Goal: Task Accomplishment & Management: Complete application form

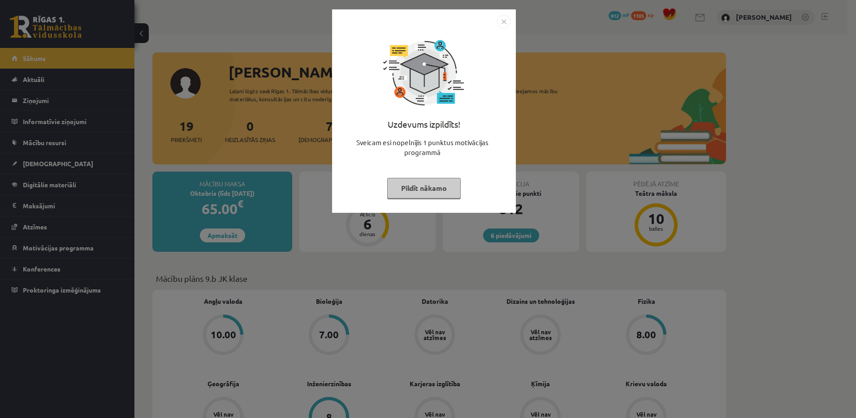
click at [423, 193] on button "Pildīt nākamo" at bounding box center [424, 188] width 74 height 21
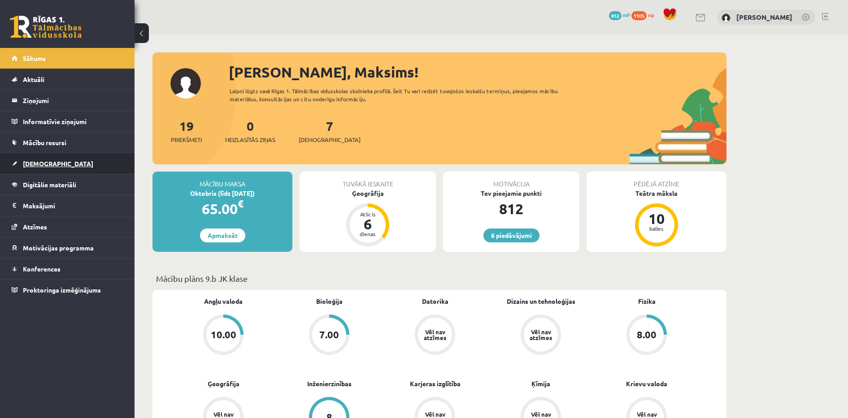
click at [45, 166] on span "[DEMOGRAPHIC_DATA]" at bounding box center [58, 164] width 70 height 8
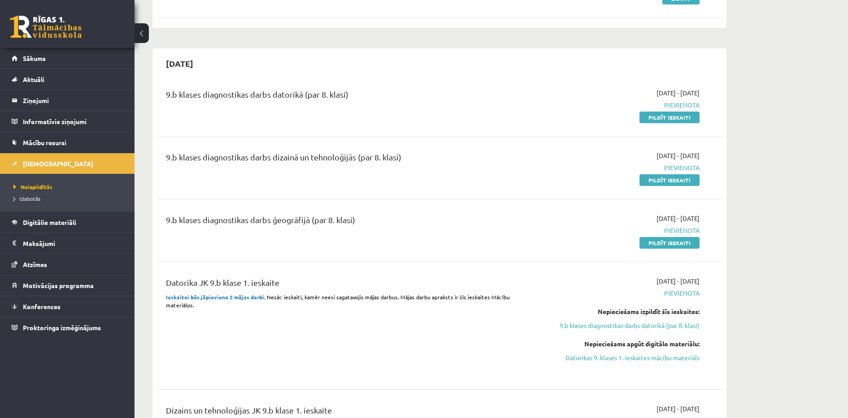
scroll to position [303, 0]
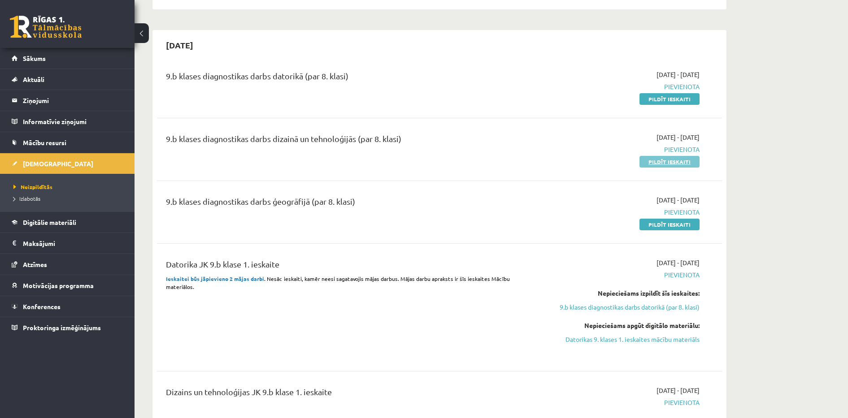
click at [657, 158] on link "Pildīt ieskaiti" at bounding box center [669, 162] width 60 height 12
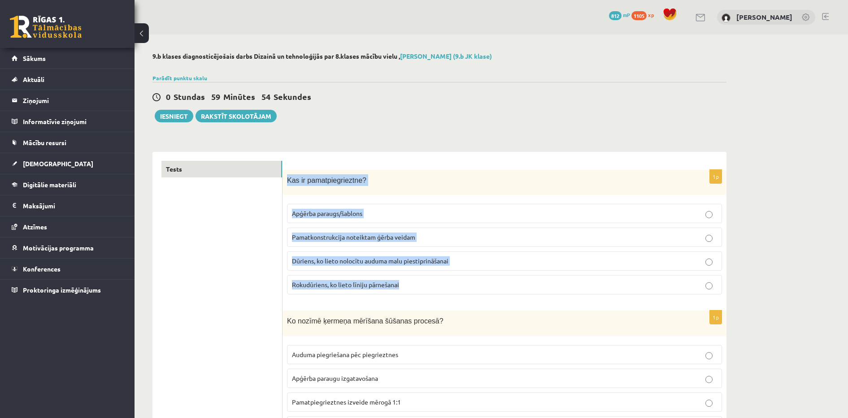
drag, startPoint x: 283, startPoint y: 179, endPoint x: 413, endPoint y: 289, distance: 170.3
click at [413, 289] on div "1p Kas ir pamatpiegrieztne? Apģērba paraugs/šablons Pamatkonstrukcija noteiktam…" at bounding box center [504, 236] width 444 height 132
copy div "Kas ir pamatpiegrieztne? Apģērba paraugs/šablons Pamatkonstrukcija noteiktam ģē…"
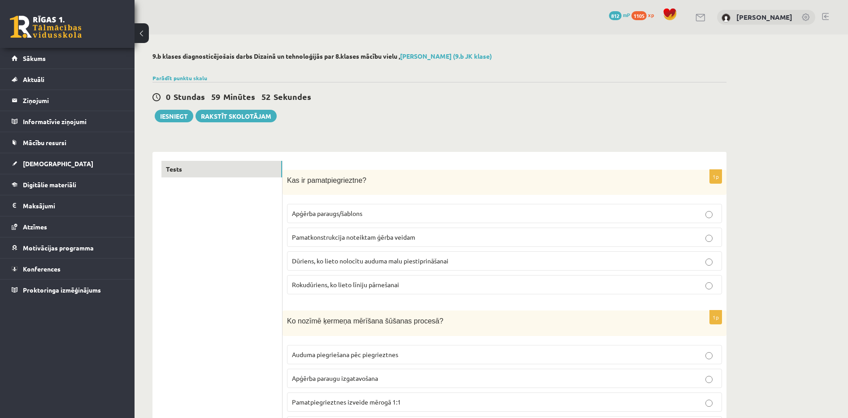
click at [422, 241] on p "Pamatkonstrukcija noteiktam ģērba veidam" at bounding box center [504, 237] width 425 height 9
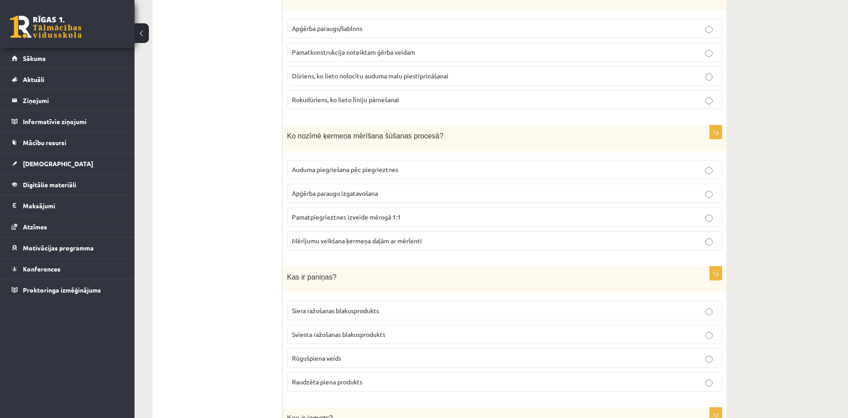
scroll to position [200, 0]
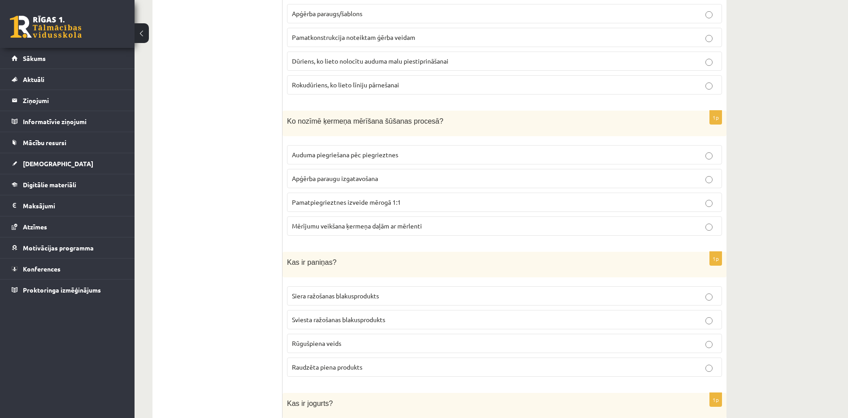
click at [346, 202] on span "Pamatpiegrieztnes izveide mērogā 1:1" at bounding box center [346, 202] width 109 height 8
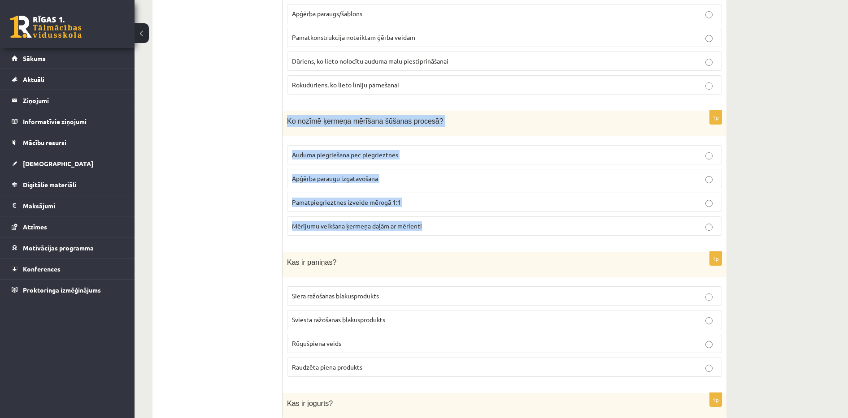
drag, startPoint x: 283, startPoint y: 116, endPoint x: 446, endPoint y: 235, distance: 202.1
click at [446, 235] on div "1p Ko nozīmē ķermeņa mērīšana šūšanas procesā? Auduma piegriešana pēc piegriezt…" at bounding box center [504, 177] width 444 height 132
copy div "Ko nozīmē ķermeņa mērīšana šūšanas procesā? Auduma piegriešana pēc piegrieztnes…"
click at [386, 226] on span "Mērījumu veikšana ķermeņa daļām ar mērlenti" at bounding box center [357, 226] width 130 height 8
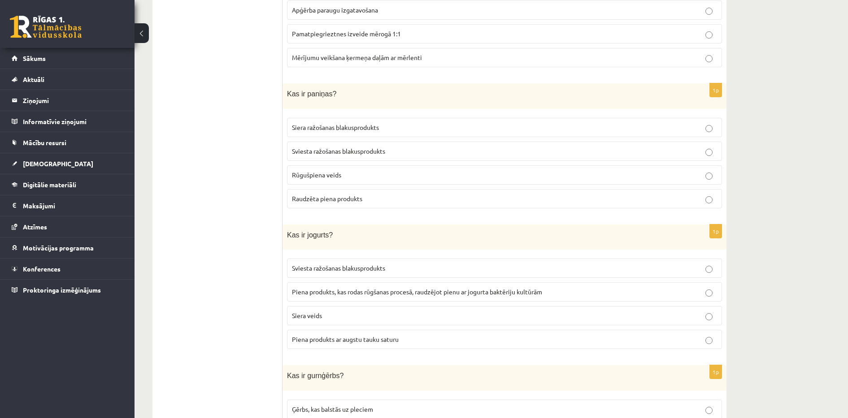
scroll to position [338, 0]
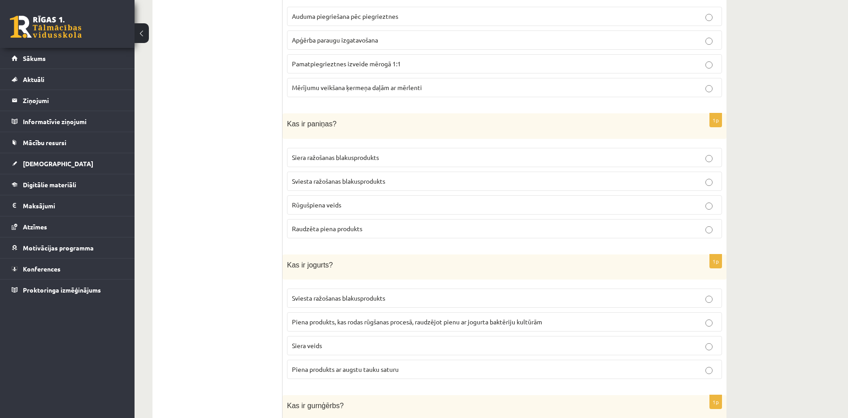
drag, startPoint x: 281, startPoint y: 121, endPoint x: 388, endPoint y: 212, distance: 140.2
drag, startPoint x: 388, startPoint y: 212, endPoint x: 171, endPoint y: 254, distance: 221.0
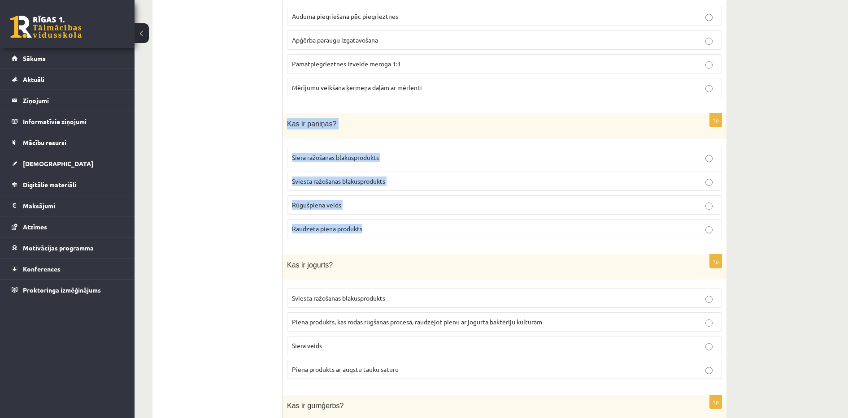
drag, startPoint x: 286, startPoint y: 120, endPoint x: 380, endPoint y: 226, distance: 141.3
click at [380, 226] on div "1p Kas ir paniņas? Siera ražošanas blakusprodukts Sviesta ražošanas blakusprodu…" at bounding box center [504, 179] width 444 height 132
copy div "Kas ir paniņas? Siera ražošanas blakusprodukts Sviesta ražošanas blakusprodukts…"
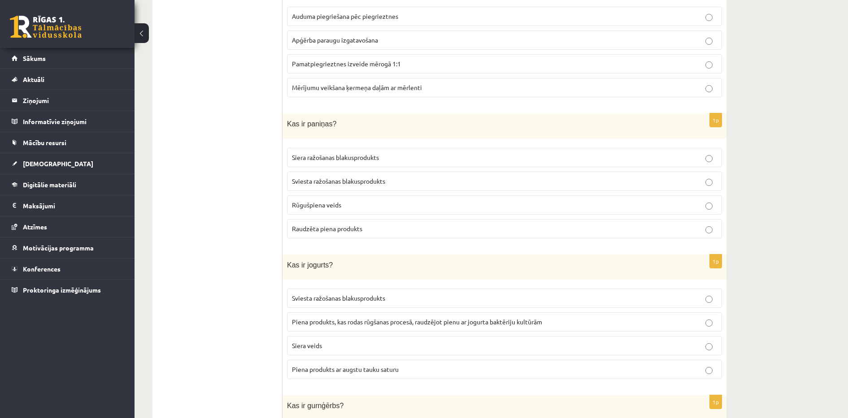
click at [347, 318] on span "Piena produkts, kas rodas rūgšanas procesā, raudzējot pienu ar jogurta baktērij…" at bounding box center [417, 322] width 250 height 8
click at [336, 163] on label "Siera ražošanas blakusprodukts" at bounding box center [504, 157] width 435 height 19
click at [404, 181] on p "Sviesta ražošanas blakusprodukts" at bounding box center [504, 181] width 425 height 9
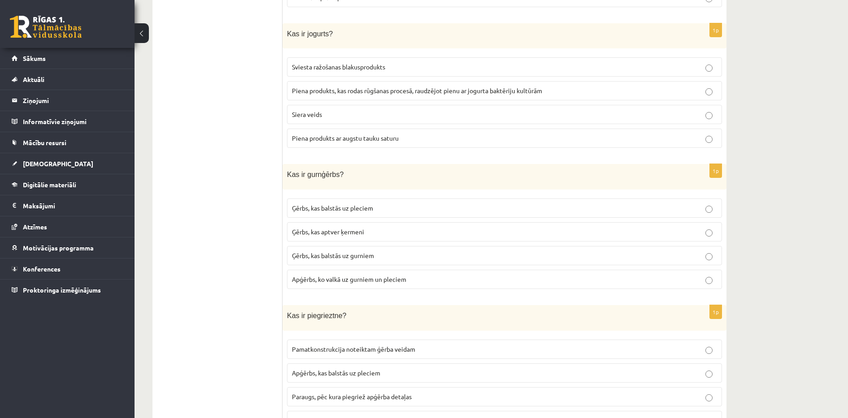
scroll to position [605, 0]
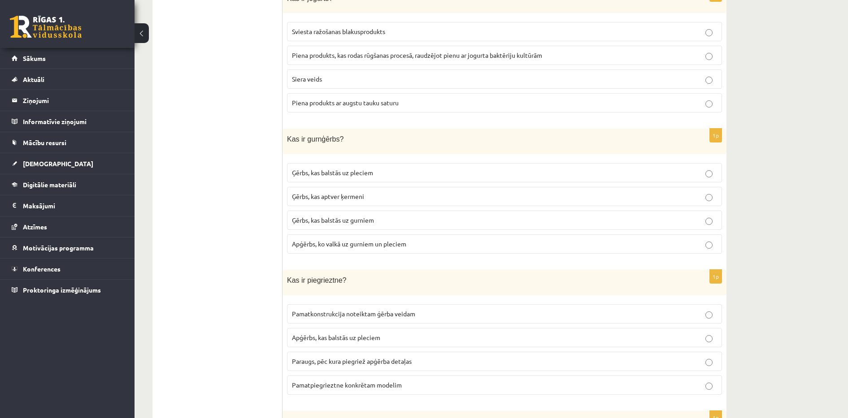
drag, startPoint x: 281, startPoint y: 139, endPoint x: 421, endPoint y: 229, distance: 166.4
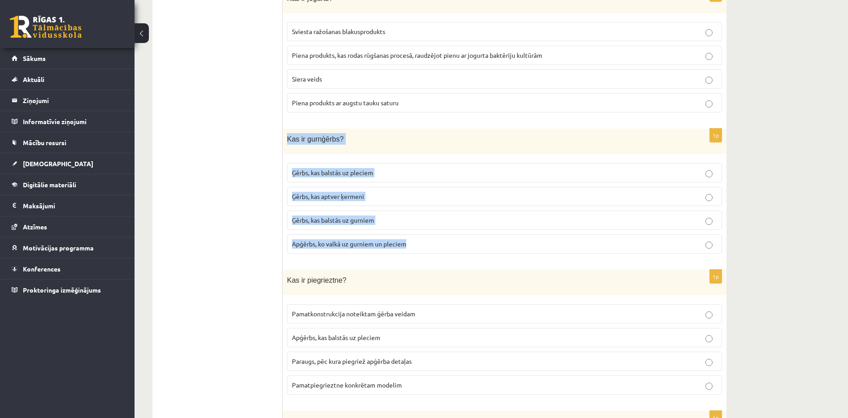
drag, startPoint x: 285, startPoint y: 134, endPoint x: 416, endPoint y: 235, distance: 165.5
click at [416, 235] on div "1p Kas ir gurnģērbs? Ģērbs, kas balstās uz pleciem Ģērbs, kas aptver ķermeni Ģē…" at bounding box center [504, 195] width 444 height 132
copy div "Kas ir gurnģērbs? Ģērbs, kas balstās uz pleciem Ģērbs, kas aptver ķermeni Ģērbs…"
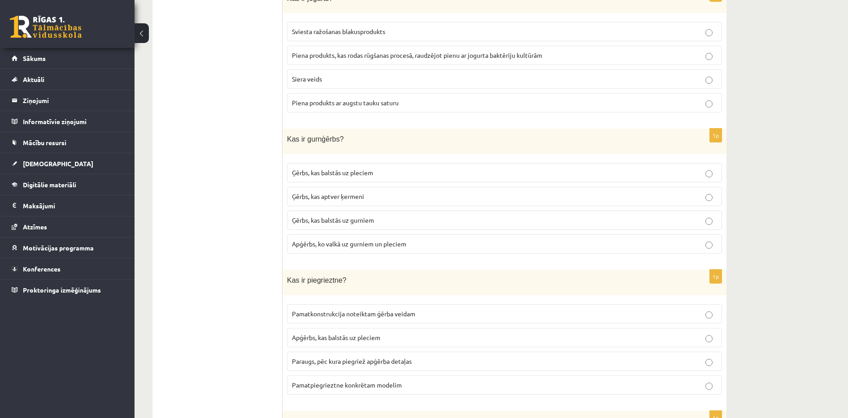
click at [327, 211] on label "Ģērbs, kas balstās uz gurniem" at bounding box center [504, 220] width 435 height 19
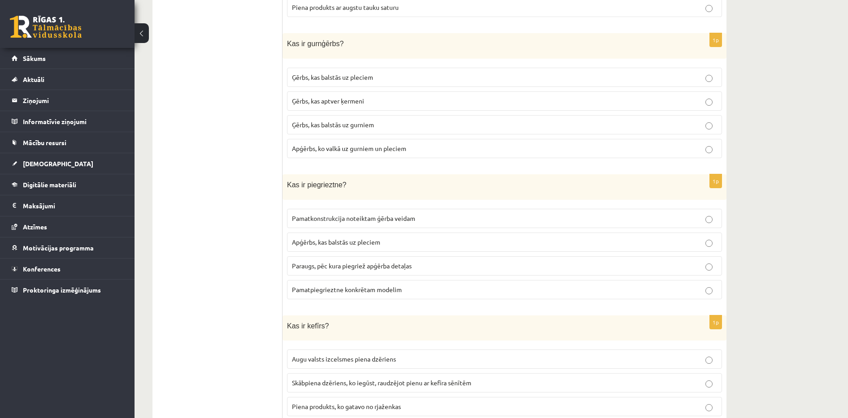
scroll to position [726, 0]
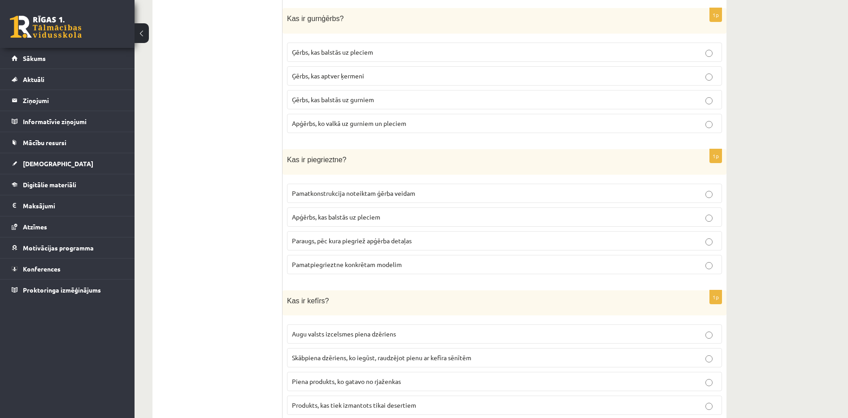
drag, startPoint x: 846, startPoint y: 101, endPoint x: 849, endPoint y: 94, distance: 7.1
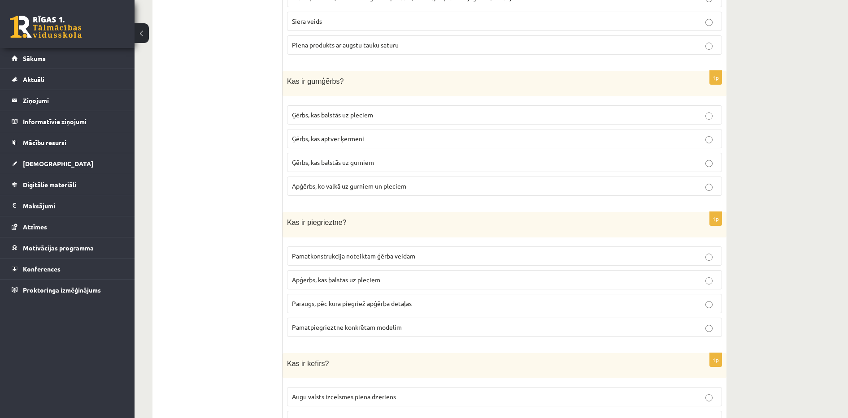
scroll to position [673, 0]
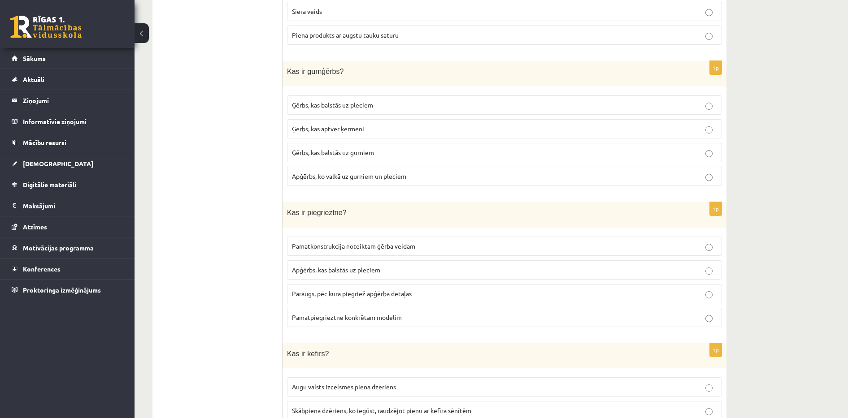
click at [319, 268] on span "Apģērbs, kas balstās uz pleciem" at bounding box center [336, 270] width 88 height 8
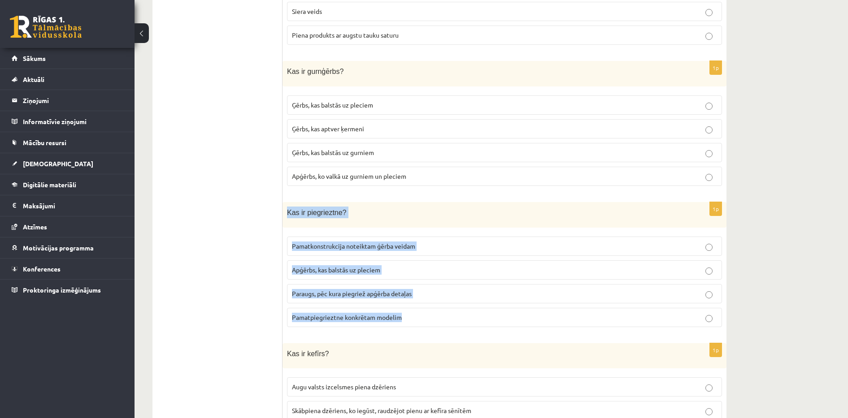
drag, startPoint x: 285, startPoint y: 210, endPoint x: 423, endPoint y: 315, distance: 173.4
click at [423, 315] on div "1p Kas ir piegrieztne? Pamatkonstrukcija noteiktam ģērba veidam Apģērbs, kas ba…" at bounding box center [504, 268] width 444 height 132
copy div "Kas ir piegrieztne? Pamatkonstrukcija noteiktam ģērba veidam Apģērbs, kas balst…"
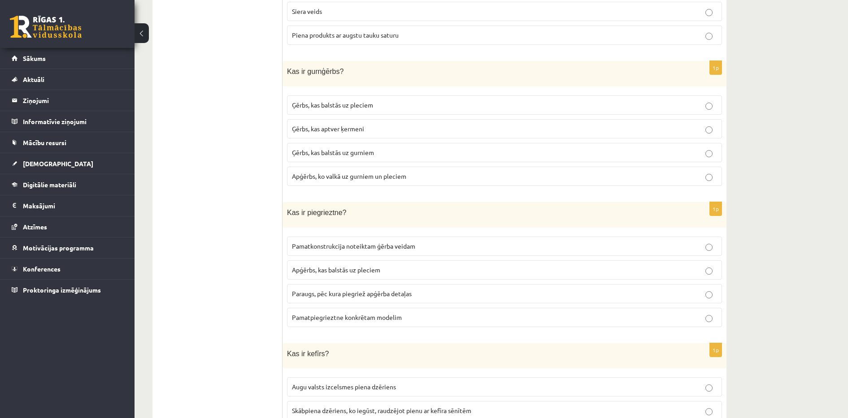
click at [399, 290] on span "Paraugs, pēc kura piegriež apģērba detaļas" at bounding box center [352, 294] width 120 height 8
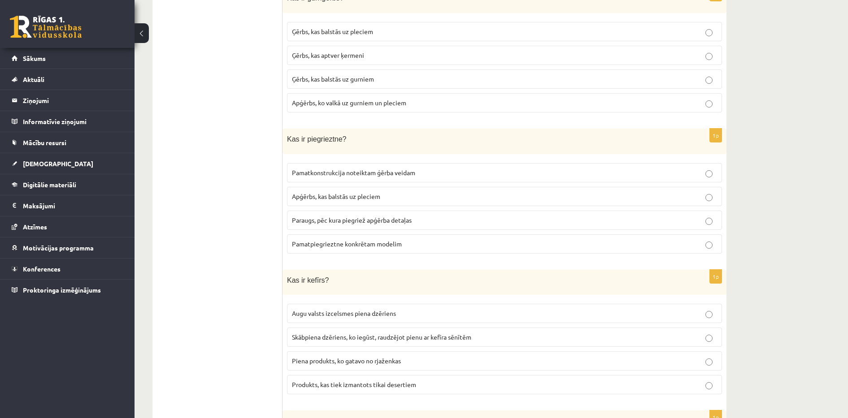
scroll to position [812, 0]
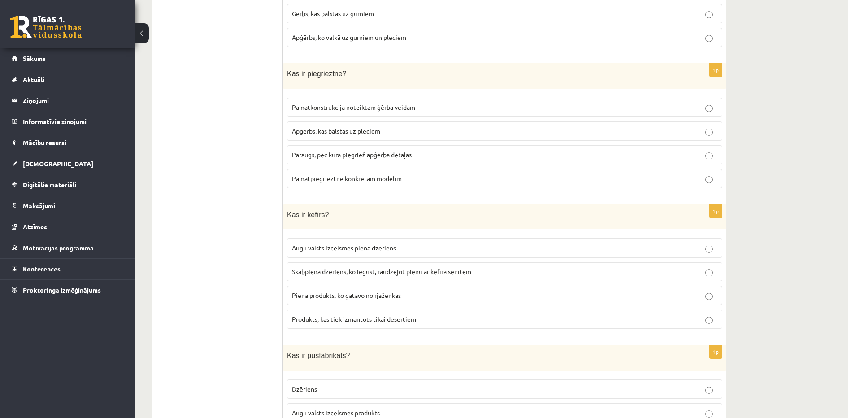
click at [330, 268] on span "Skābpiena dzēriens, ko iegūst, raudzējot pienu ar kefīra sēnītēm" at bounding box center [381, 272] width 179 height 8
drag, startPoint x: 279, startPoint y: 211, endPoint x: 430, endPoint y: 295, distance: 172.6
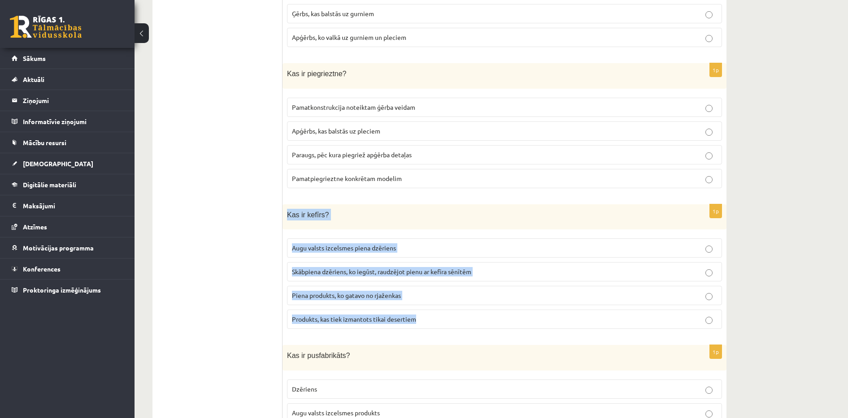
drag, startPoint x: 286, startPoint y: 208, endPoint x: 449, endPoint y: 318, distance: 196.7
click at [449, 318] on div "1p Kas ir kefīrs? Augu valsts izcelsmes piena dzēriens Skābpiena dzēriens, ko i…" at bounding box center [504, 270] width 444 height 132
copy div "Kas ir kefīrs? Augu valsts izcelsmes piena dzēriens Skābpiena dzēriens, ko iegū…"
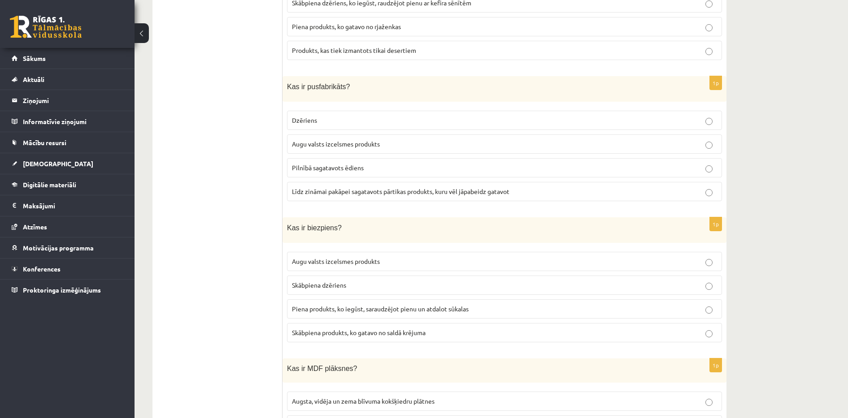
scroll to position [1111, 0]
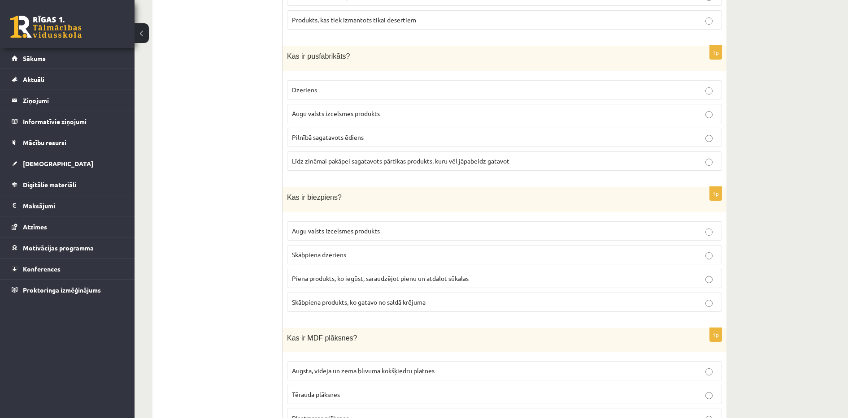
click at [318, 166] on label "Līdz zināmai pakāpei sagatavots pārtikas produkts, kuru vēl jāpabeidz gatavot" at bounding box center [504, 161] width 435 height 19
drag, startPoint x: 281, startPoint y: 52, endPoint x: 496, endPoint y: 140, distance: 232.0
drag, startPoint x: 280, startPoint y: 45, endPoint x: 425, endPoint y: 90, distance: 152.0
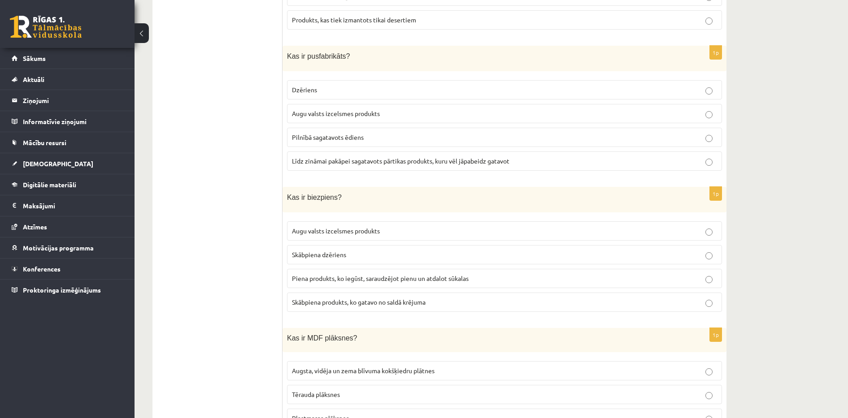
drag, startPoint x: 425, startPoint y: 90, endPoint x: 245, endPoint y: 129, distance: 184.1
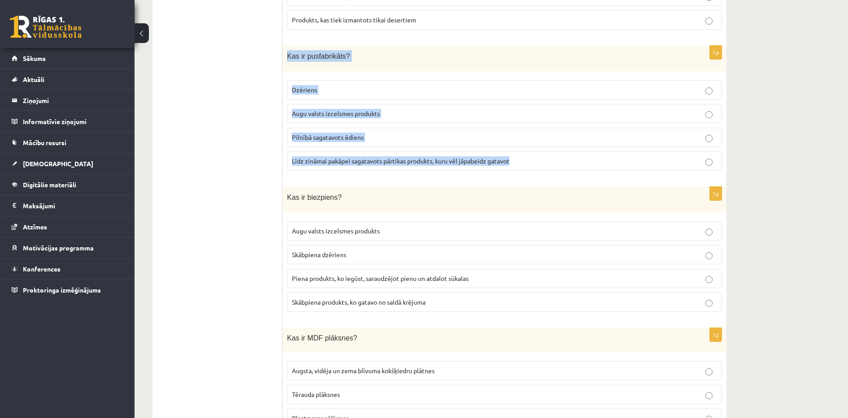
drag, startPoint x: 286, startPoint y: 52, endPoint x: 578, endPoint y: 165, distance: 313.0
click at [578, 165] on div "1p Kas ir pusfabrikāts? Dzēriens Augu valsts izcelsmes produkts Pilnībā sagatav…" at bounding box center [504, 112] width 444 height 132
copy div "Kas ir pusfabrikāts? Dzēriens Augu valsts izcelsmes produkts Pilnībā sagatavots…"
click at [438, 274] on p "Piena produkts, ko iegūst, saraudzējot pienu un atdalot sūkalas" at bounding box center [504, 278] width 425 height 9
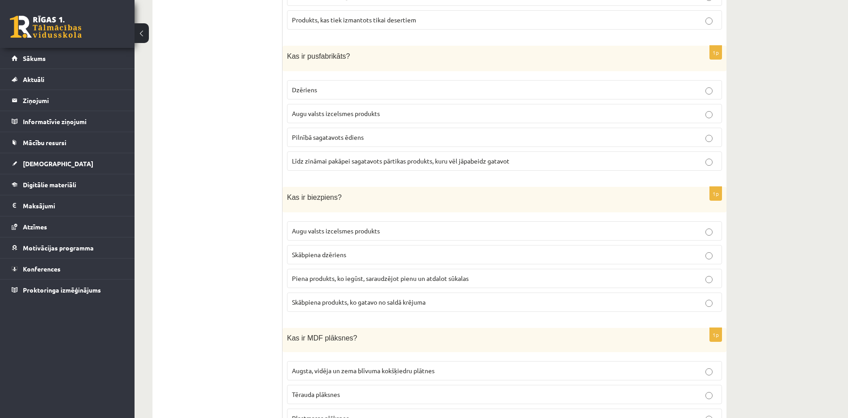
drag, startPoint x: 279, startPoint y: 191, endPoint x: 466, endPoint y: 275, distance: 204.7
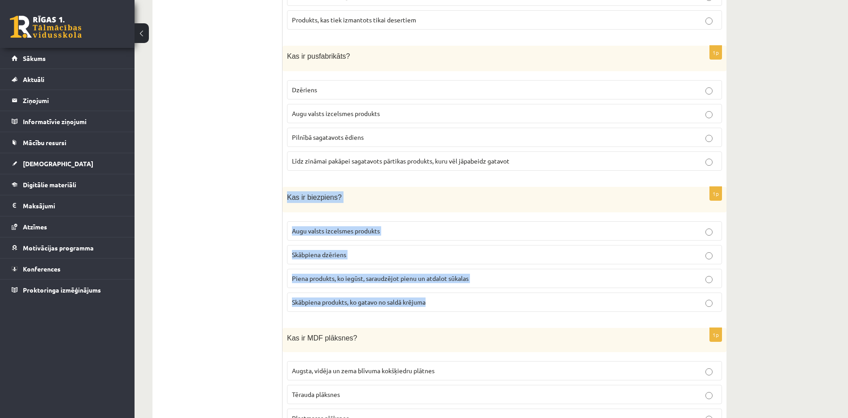
drag, startPoint x: 283, startPoint y: 193, endPoint x: 454, endPoint y: 287, distance: 194.8
click at [454, 287] on div "1p Kas ir biezpiens? Augu valsts izcelsmes produkts Skābpiena dzēriens Piena pr…" at bounding box center [504, 253] width 444 height 132
copy div "Kas ir biezpiens? Augu valsts izcelsmes produkts Skābpiena dzēriens Piena produ…"
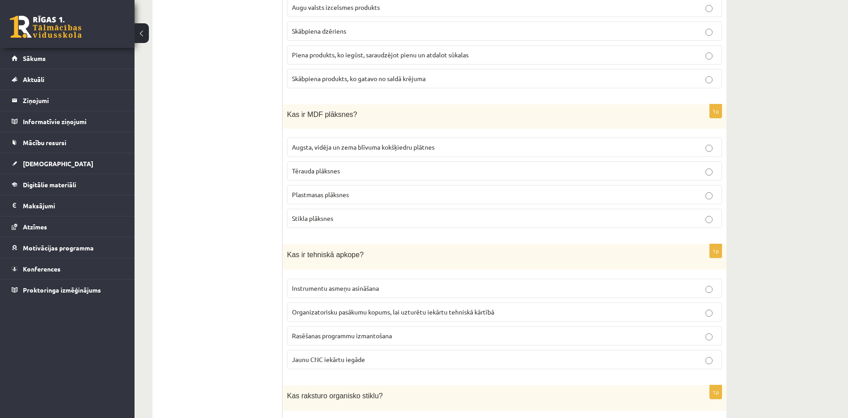
scroll to position [1366, 0]
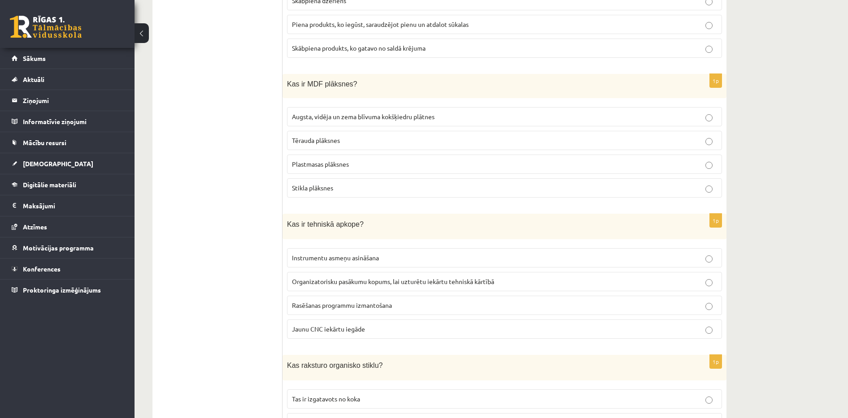
click at [383, 113] on span "Augsta, vidēja un zema blīvuma kokšķiedru plātnes" at bounding box center [363, 117] width 143 height 8
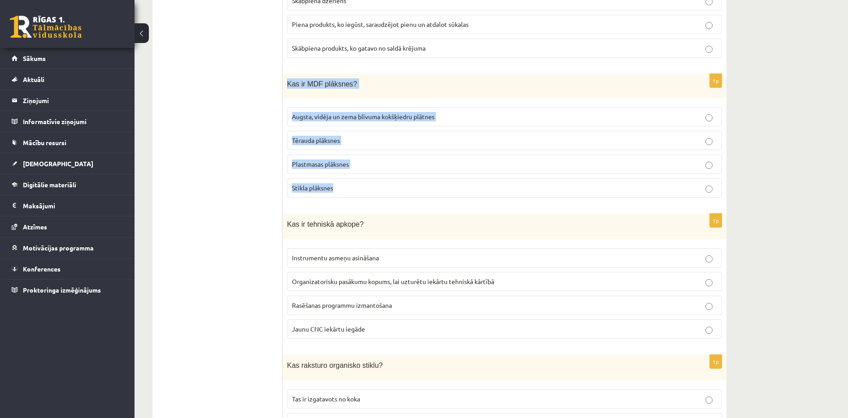
drag, startPoint x: 287, startPoint y: 77, endPoint x: 350, endPoint y: 179, distance: 119.7
click at [350, 179] on div "1p Kas ir MDF plāksnes? Augsta, vidēja un zema blīvuma kokšķiedru plātnes Tērau…" at bounding box center [504, 139] width 444 height 131
copy div "Kas ir MDF plāksnes? Augsta, vidēja un zema blīvuma kokšķiedru plātnes Tērauda …"
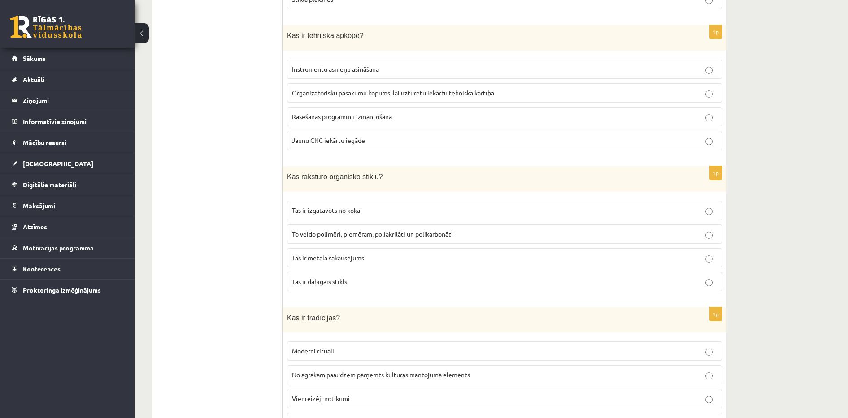
scroll to position [1539, 0]
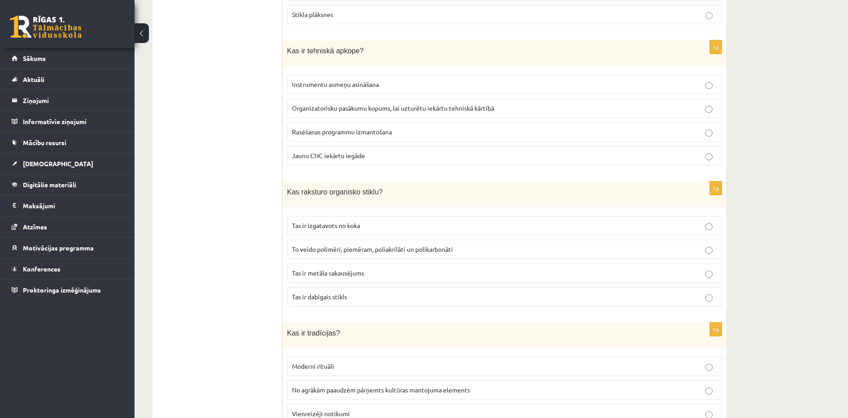
click at [494, 104] on span "Organizatorisku pasākumu kopums, lai uzturētu iekārtu tehniskā kārtībā" at bounding box center [393, 108] width 202 height 8
drag, startPoint x: 280, startPoint y: 47, endPoint x: 416, endPoint y: 150, distance: 170.3
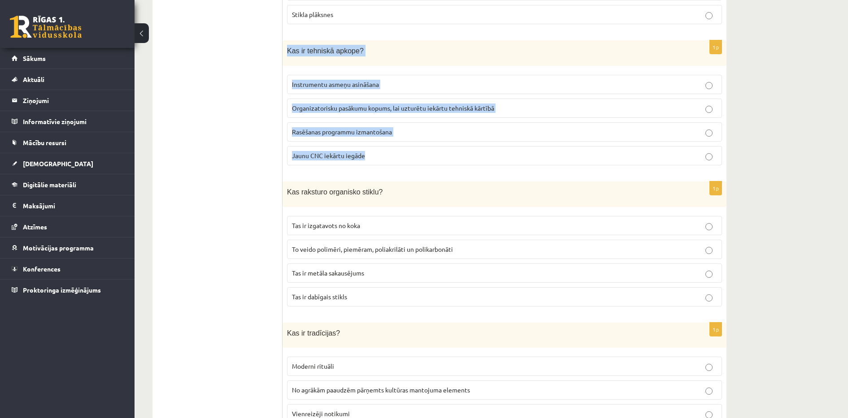
drag, startPoint x: 286, startPoint y: 44, endPoint x: 385, endPoint y: 148, distance: 144.0
click at [385, 148] on div "1p Kas ir tehniskā apkope? Instrumentu asmeņu asināšana Organizatorisku pasākum…" at bounding box center [504, 106] width 444 height 132
copy div "Kas ir tehniskā apkope? Instrumentu asmeņu asināšana Organizatorisku pasākumu k…"
click at [292, 139] on fieldset "Instrumentu asmeņu asināšana Organizatorisku pasākumu kopums, lai uzturētu iekā…" at bounding box center [504, 119] width 435 height 98
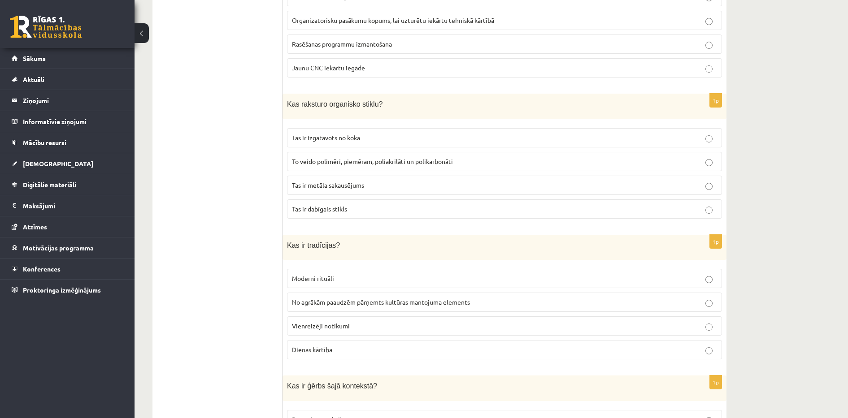
scroll to position [1632, 0]
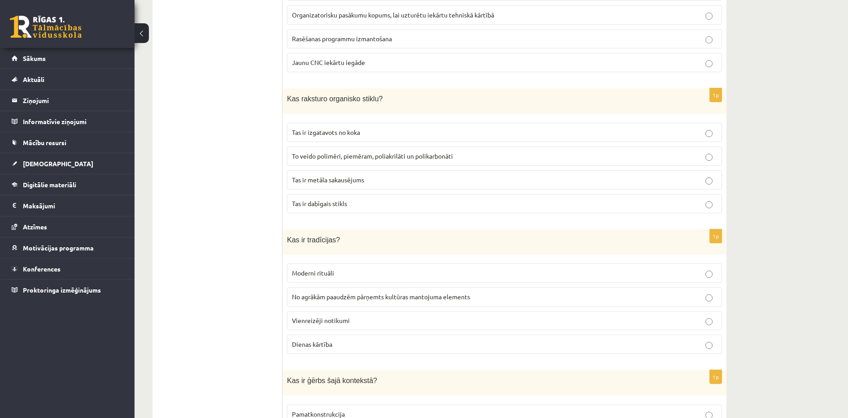
click at [316, 152] on p "To veido polimēri, piemēram, poliakrilāti un polikarbonāti" at bounding box center [504, 156] width 425 height 9
click at [329, 203] on p "Tas ir dabīgais stikls" at bounding box center [504, 203] width 425 height 9
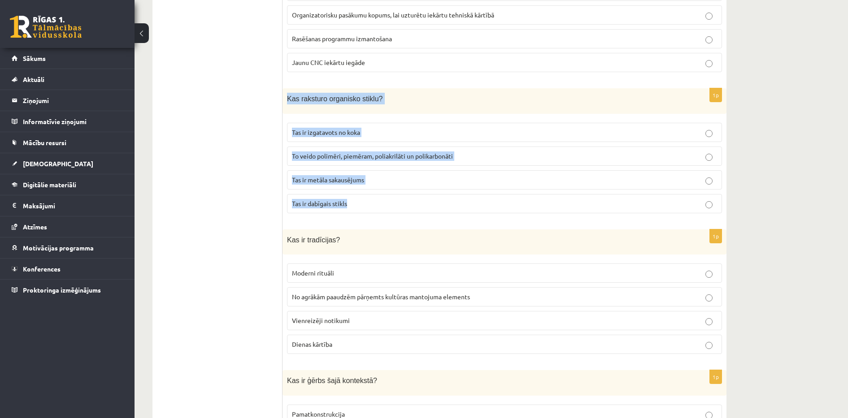
drag, startPoint x: 282, startPoint y: 84, endPoint x: 397, endPoint y: 204, distance: 166.2
click at [452, 152] on span "To veido polimēri, piemēram, poliakrilāti un polikarbonāti" at bounding box center [372, 156] width 161 height 8
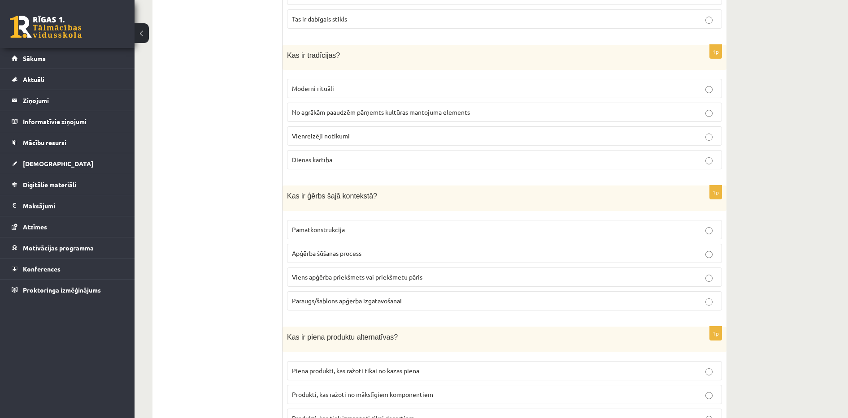
scroll to position [1822, 0]
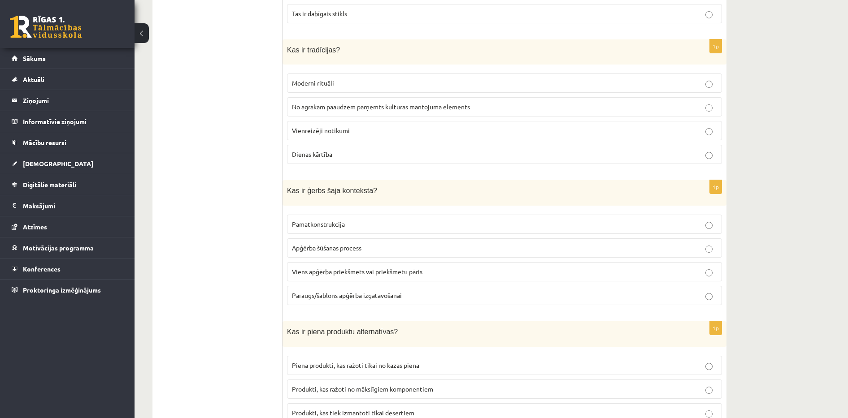
click at [409, 103] on span "No agrākām paaudzēm pārņemts kultūras mantojuma elements" at bounding box center [381, 107] width 178 height 8
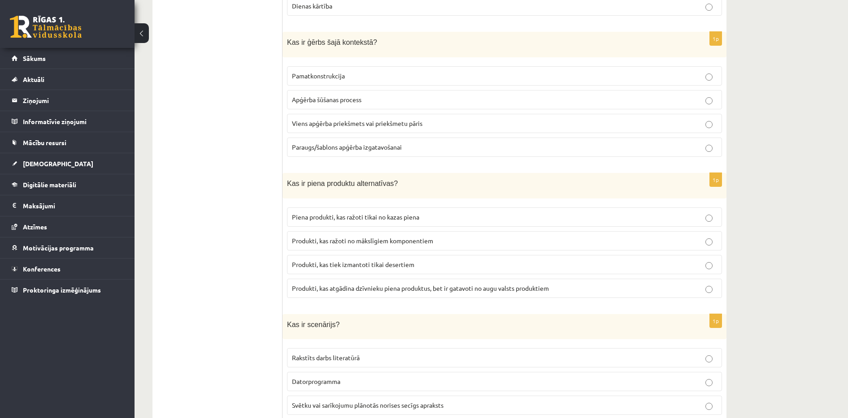
scroll to position [1976, 0]
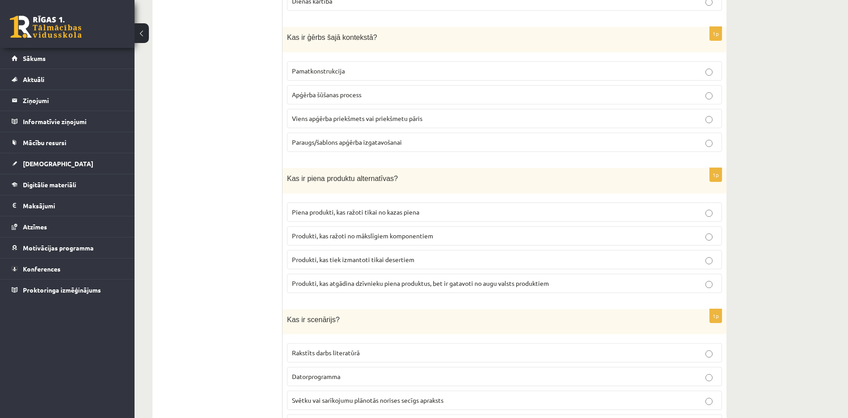
drag, startPoint x: 278, startPoint y: 29, endPoint x: 425, endPoint y: 145, distance: 187.8
click at [425, 145] on div "***** Tests 1p Kas ir pamatpiegrieztne? Apģērba paraugs/šablons Pamatkonstrukci…" at bounding box center [439, 298] width 574 height 4245
click at [198, 113] on ul "Tests" at bounding box center [221, 298] width 121 height 4227
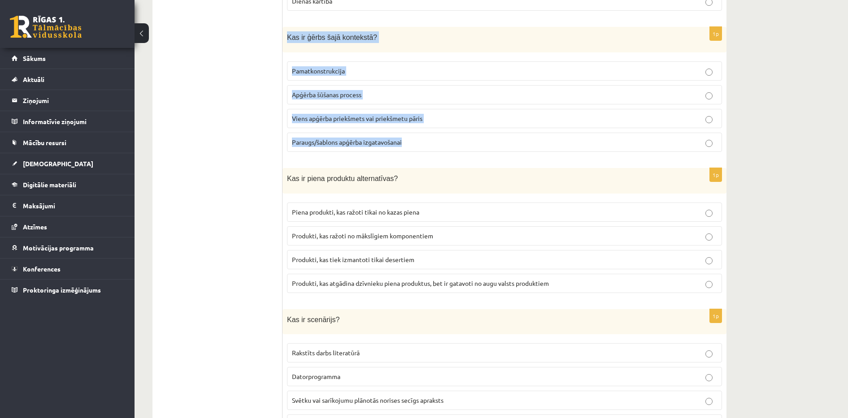
drag, startPoint x: 286, startPoint y: 30, endPoint x: 418, endPoint y: 128, distance: 164.7
click at [418, 128] on div "1p Kas ir ģērbs šajā kontekstā? Pamatkonstrukcija Apģērba šūšanas process Viens…" at bounding box center [504, 93] width 444 height 132
click at [385, 109] on label "Viens apģērba priekšmets vai priekšmetu pāris" at bounding box center [504, 118] width 435 height 19
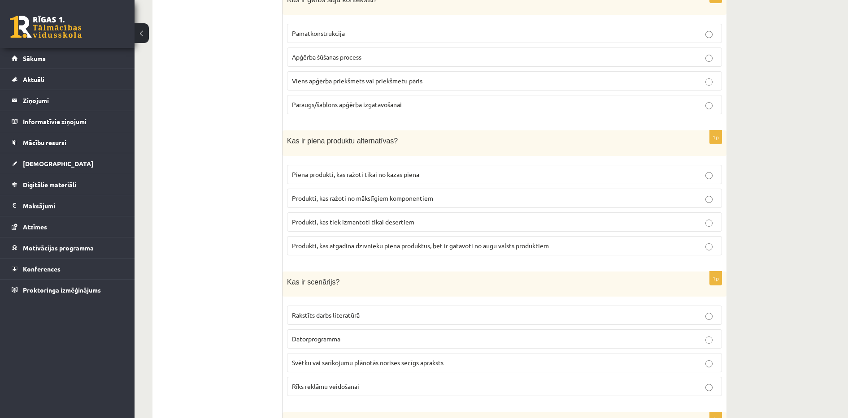
scroll to position [2039, 0]
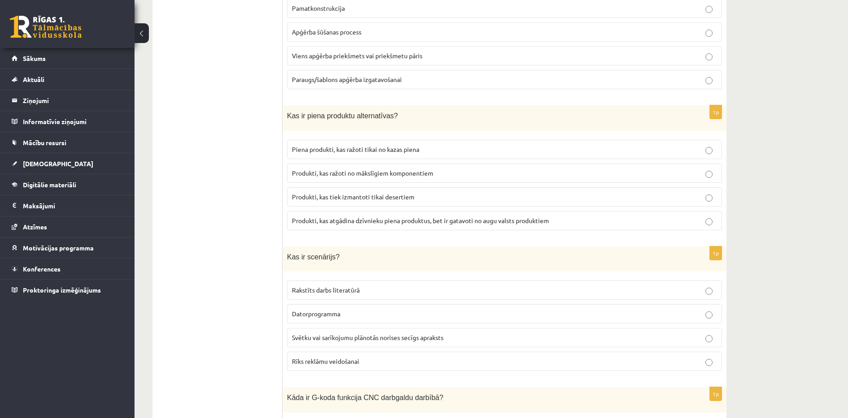
click at [374, 216] on p "Produkti, kas atgādina dzīvnieku piena produktus, bet ir gatavoti no augu valst…" at bounding box center [504, 220] width 425 height 9
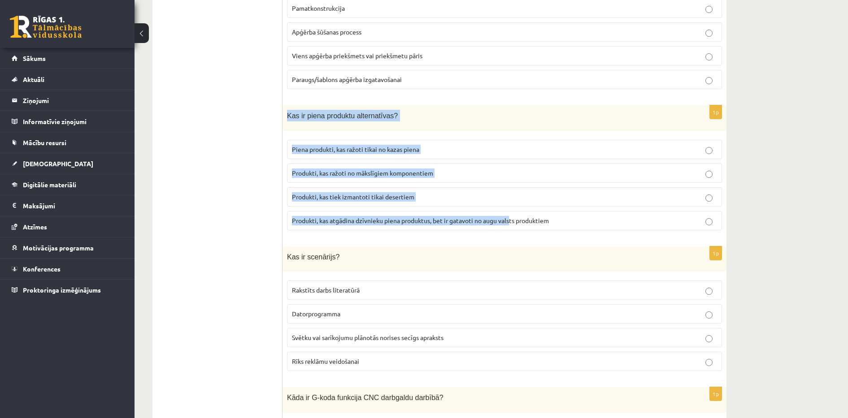
drag, startPoint x: 282, startPoint y: 105, endPoint x: 517, endPoint y: 209, distance: 256.9
click at [517, 209] on div "1p Kas ir piena produktu alternatīvas? Piena produkti, kas ražoti tikai no kaza…" at bounding box center [504, 171] width 444 height 132
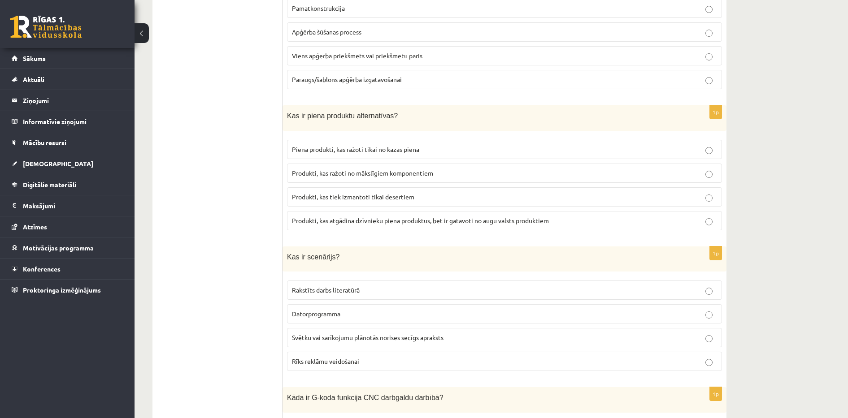
click at [250, 210] on ul "Tests" at bounding box center [221, 235] width 121 height 4227
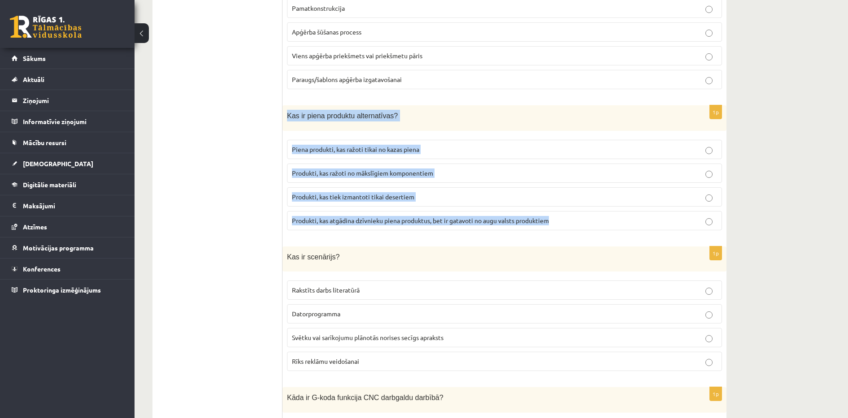
drag, startPoint x: 285, startPoint y: 109, endPoint x: 573, endPoint y: 225, distance: 309.8
click at [573, 225] on div "1p Kas ir piena produktu alternatīvas? Piena produkti, kas ražoti tikai no kaza…" at bounding box center [504, 171] width 444 height 132
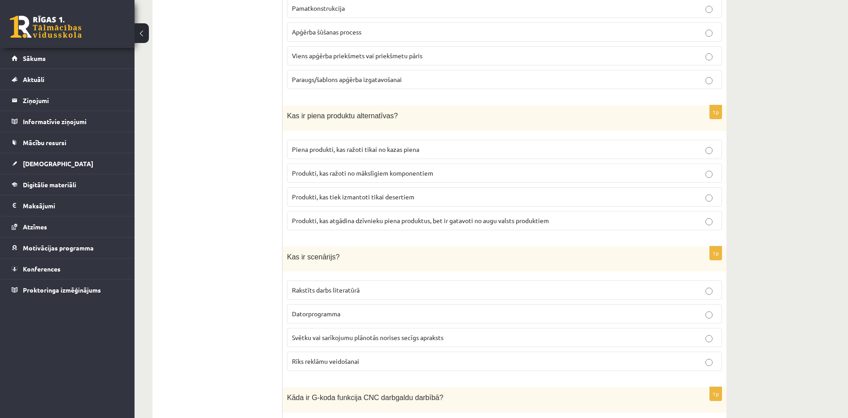
click at [246, 270] on ul "Tests" at bounding box center [221, 235] width 121 height 4227
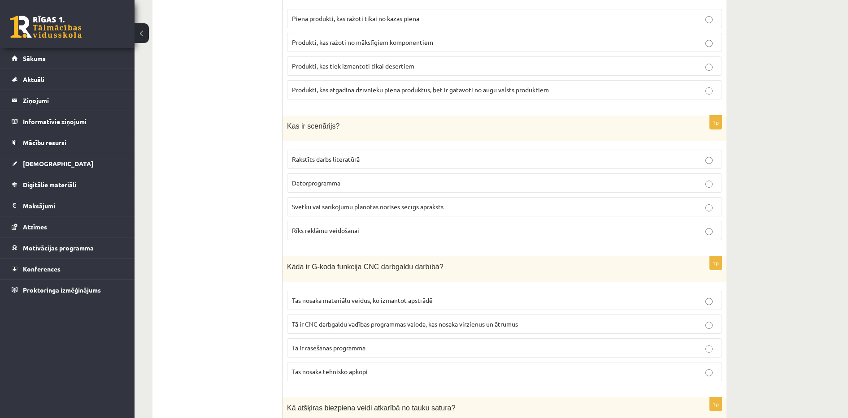
scroll to position [2180, 0]
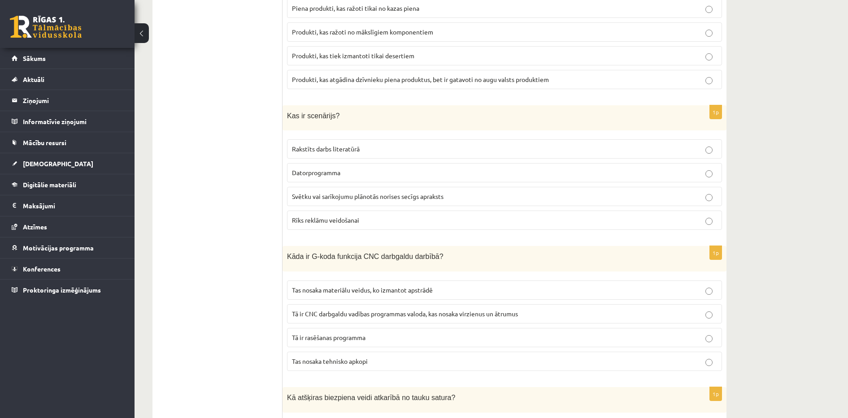
drag, startPoint x: 280, startPoint y: 106, endPoint x: 417, endPoint y: 217, distance: 176.3
click at [417, 217] on div "***** Tests 1p Kas ir pamatpiegrieztne? Apģērba paraugs/šablons Pamatkonstrukci…" at bounding box center [439, 94] width 574 height 4245
click at [234, 240] on ul "Tests" at bounding box center [221, 94] width 121 height 4227
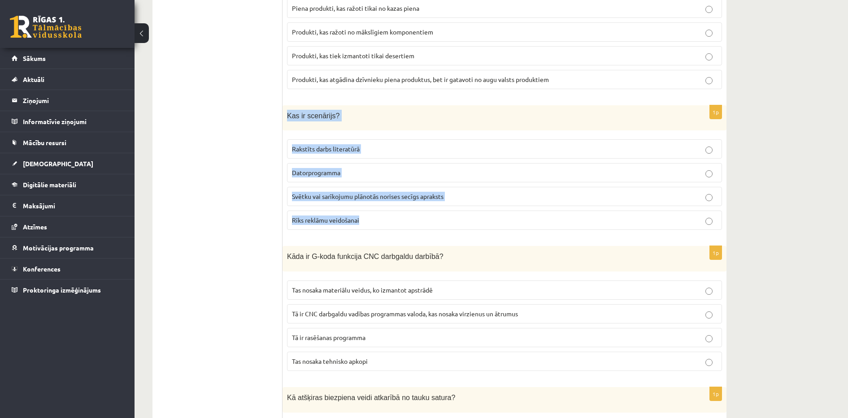
drag, startPoint x: 285, startPoint y: 107, endPoint x: 377, endPoint y: 219, distance: 145.2
click at [377, 219] on div "1p Kas ir scenārijs? Rakstīts darbs literatūrā Datorprogramma Svētku vai sarīko…" at bounding box center [504, 171] width 444 height 132
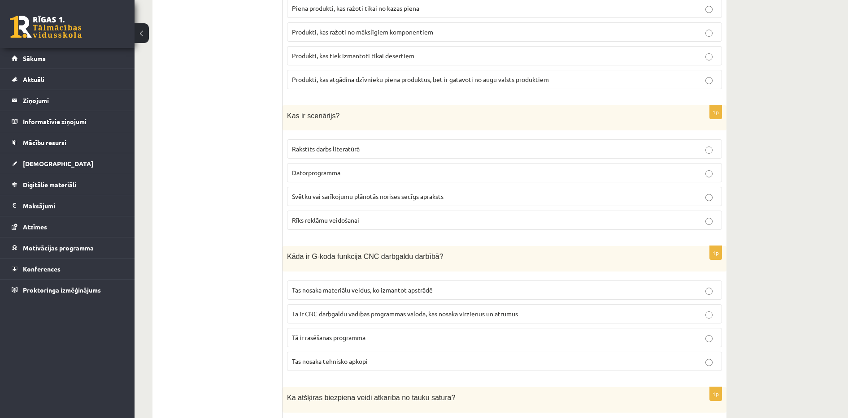
click at [232, 269] on ul "Tests" at bounding box center [221, 94] width 121 height 4227
click at [363, 310] on span "Tā ir CNC darbgaldu vadības programmas valoda, kas nosaka virzienus un ātrumus" at bounding box center [405, 314] width 226 height 8
click at [341, 192] on span "Svētku vai sarīkojumu plānotās norises secīgs apraksts" at bounding box center [368, 196] width 152 height 8
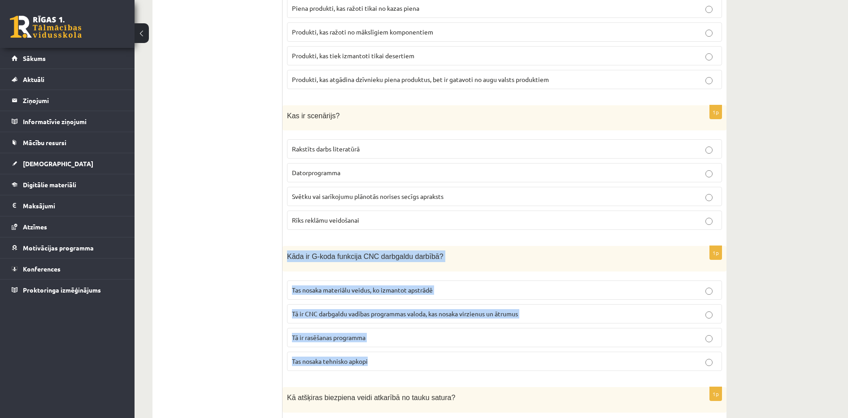
drag, startPoint x: 283, startPoint y: 243, endPoint x: 404, endPoint y: 354, distance: 164.7
click at [404, 354] on div "1p Kāda ir G-koda funkcija CNC darbgaldu darbībā? Tas nosaka materiālu veidus, …" at bounding box center [504, 312] width 444 height 132
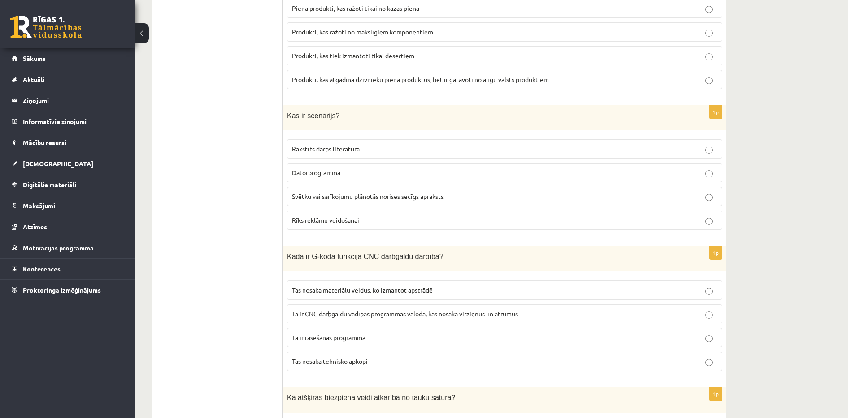
click at [231, 178] on ul "Tests" at bounding box center [221, 94] width 121 height 4227
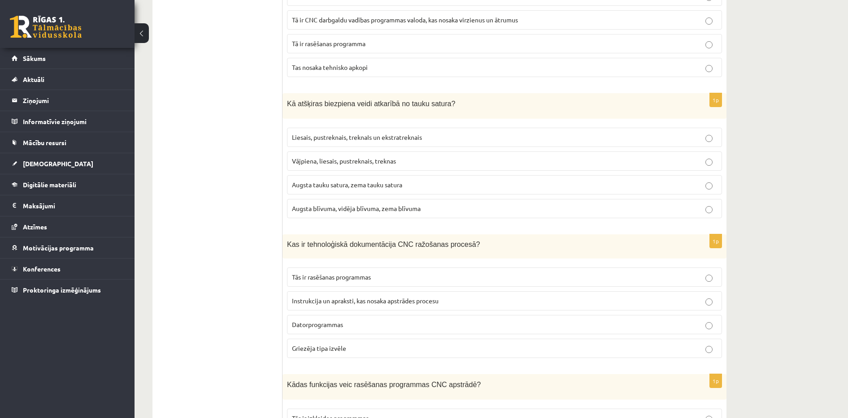
scroll to position [2479, 0]
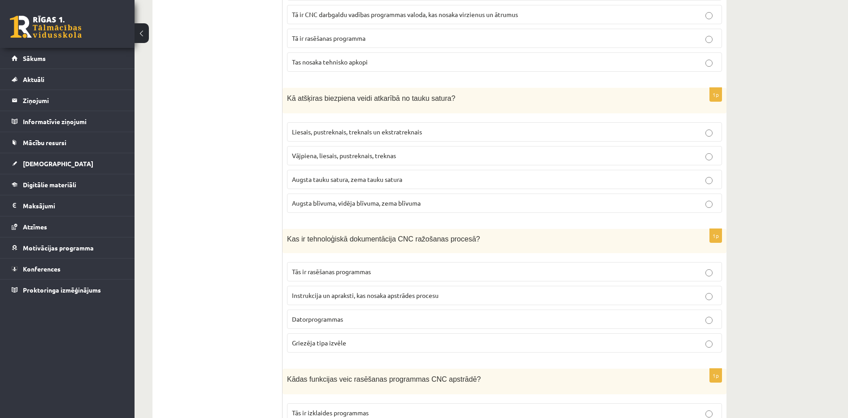
click at [325, 170] on label "Augsta tauku satura, zema tauku satura" at bounding box center [504, 179] width 435 height 19
drag, startPoint x: 280, startPoint y: 87, endPoint x: 447, endPoint y: 182, distance: 192.6
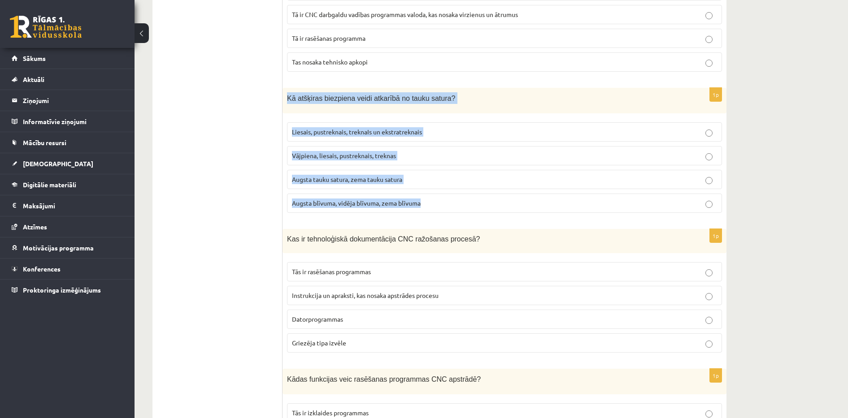
drag, startPoint x: 286, startPoint y: 87, endPoint x: 436, endPoint y: 190, distance: 181.9
click at [436, 190] on div "1p Kā atšķiras biezpiena veidi atkarībā no tauku satura? Liesais, pustreknais, …" at bounding box center [504, 154] width 444 height 132
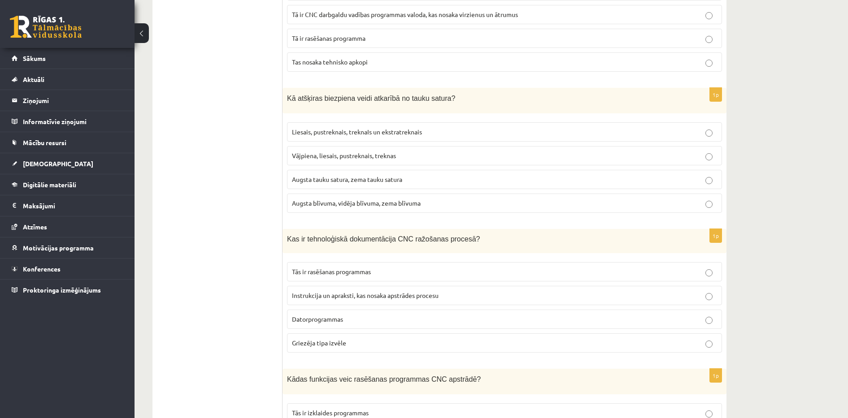
click at [381, 131] on label "Liesais, pustreknais, treknaIs un ekstratreknais" at bounding box center [504, 131] width 435 height 19
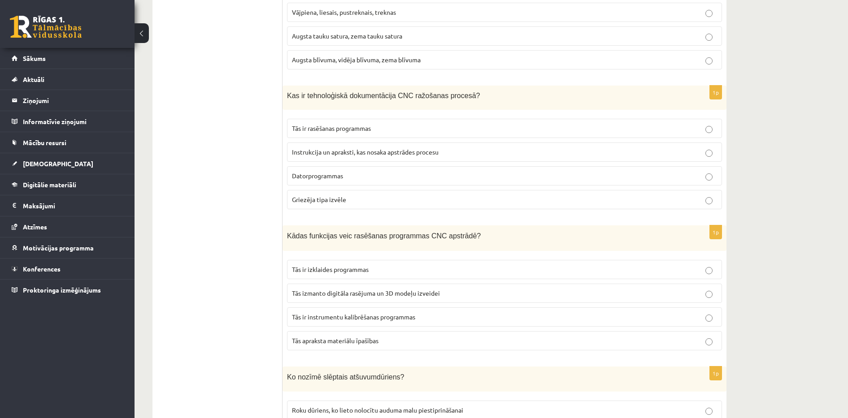
scroll to position [2636, 0]
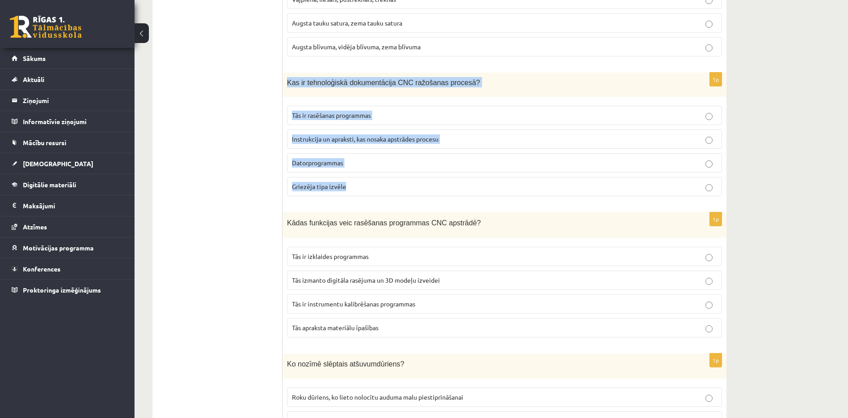
drag, startPoint x: 286, startPoint y: 74, endPoint x: 378, endPoint y: 185, distance: 144.5
click at [378, 185] on div "1p Kas ir tehnoloģiskā dokumentācija CNC ražošanas procesā? Tās ir rasēšanas pr…" at bounding box center [504, 138] width 444 height 131
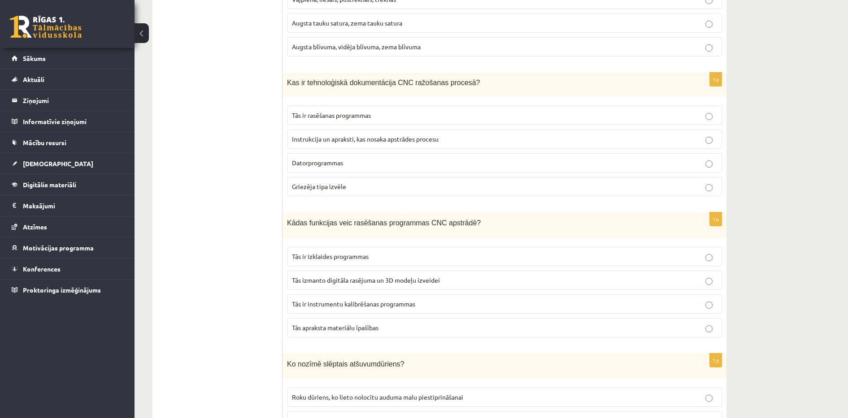
click at [400, 135] on span "Instrukcija un apraksti, kas nosaka apstrādes procesu" at bounding box center [365, 139] width 147 height 8
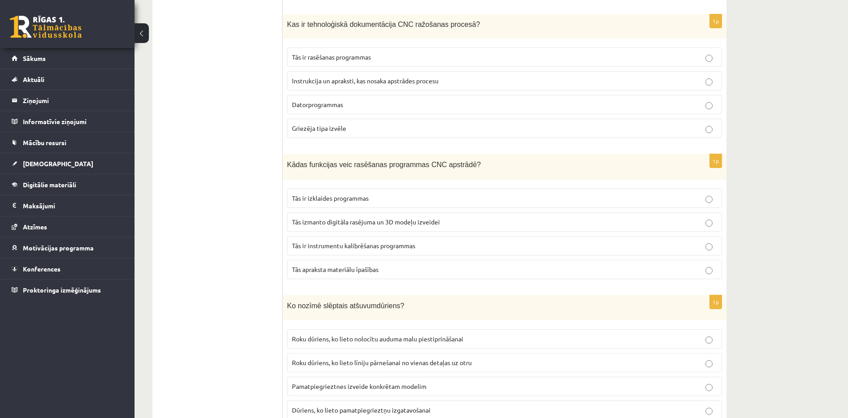
scroll to position [2709, 0]
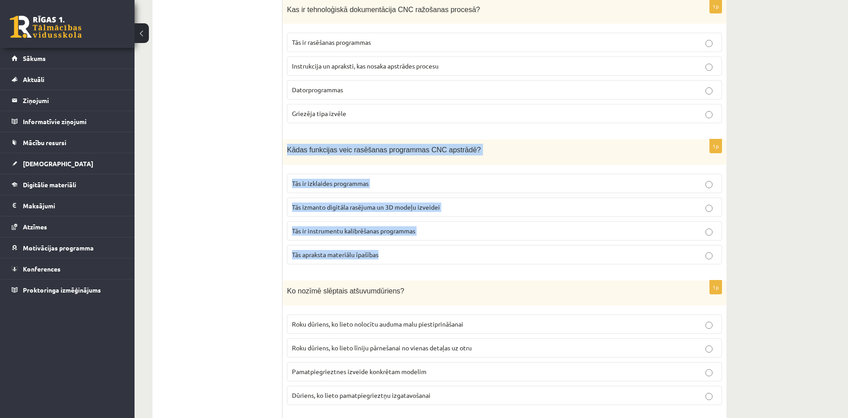
drag, startPoint x: 285, startPoint y: 142, endPoint x: 422, endPoint y: 250, distance: 174.7
click at [422, 250] on div "1p Kādas funkcijas veic rasēšanas programmas CNC apstrādē? Tās ir izklaides pro…" at bounding box center [504, 205] width 444 height 132
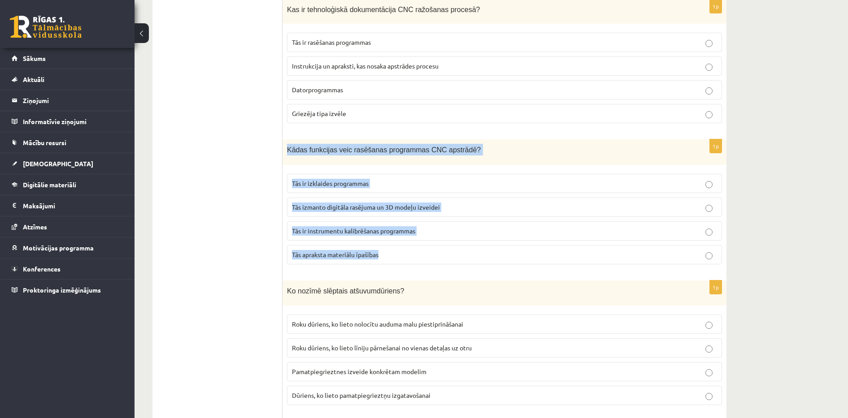
drag, startPoint x: 285, startPoint y: 137, endPoint x: 409, endPoint y: 243, distance: 163.5
click at [409, 243] on div "1p Kādas funkcijas veic rasēšanas programmas CNC apstrādē? Tās ir izklaides pro…" at bounding box center [504, 205] width 444 height 132
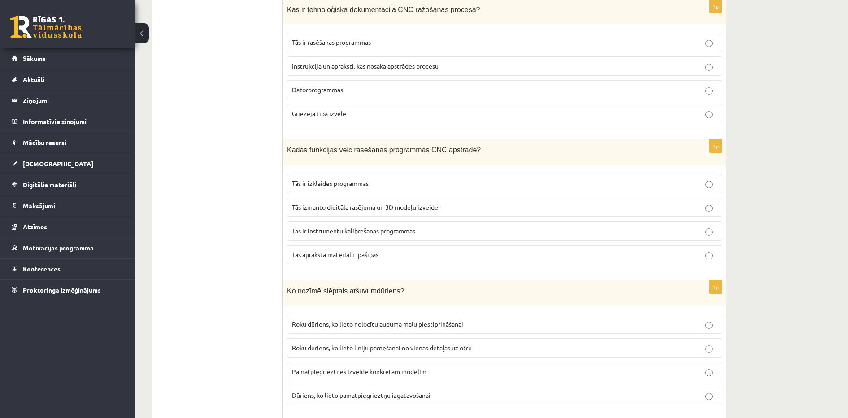
click at [375, 203] on span "Tās izmanto digitāla rasējuma un 3D modeļu izveidei" at bounding box center [366, 207] width 148 height 8
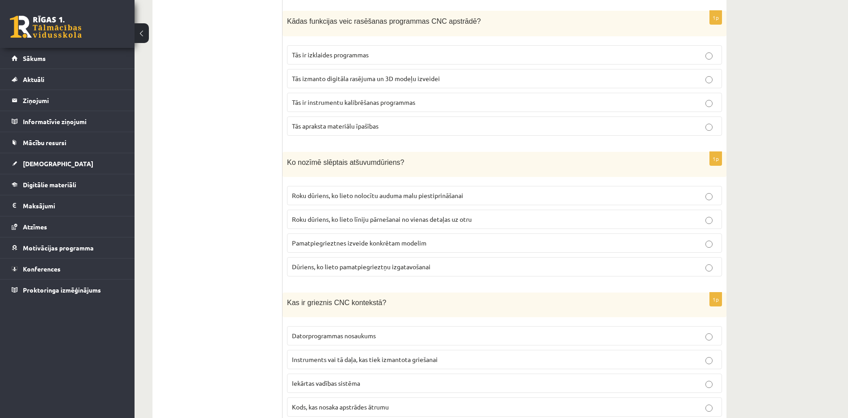
scroll to position [2857, 0]
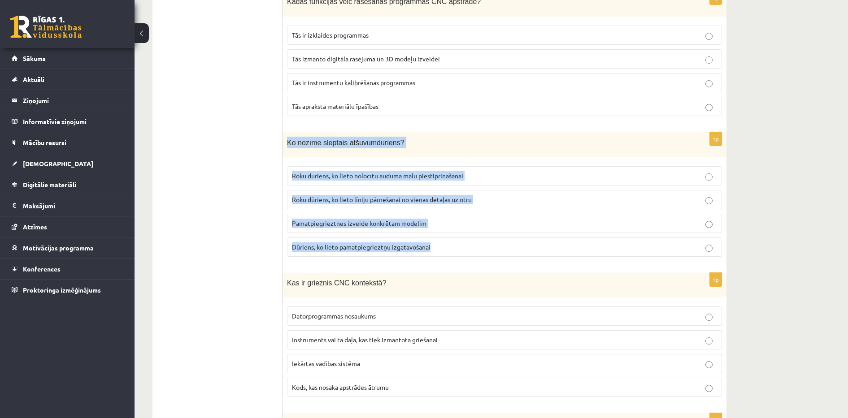
drag, startPoint x: 288, startPoint y: 134, endPoint x: 462, endPoint y: 230, distance: 198.7
click at [462, 230] on div "1p Ko nozīmē slēptais atšuvumdūriens? Roku dūriens, ko lieto nolocītu auduma ma…" at bounding box center [504, 198] width 444 height 132
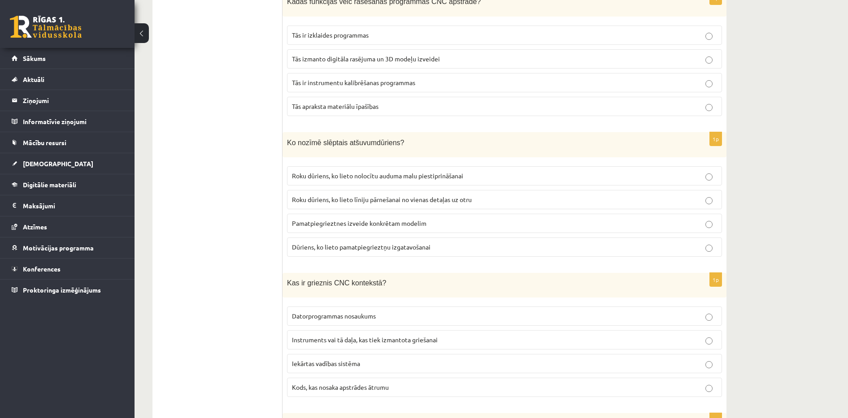
click at [427, 172] on span "Roku dūriens, ko lieto nolocītu auduma malu piestiprināšanai" at bounding box center [377, 176] width 171 height 8
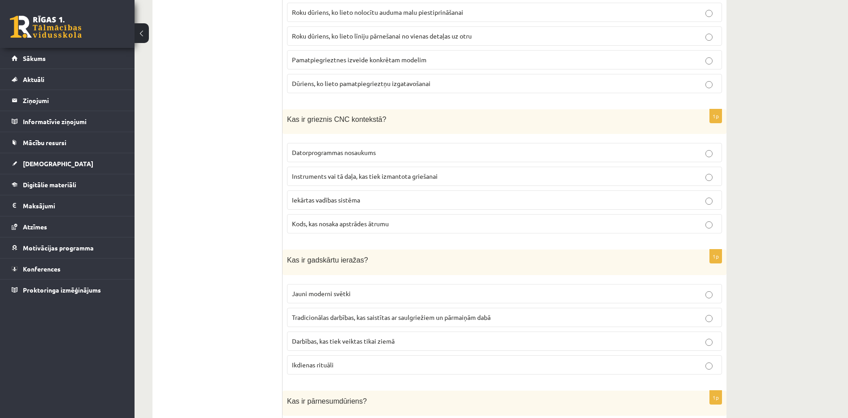
scroll to position [3031, 0]
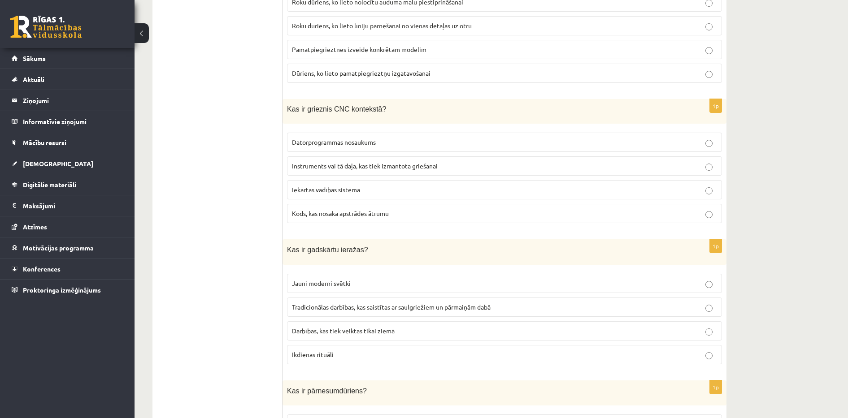
drag, startPoint x: 278, startPoint y: 97, endPoint x: 349, endPoint y: 116, distance: 74.2
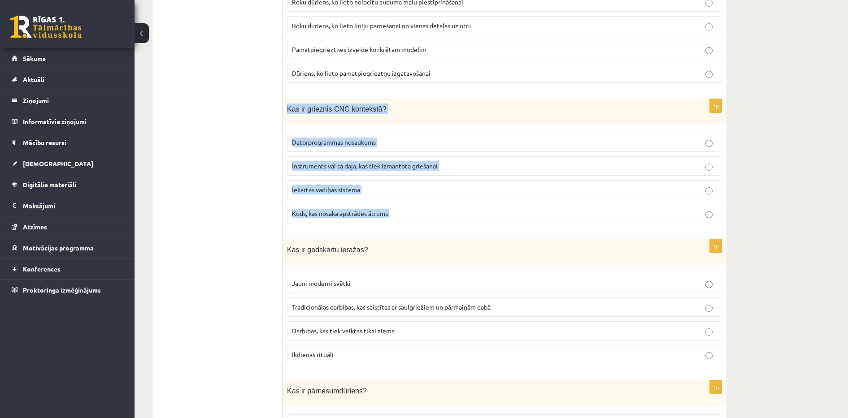
drag, startPoint x: 288, startPoint y: 98, endPoint x: 416, endPoint y: 198, distance: 161.9
click at [416, 198] on div "1p Kas ir grieznis CNC kontekstā? Datorprogrammas nosaukums Instruments vai tā …" at bounding box center [504, 164] width 444 height 131
click at [405, 161] on p "Instruments vai tā daļa, kas tiek izmantota griešanai" at bounding box center [504, 165] width 425 height 9
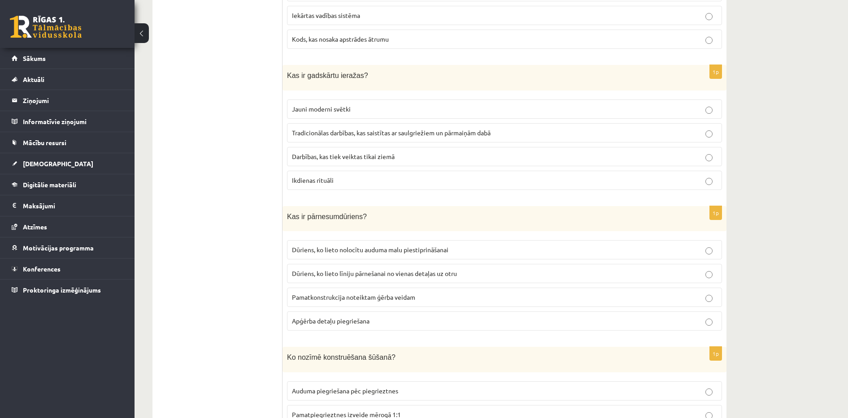
scroll to position [3210, 0]
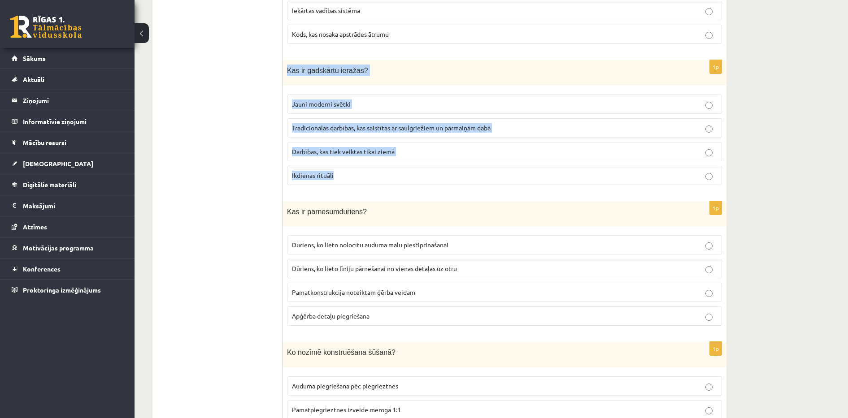
drag, startPoint x: 285, startPoint y: 61, endPoint x: 384, endPoint y: 174, distance: 150.6
click at [384, 174] on div "1p Kas ir gadskārtu ieražas? Jauni moderni svētki Tradicionālas darbības, kas s…" at bounding box center [504, 126] width 444 height 132
click at [417, 123] on p "Tradicionālas darbības, kas saistītas ar saulgriežiem un pārmaiņām dabā" at bounding box center [504, 127] width 425 height 9
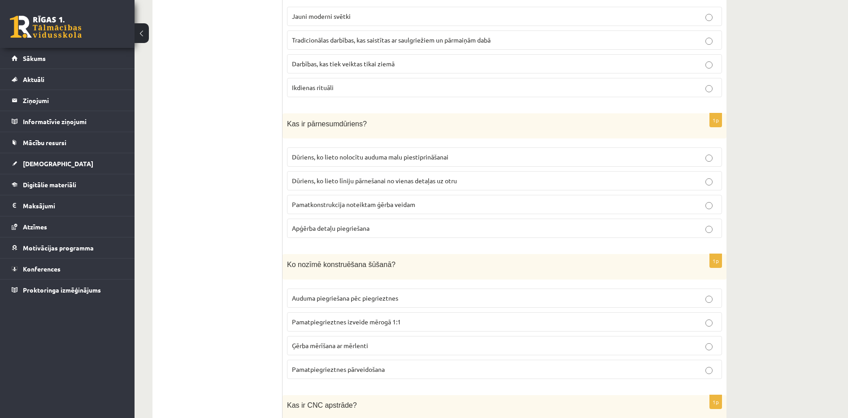
scroll to position [3300, 0]
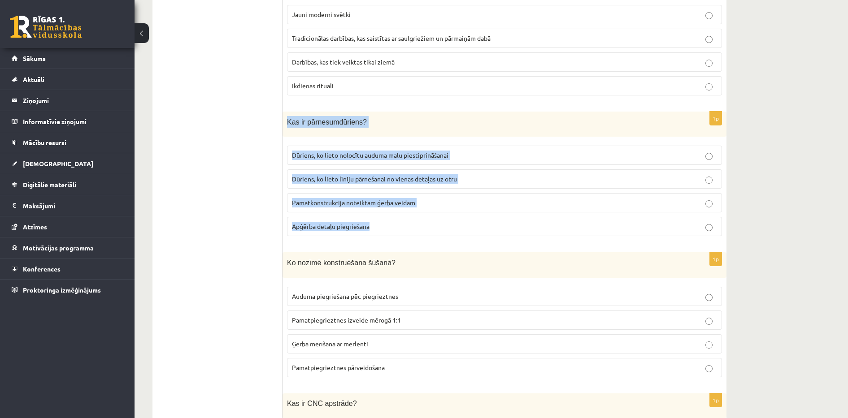
drag, startPoint x: 284, startPoint y: 111, endPoint x: 402, endPoint y: 227, distance: 164.9
click at [402, 227] on div "1p Kas ir pārnesumdūriens? Dūriens, ko lieto nolocītu auduma malu piestiprināša…" at bounding box center [504, 178] width 444 height 132
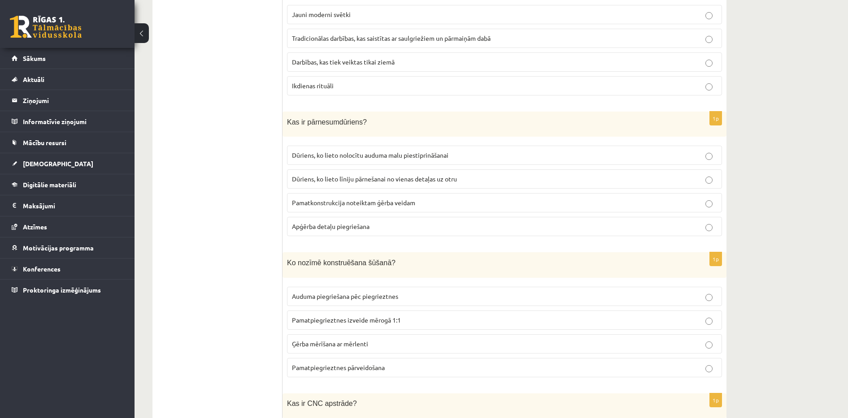
click at [394, 169] on label "Dūriens, ko lieto līniju pārnešanai no vienas detaļas uz otru" at bounding box center [504, 178] width 435 height 19
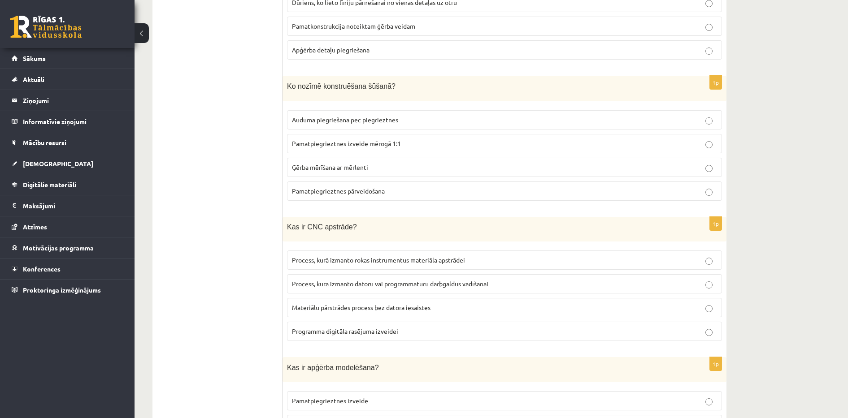
scroll to position [3479, 0]
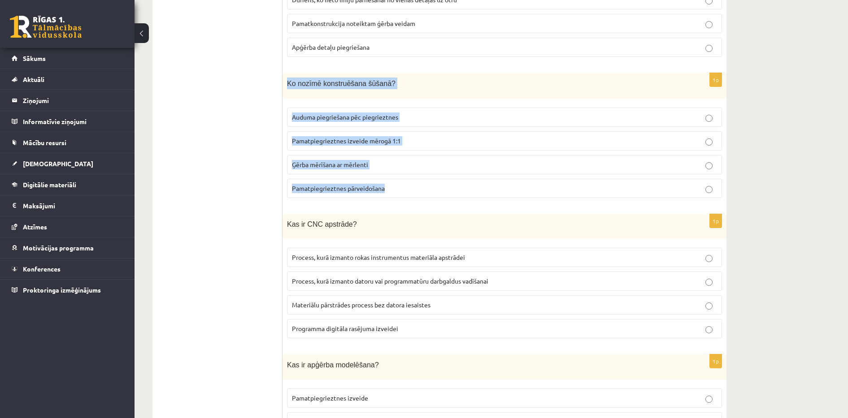
drag, startPoint x: 283, startPoint y: 71, endPoint x: 414, endPoint y: 172, distance: 165.5
click at [414, 172] on div "1p Ko nozīmē konstruēšana šūšanā? Auduma piegriešana pēc piegrieztnes Pamatpieg…" at bounding box center [504, 139] width 444 height 132
click at [337, 136] on p "Pamatpiegrieztnes izveide mērogā 1:1" at bounding box center [504, 140] width 425 height 9
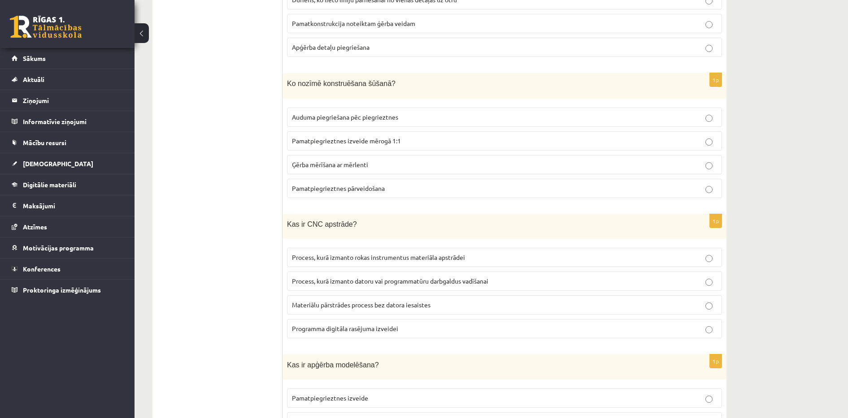
click at [348, 184] on p "Pamatpiegrieztnes pārveidošana" at bounding box center [504, 188] width 425 height 9
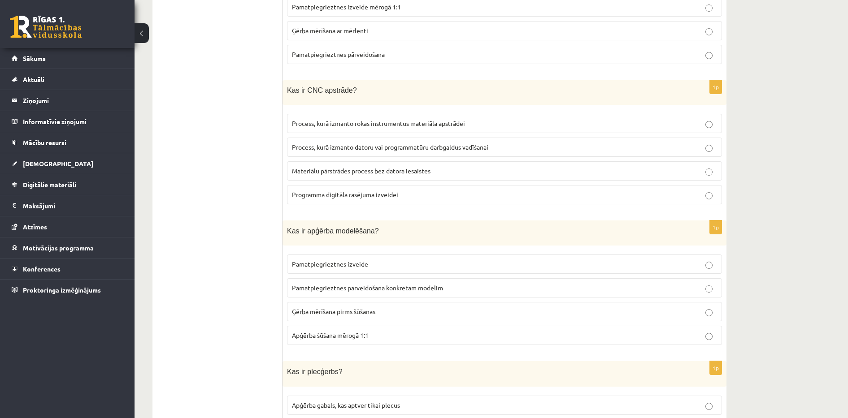
scroll to position [3614, 0]
click at [371, 142] on p "Process, kurā izmanto datoru vai programmatūru darbgaldus vadīšanai" at bounding box center [504, 146] width 425 height 9
drag, startPoint x: 279, startPoint y: 78, endPoint x: 431, endPoint y: 191, distance: 189.5
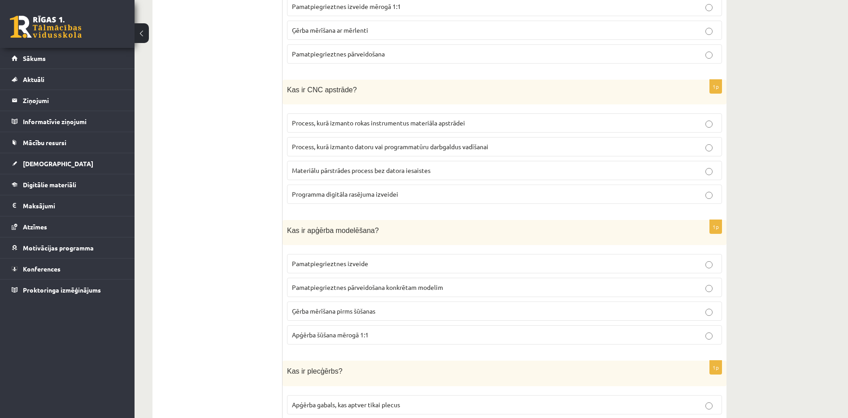
drag, startPoint x: 282, startPoint y: 78, endPoint x: 421, endPoint y: 195, distance: 181.4
drag, startPoint x: 421, startPoint y: 195, endPoint x: 232, endPoint y: 156, distance: 193.2
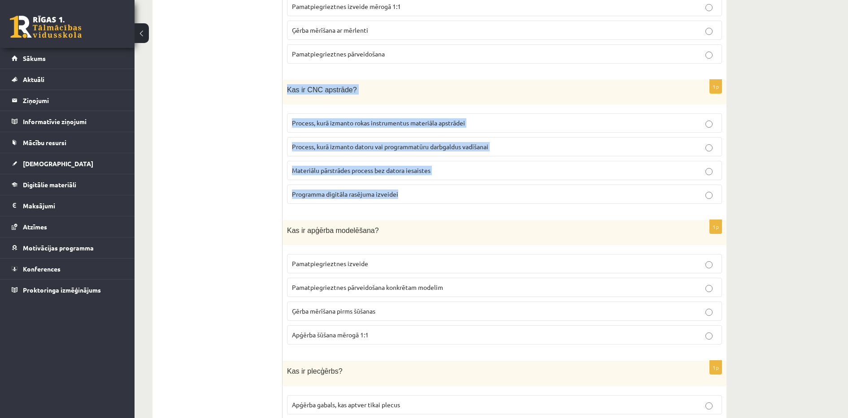
drag, startPoint x: 285, startPoint y: 79, endPoint x: 419, endPoint y: 177, distance: 165.9
click at [419, 177] on div "1p Kas ir CNC apstrāde? Process, kurā izmanto rokas instrumentus materiāla apst…" at bounding box center [504, 145] width 444 height 131
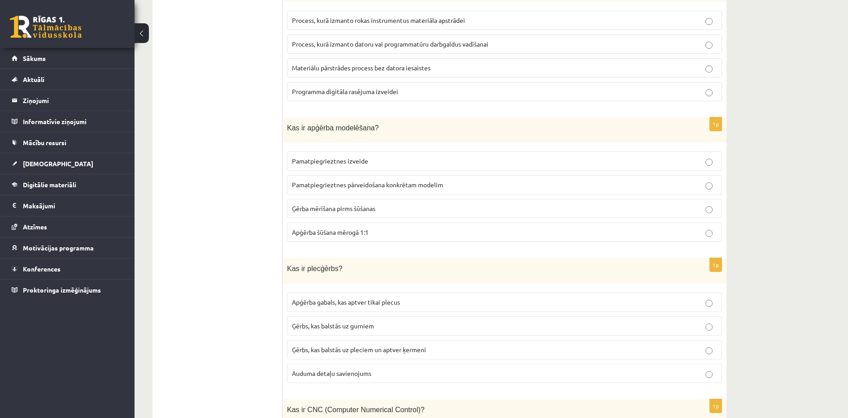
scroll to position [3677, 0]
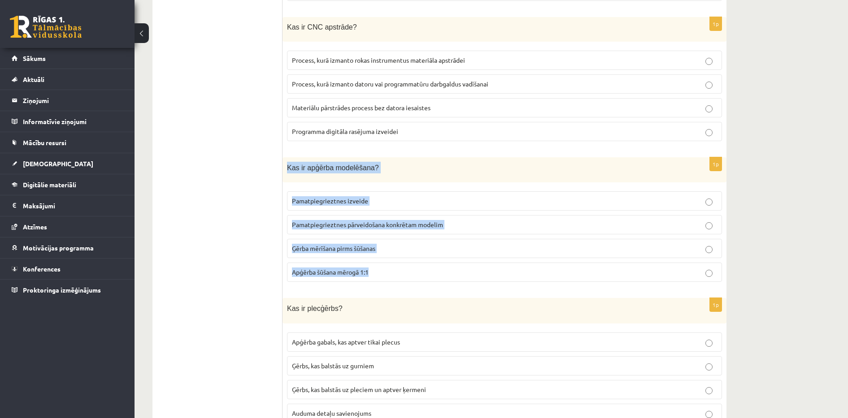
drag, startPoint x: 285, startPoint y: 159, endPoint x: 389, endPoint y: 255, distance: 141.2
click at [389, 255] on div "1p Kas ir apģērba modelēšana? Pamatpiegrieztnes izveide Pamatpiegrieztnes pārve…" at bounding box center [504, 223] width 444 height 132
click at [343, 215] on label "Pamatpiegrieztnes pārveidošana konkrētam modelim" at bounding box center [504, 224] width 435 height 19
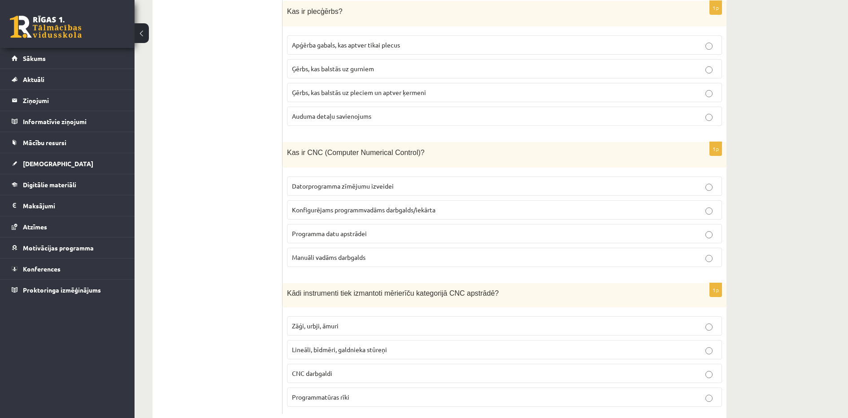
scroll to position [3964, 0]
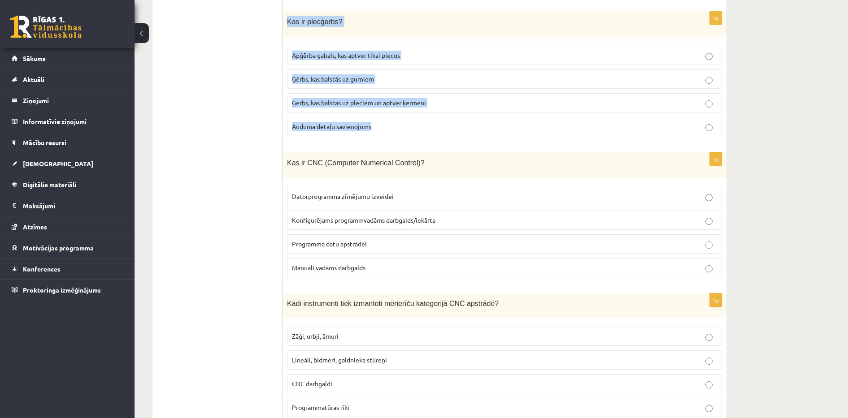
drag, startPoint x: 287, startPoint y: 11, endPoint x: 371, endPoint y: 112, distance: 131.2
click at [371, 112] on div "1p Kas ir plecģērbs? Apģērba gabals, kas aptver tikai plecus Ģērbs, kas balstās…" at bounding box center [504, 77] width 444 height 132
click at [366, 99] on span "Ģērbs, kas balstās uz pleciem un aptver ķermeni" at bounding box center [359, 103] width 134 height 8
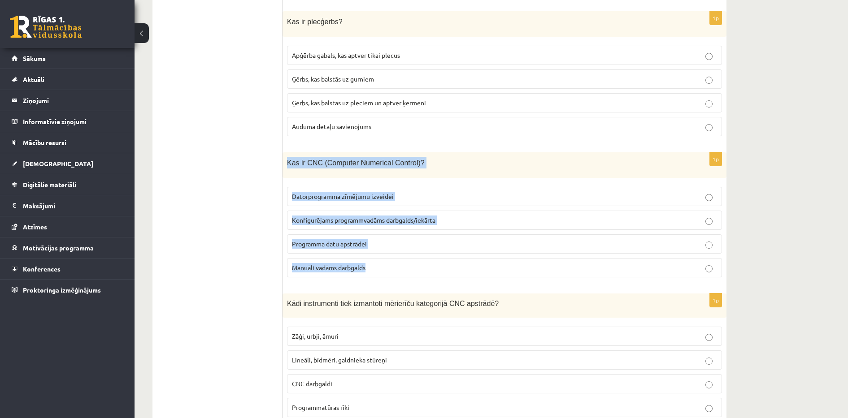
drag, startPoint x: 286, startPoint y: 154, endPoint x: 393, endPoint y: 256, distance: 148.1
click at [393, 256] on div "1p Kas ir CNC (Computer Numerical Control)? Datorprogramma zīmējumu izveidei Ko…" at bounding box center [504, 218] width 444 height 132
click at [382, 216] on span "Konfigurējams programmvadāms darbgalds/iekārta" at bounding box center [363, 220] width 143 height 8
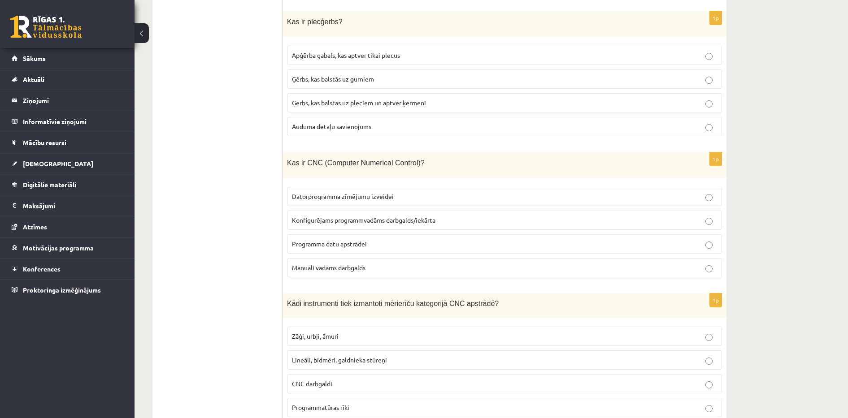
click at [341, 356] on span "Lineāli, bīdmēri, galdnieka stūreņi" at bounding box center [339, 360] width 95 height 8
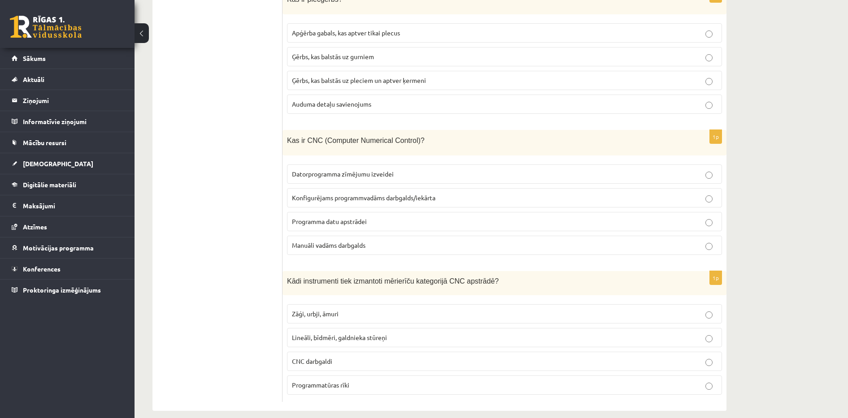
drag, startPoint x: 282, startPoint y: 267, endPoint x: 383, endPoint y: 346, distance: 128.1
drag, startPoint x: 383, startPoint y: 346, endPoint x: 240, endPoint y: 296, distance: 151.4
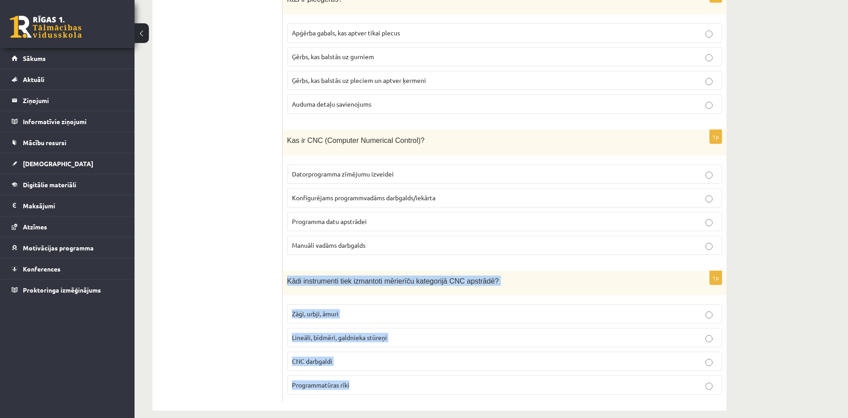
drag, startPoint x: 285, startPoint y: 269, endPoint x: 356, endPoint y: 369, distance: 122.6
click at [356, 369] on div "1p Kādi instrumenti tiek izmantoti mērierīču kategorijā CNC apstrādē? Zāģi, urb…" at bounding box center [504, 336] width 444 height 131
click at [360, 333] on p "Lineāli, bīdmēri, galdnieka stūreņi" at bounding box center [504, 337] width 425 height 9
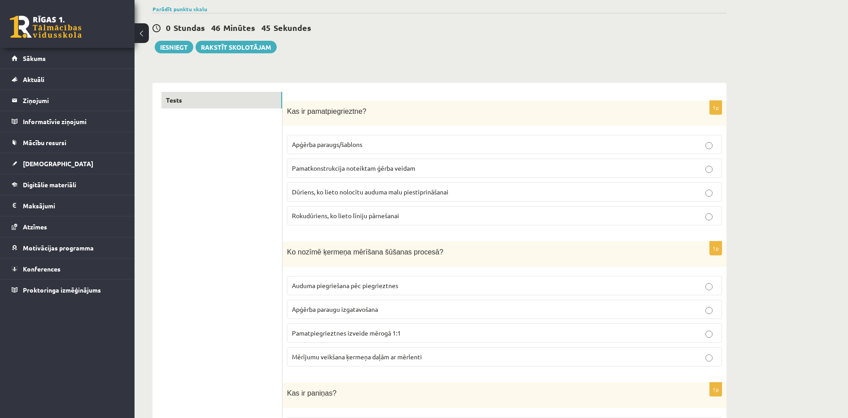
scroll to position [0, 0]
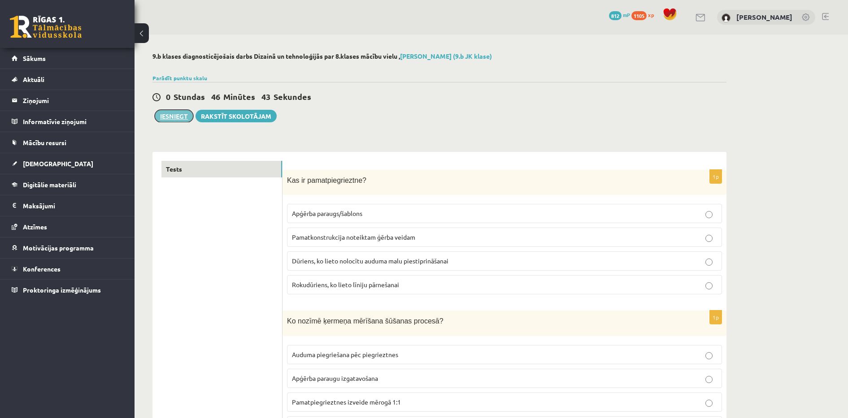
click at [182, 120] on button "Iesniegt" at bounding box center [174, 116] width 39 height 13
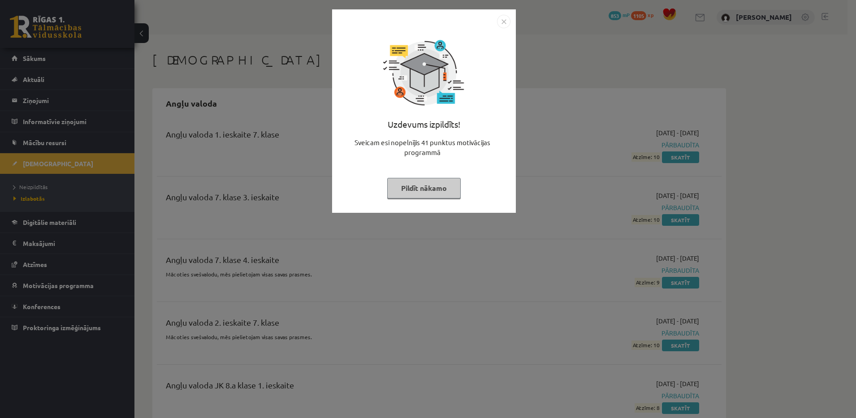
click at [417, 182] on button "Pildīt nākamo" at bounding box center [424, 188] width 74 height 21
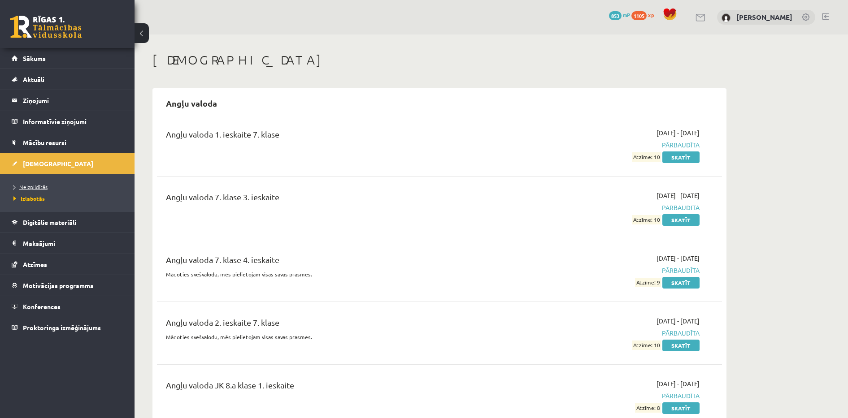
click at [38, 185] on span "Neizpildītās" at bounding box center [30, 186] width 34 height 7
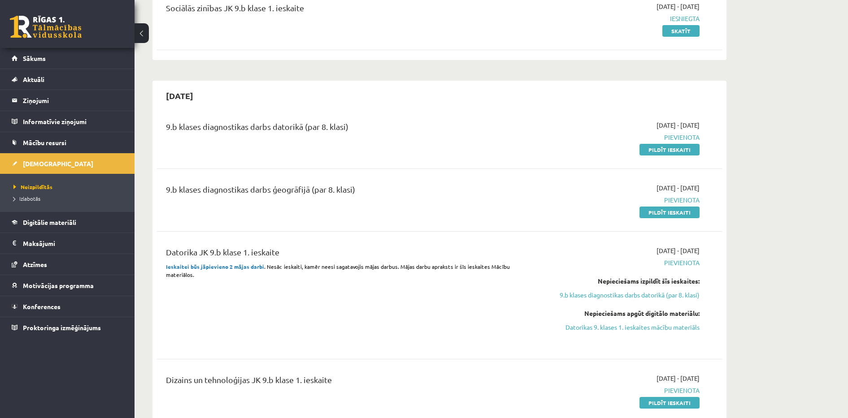
scroll to position [254, 0]
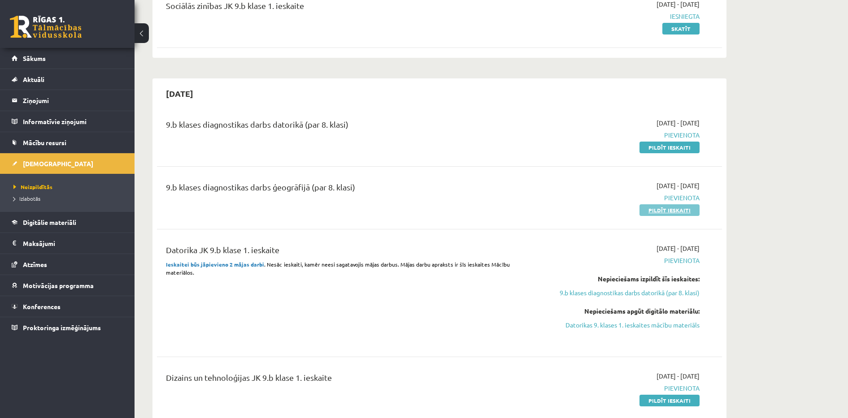
click at [680, 210] on link "Pildīt ieskaiti" at bounding box center [669, 210] width 60 height 12
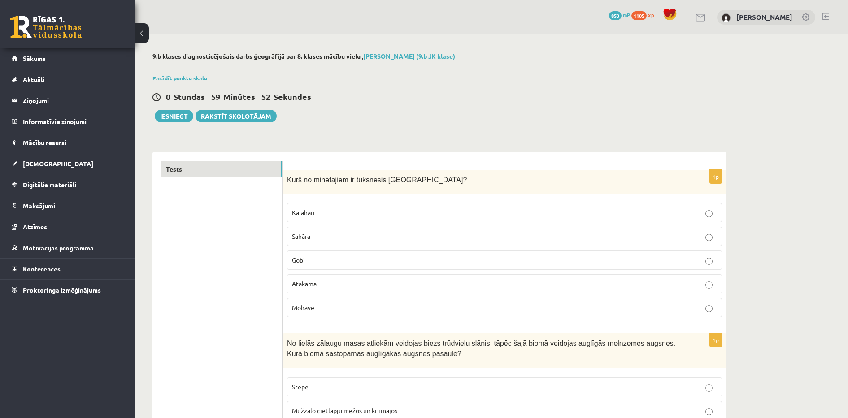
click at [321, 210] on p "Kalahari" at bounding box center [504, 212] width 425 height 9
drag, startPoint x: 285, startPoint y: 177, endPoint x: 356, endPoint y: 314, distance: 154.8
click at [356, 314] on div "1p Kurš no minētajiem ir tuksnesis [GEOGRAPHIC_DATA]? [GEOGRAPHIC_DATA] [GEOGRA…" at bounding box center [504, 247] width 444 height 155
copy div "Kurš no minētajiem ir tuksnesis [GEOGRAPHIC_DATA]? Kalahari Sahāra Gobi Atakama…"
click at [384, 265] on p "Gobi" at bounding box center [504, 260] width 425 height 9
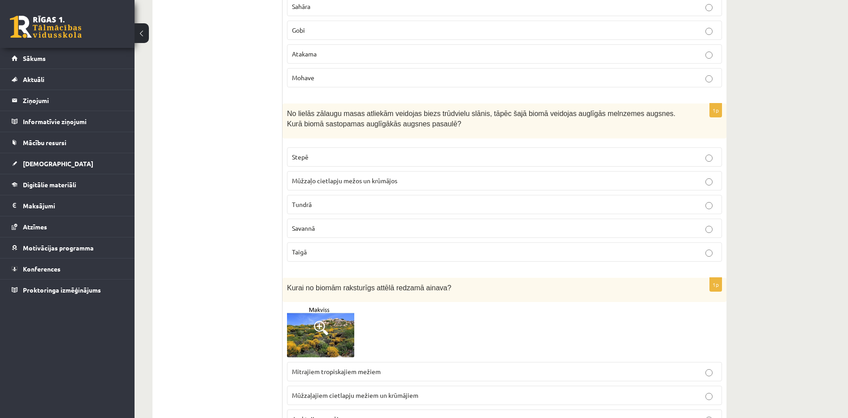
scroll to position [247, 0]
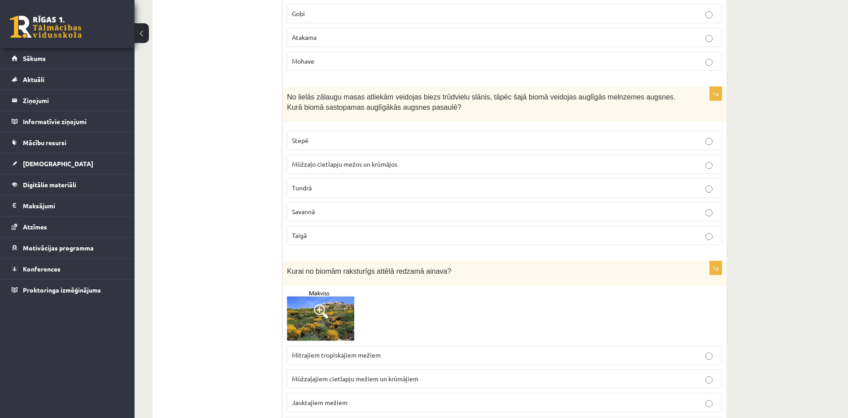
click at [399, 136] on p "Stepē" at bounding box center [504, 140] width 425 height 9
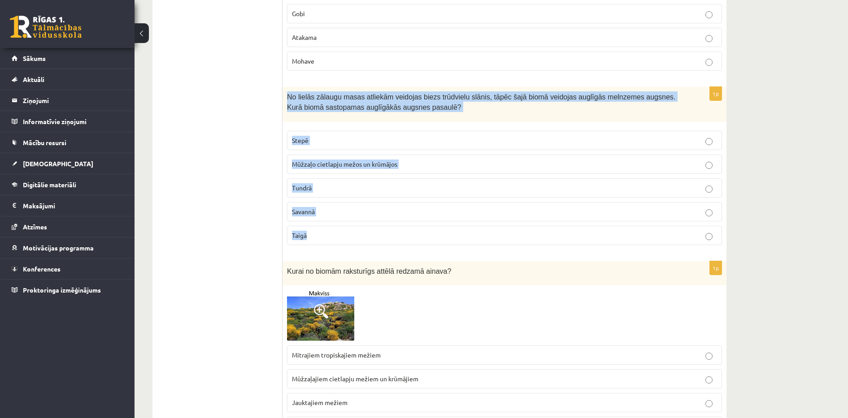
drag, startPoint x: 285, startPoint y: 97, endPoint x: 356, endPoint y: 226, distance: 146.7
click at [356, 226] on div "1p No lielās zālaugu masas atliekām veidojas biezs trūdvielu slānis, tāpēc šajā…" at bounding box center [504, 169] width 444 height 165
copy div "No lielās zālaugu masas atliekām veidojas biezs trūdvielu slānis, tāpēc šajā bi…"
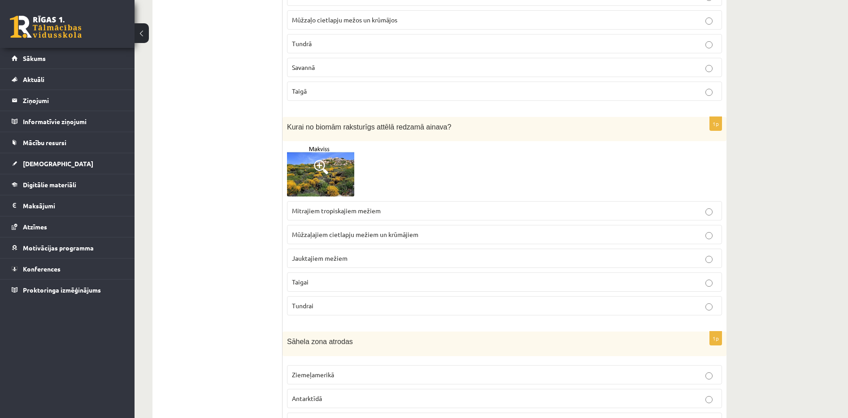
scroll to position [403, 0]
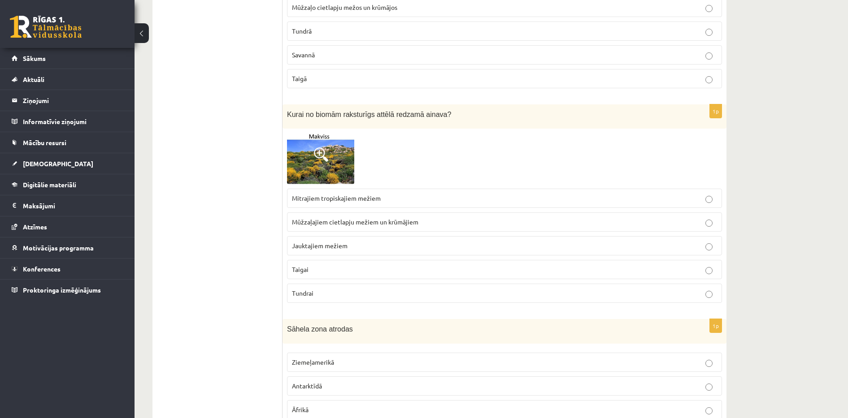
click at [300, 152] on img at bounding box center [320, 158] width 67 height 51
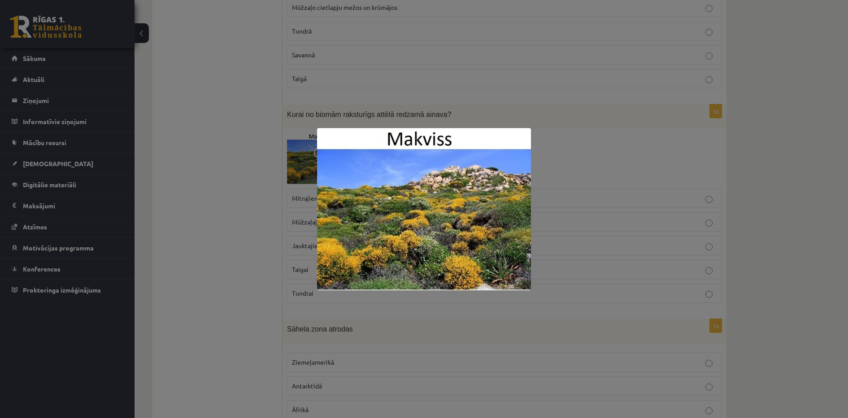
click at [214, 232] on div at bounding box center [424, 209] width 848 height 418
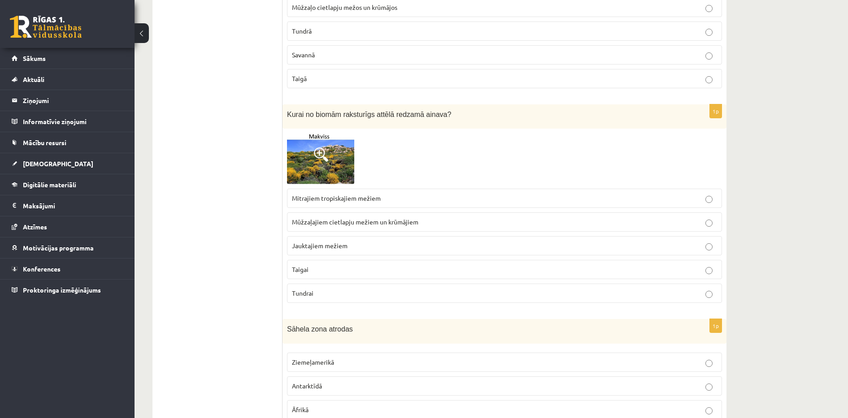
click at [321, 174] on img at bounding box center [320, 158] width 67 height 51
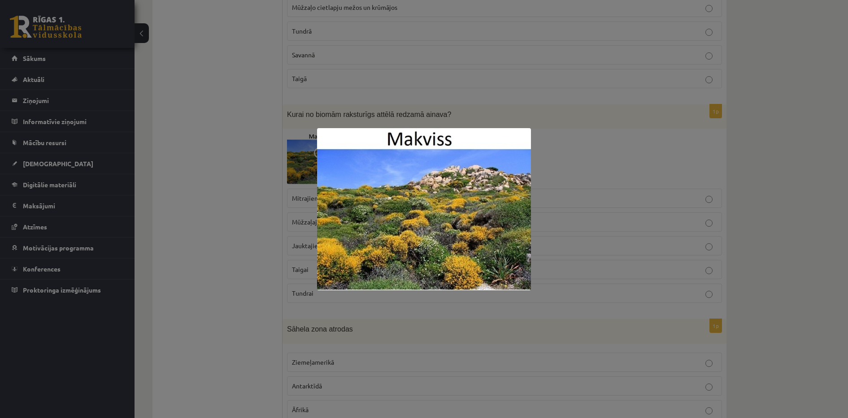
click at [278, 237] on div at bounding box center [424, 209] width 848 height 418
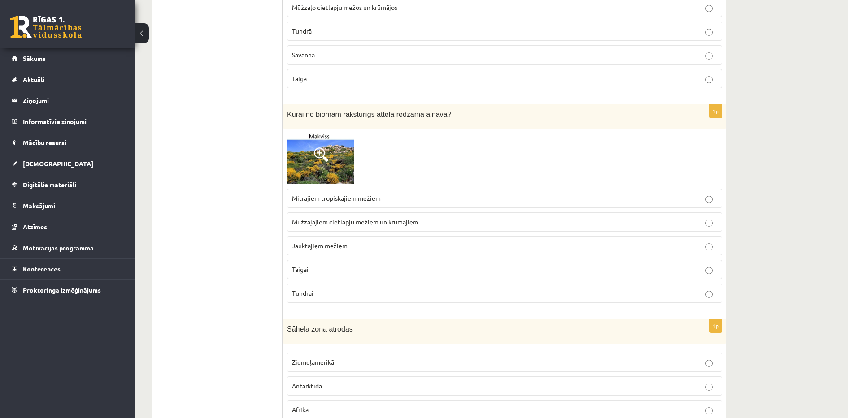
click at [321, 155] on span at bounding box center [321, 154] width 14 height 14
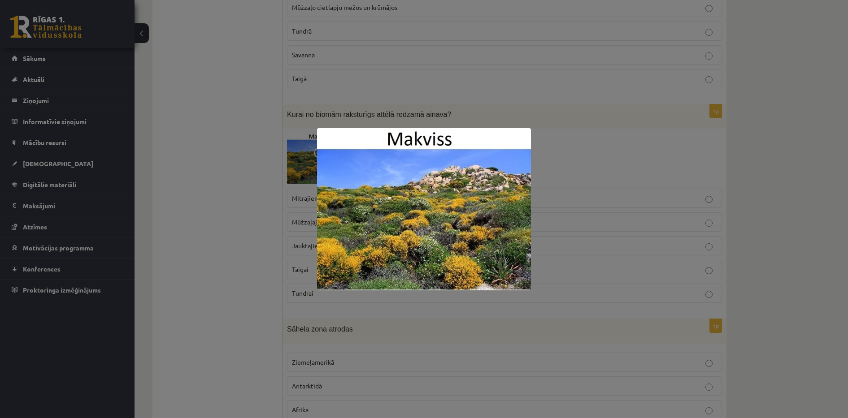
click at [237, 288] on div at bounding box center [424, 209] width 848 height 418
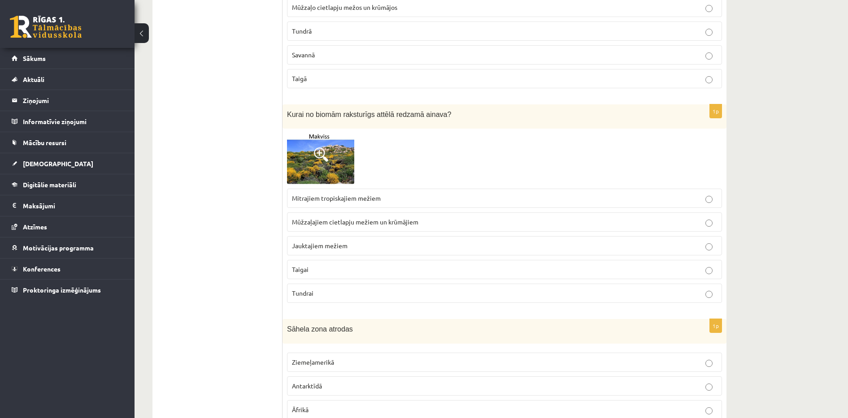
click at [350, 219] on span "Mūžzaļajiem cietlapju mežiem un krūmājiem" at bounding box center [355, 222] width 126 height 8
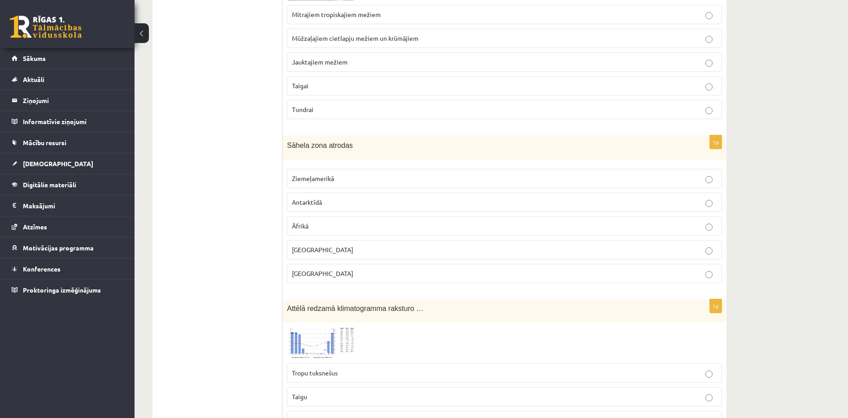
scroll to position [605, 0]
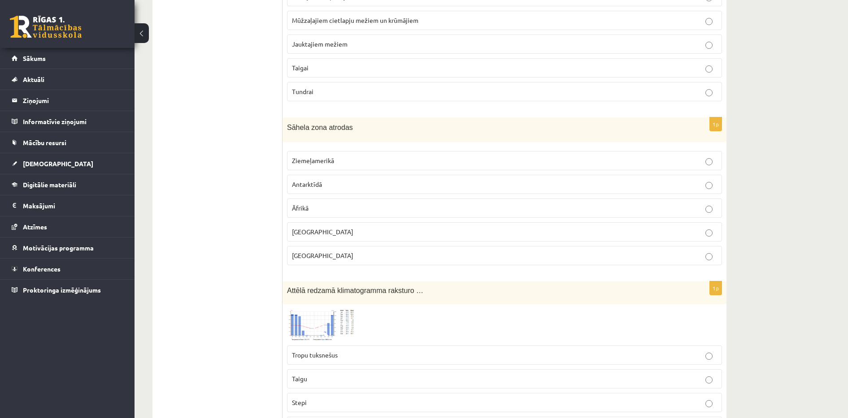
click at [348, 204] on p "Āfrikā" at bounding box center [504, 208] width 425 height 9
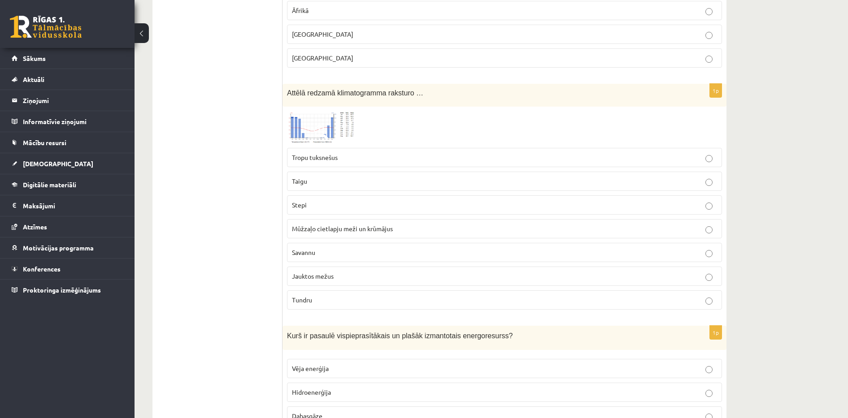
scroll to position [807, 0]
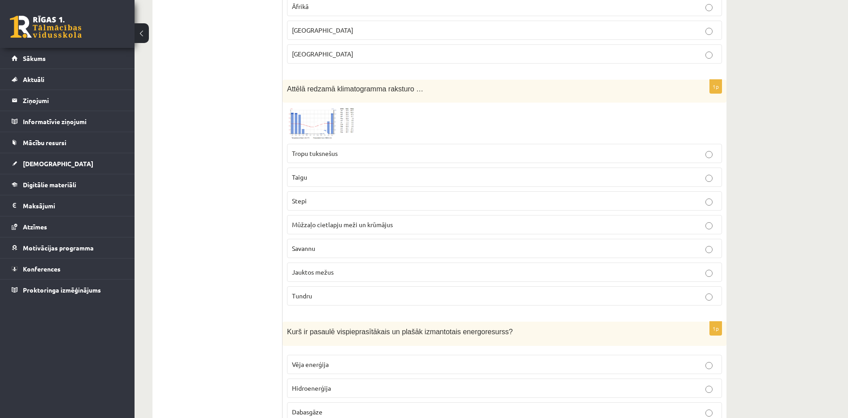
click at [332, 128] on img at bounding box center [320, 123] width 67 height 32
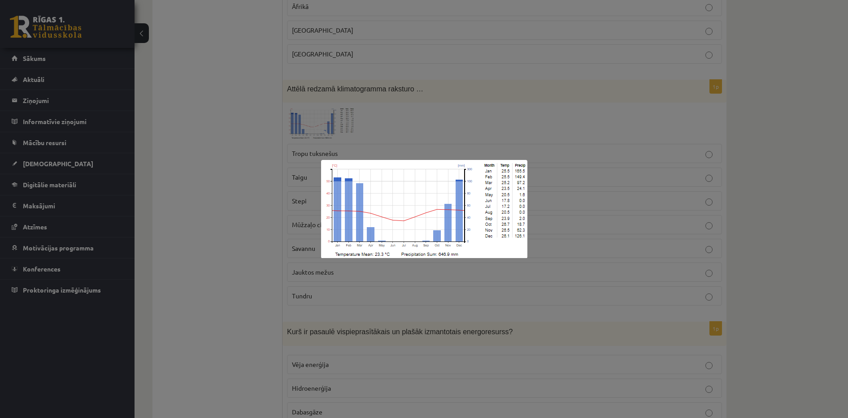
click at [239, 185] on div at bounding box center [424, 209] width 848 height 418
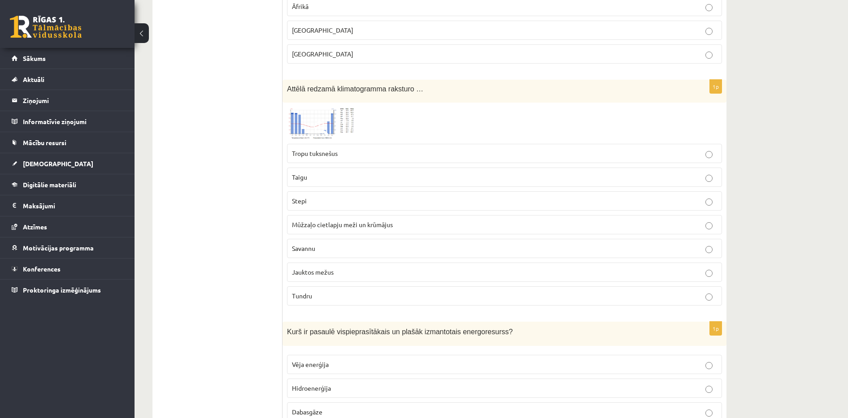
click at [338, 246] on p "Savannu" at bounding box center [504, 248] width 425 height 9
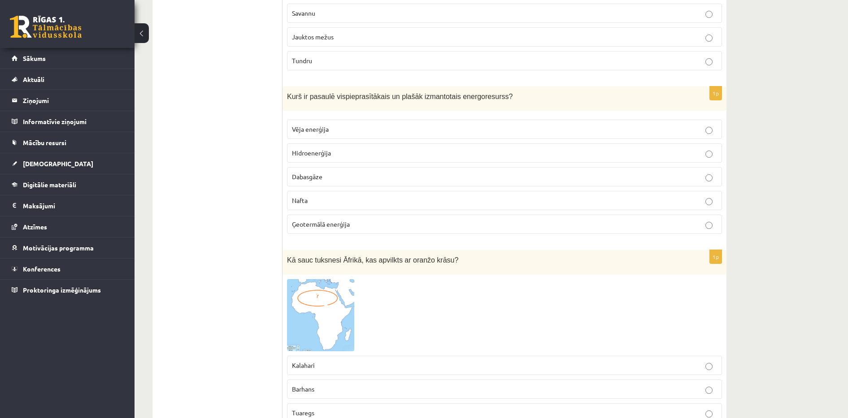
scroll to position [1054, 0]
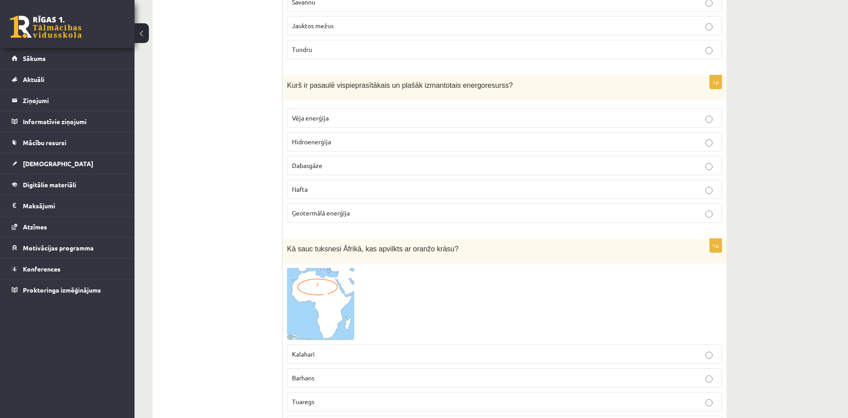
click at [307, 173] on label "Dabasgāze" at bounding box center [504, 165] width 435 height 19
click at [308, 187] on span "Nafta" at bounding box center [300, 189] width 16 height 8
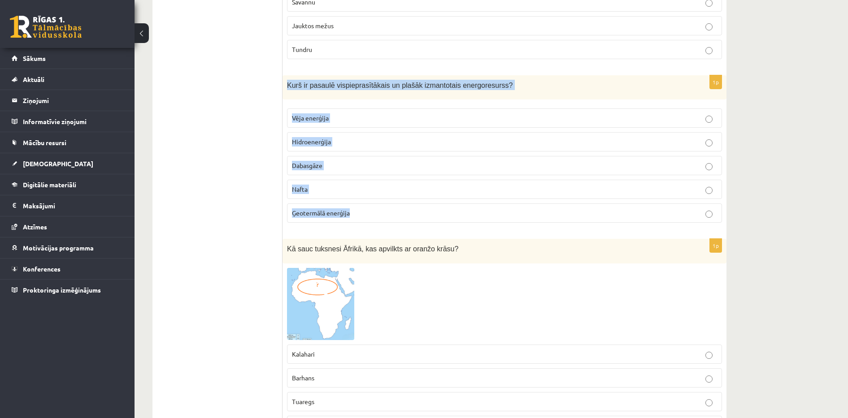
drag, startPoint x: 288, startPoint y: 83, endPoint x: 406, endPoint y: 221, distance: 180.9
click at [406, 221] on div "1p Kurš ir pasaulē vispieprasītākais un plašāk izmantotais energoresurss? Vēja …" at bounding box center [504, 152] width 444 height 155
copy div "Kurš ir pasaulē vispieprasītākais un plašāk izmantotais energoresurss? Vēja ene…"
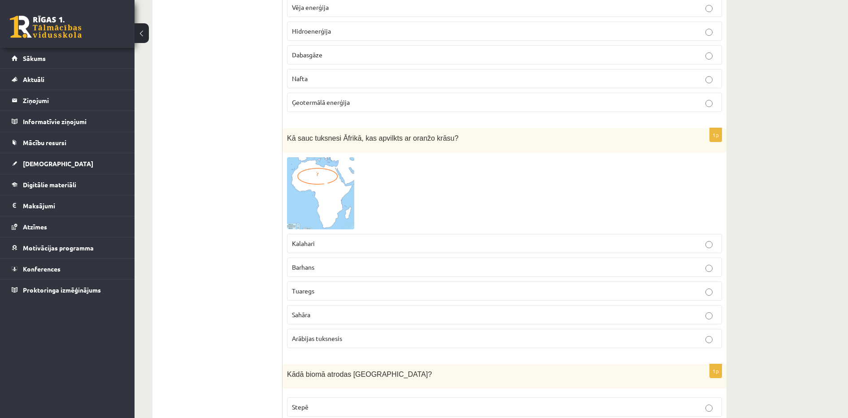
scroll to position [1188, 0]
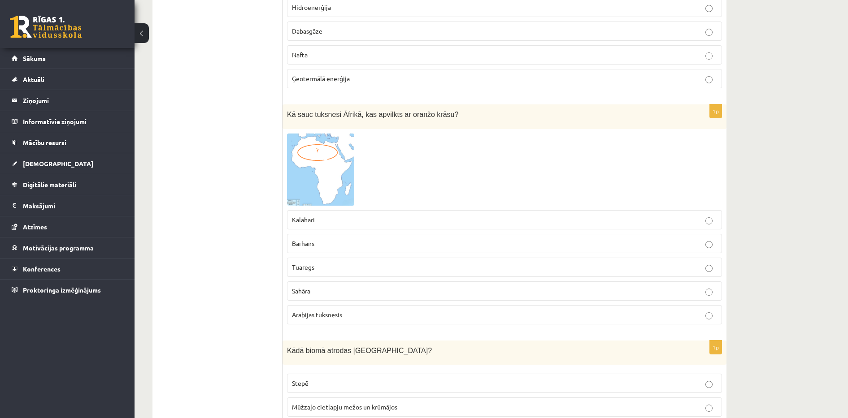
click at [314, 293] on p "Sahāra" at bounding box center [504, 290] width 425 height 9
click at [302, 267] on span "Tuaregs" at bounding box center [303, 267] width 22 height 8
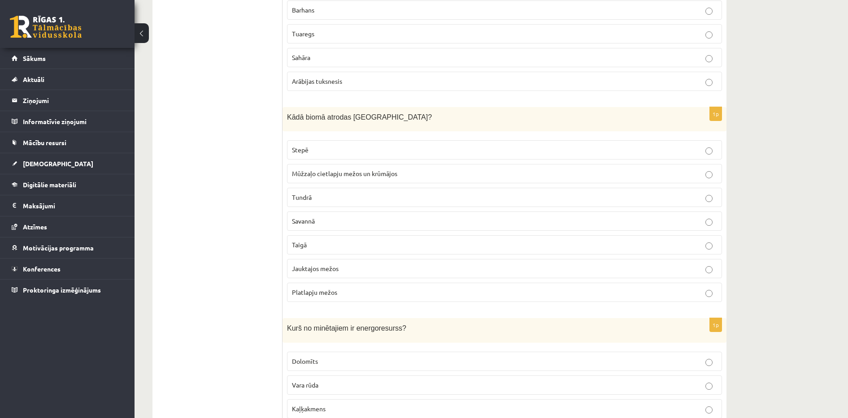
scroll to position [1444, 0]
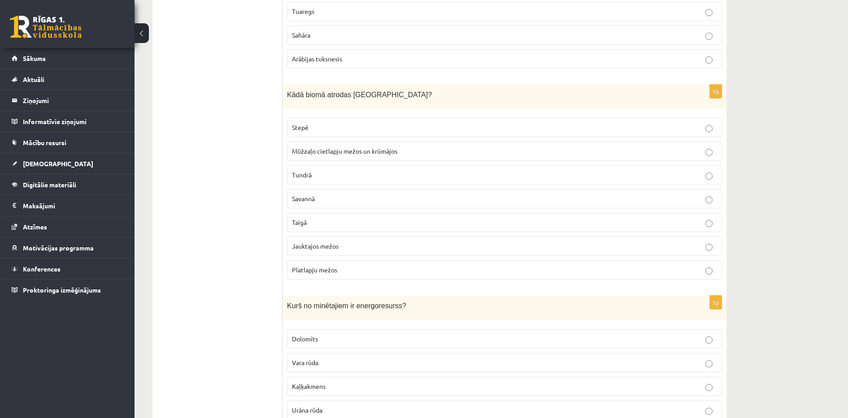
click at [340, 245] on p "Jauktajos mežos" at bounding box center [504, 246] width 425 height 9
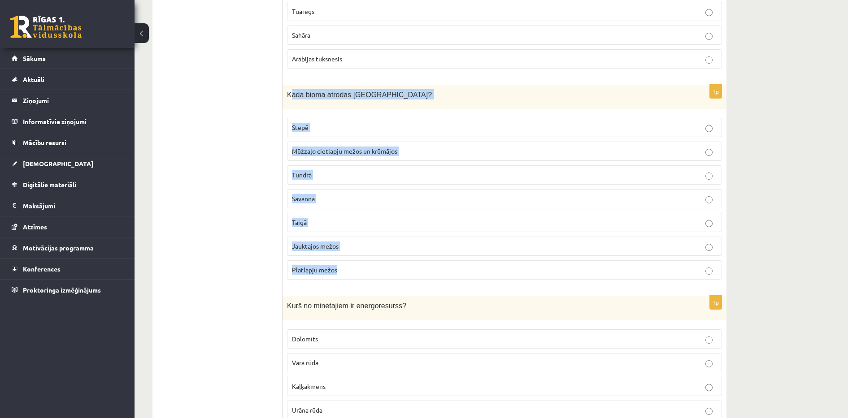
drag, startPoint x: 290, startPoint y: 97, endPoint x: 356, endPoint y: 265, distance: 180.7
click at [356, 265] on div "1p Kādā biomā atrodas Latvija? Stepē Mūžzaļo cietlapju mežos un krūmājos Tundrā…" at bounding box center [504, 186] width 444 height 203
copy div "ādā biomā atrodas Latvija? Stepē Mūžzaļo cietlapju mežos un krūmājos Tundrā Sav…"
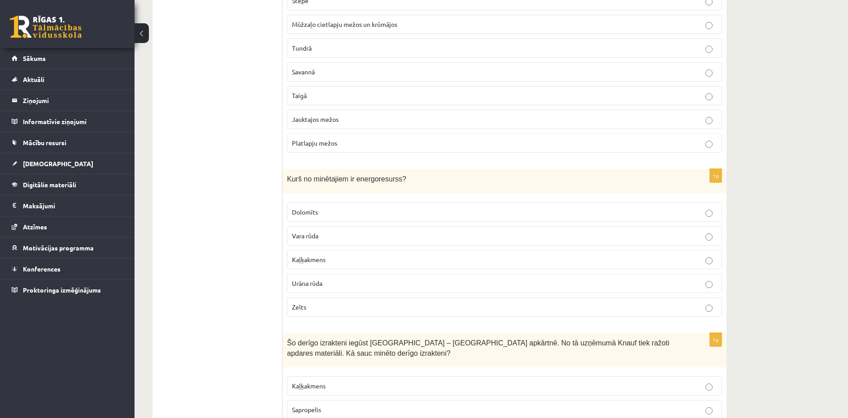
scroll to position [1579, 0]
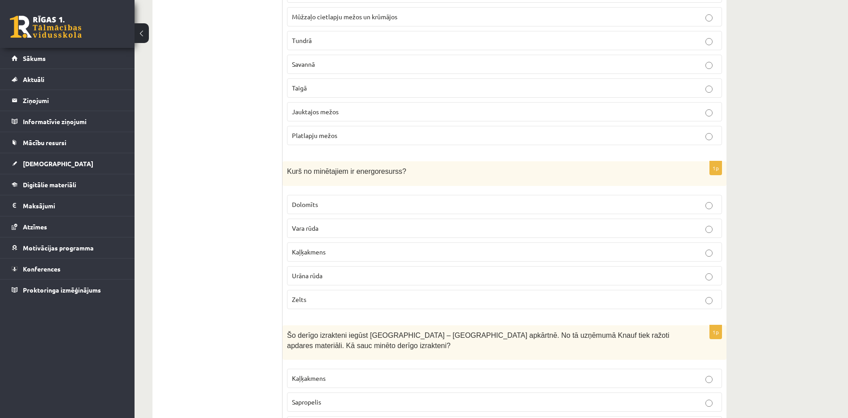
click at [316, 278] on span "Urāna rūda" at bounding box center [307, 276] width 30 height 8
drag, startPoint x: 284, startPoint y: 170, endPoint x: 333, endPoint y: 299, distance: 137.6
click at [333, 299] on div "1p Kurš no minētajiem ir energoresurss? Dolomīts Vara rūda Kaļķakmens Urāna rūd…" at bounding box center [504, 238] width 444 height 155
copy div "Kurš no minētajiem ir energoresurss? Dolomīts Vara rūda Kaļķakmens Urāna rūda Z…"
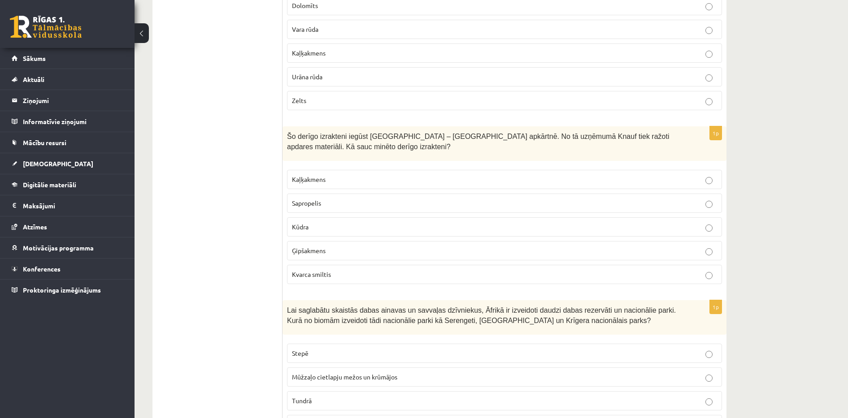
scroll to position [1780, 0]
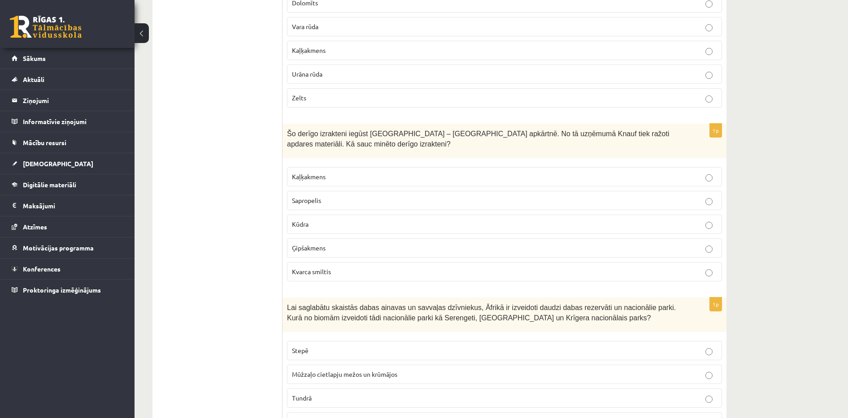
drag, startPoint x: 282, startPoint y: 130, endPoint x: 364, endPoint y: 241, distance: 137.5
drag, startPoint x: 364, startPoint y: 241, endPoint x: 260, endPoint y: 239, distance: 104.0
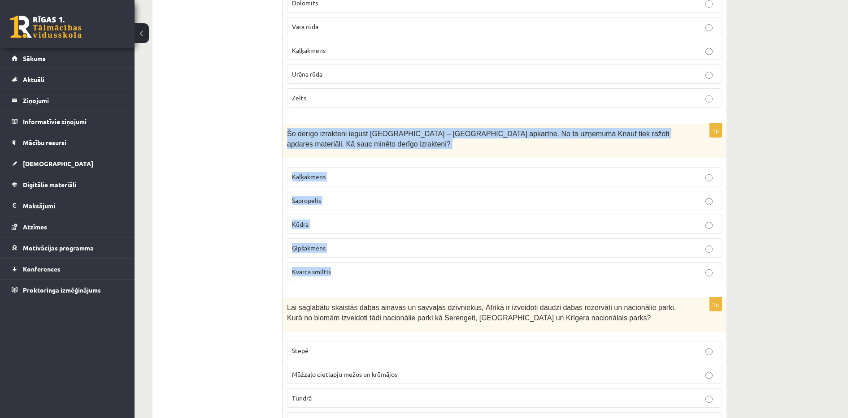
drag, startPoint x: 286, startPoint y: 133, endPoint x: 367, endPoint y: 271, distance: 159.9
click at [367, 271] on div "1p Šo derīgo izrakteni iegūst Latvijā – Salaspils apkārtnē. No tā uzņēmumā Knau…" at bounding box center [504, 206] width 444 height 165
copy div "Šo derīgo izrakteni iegūst Latvijā – Salaspils apkārtnē. No tā uzņēmumā Knauf t…"
click at [332, 253] on p "Ģipšakmens" at bounding box center [504, 247] width 425 height 9
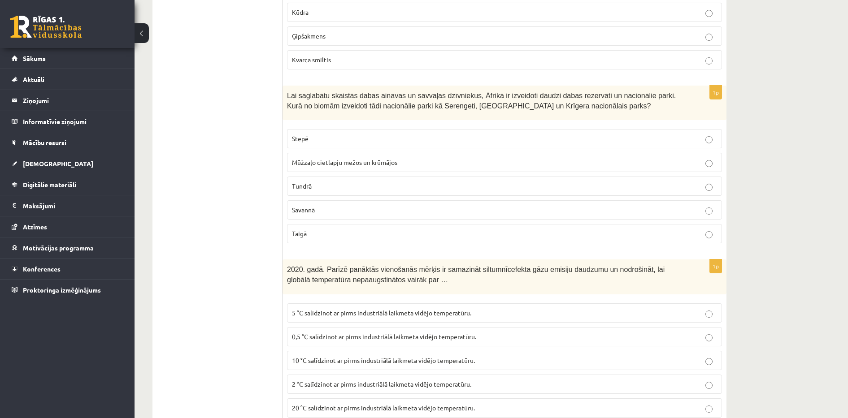
scroll to position [2004, 0]
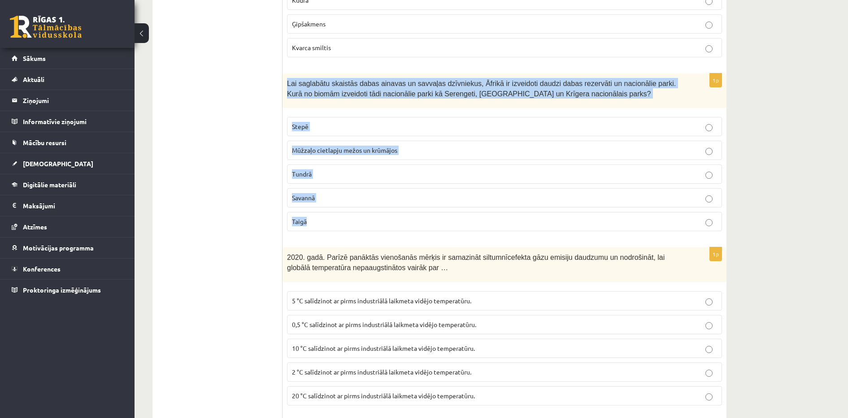
drag, startPoint x: 286, startPoint y: 84, endPoint x: 338, endPoint y: 226, distance: 151.3
click at [338, 226] on div "1p Lai saglabātu skaistās dabas ainavas un savvaļas dzīvniekus, Āfrikā ir izvei…" at bounding box center [504, 156] width 444 height 165
copy div "Lai saglabātu skaistās dabas ainavas un savvaļas dzīvniekus, Āfrikā ir izveidot…"
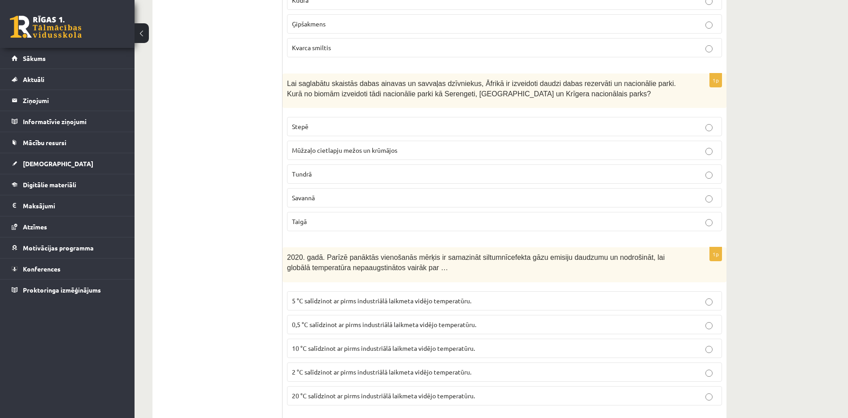
click at [343, 200] on p "Savannā" at bounding box center [504, 197] width 425 height 9
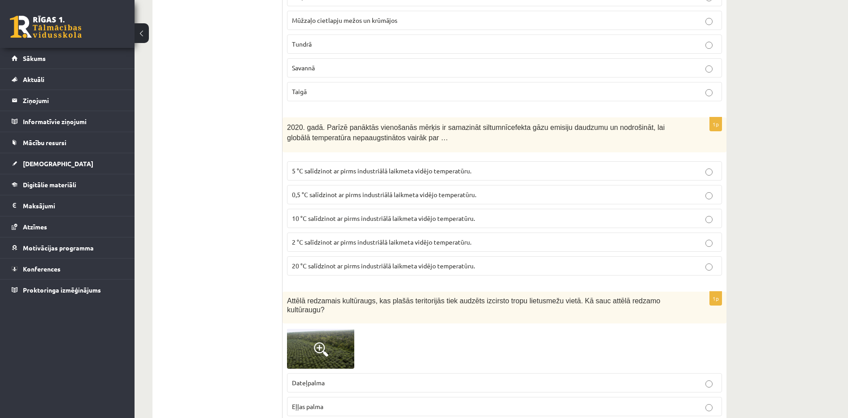
scroll to position [2139, 0]
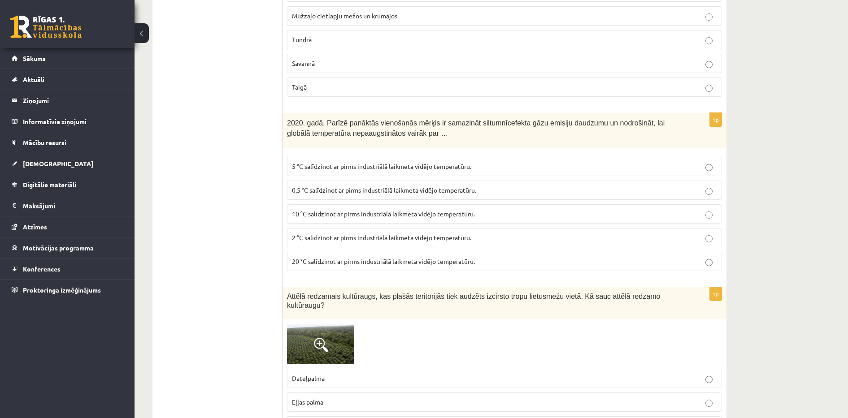
click at [394, 239] on span "2 °C salīdzinot ar pirms industriālā laikmeta vidējo temperatūru." at bounding box center [381, 238] width 179 height 8
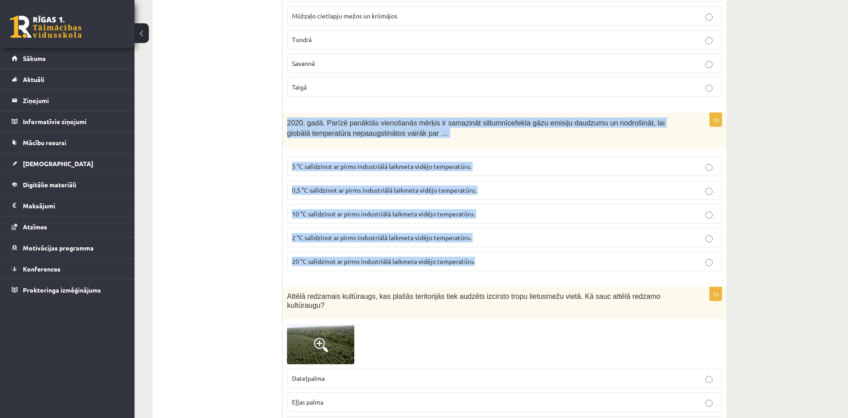
drag, startPoint x: 287, startPoint y: 122, endPoint x: 495, endPoint y: 255, distance: 246.5
click at [495, 255] on div "1p 2020. gadā. Parīzē panāktās vienošanās mērķis ir samazināt siltumnīcefekta g…" at bounding box center [504, 195] width 444 height 165
copy div "2020. gadā. Parīzē panāktās vienošanās mērķis ir samazināt siltumnīcefekta gāzu…"
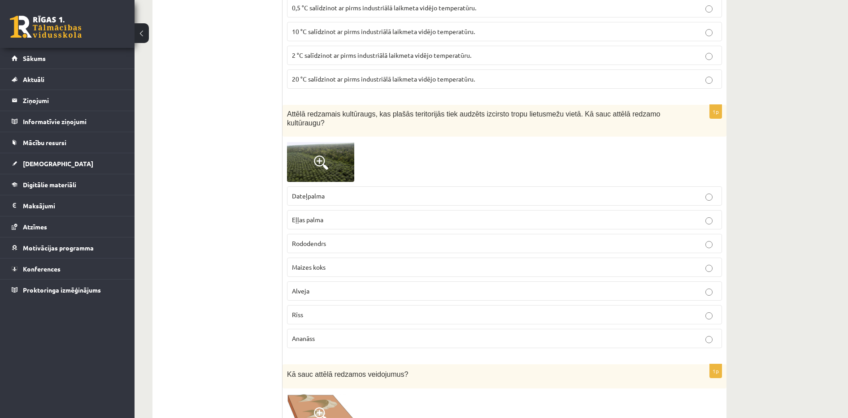
scroll to position [2341, 0]
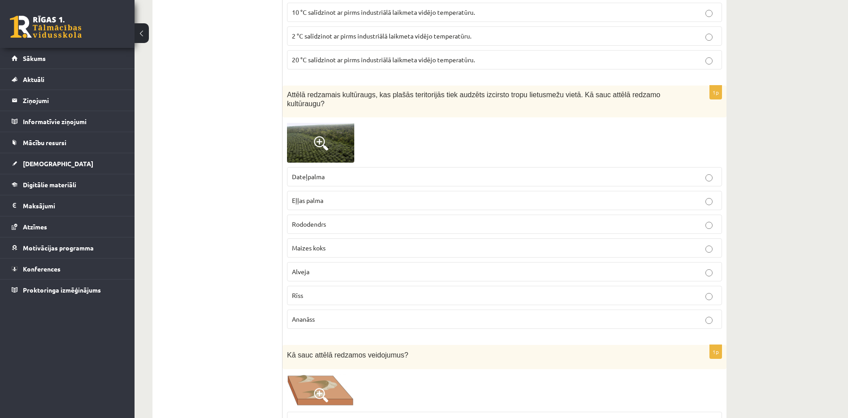
click at [344, 137] on img at bounding box center [320, 142] width 67 height 40
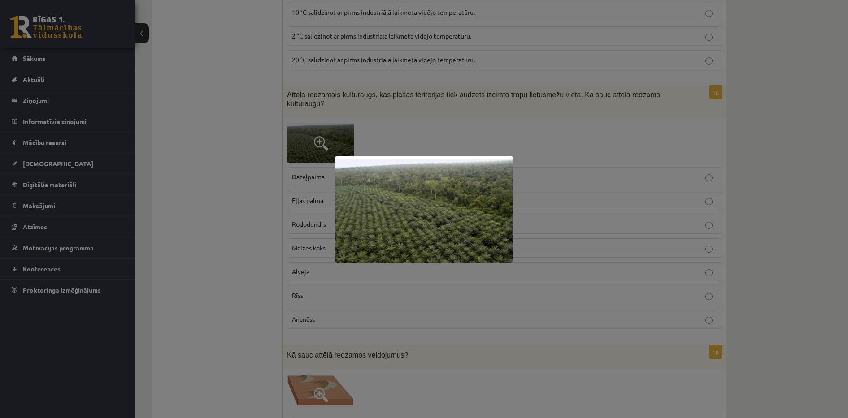
click at [270, 162] on div at bounding box center [424, 209] width 848 height 418
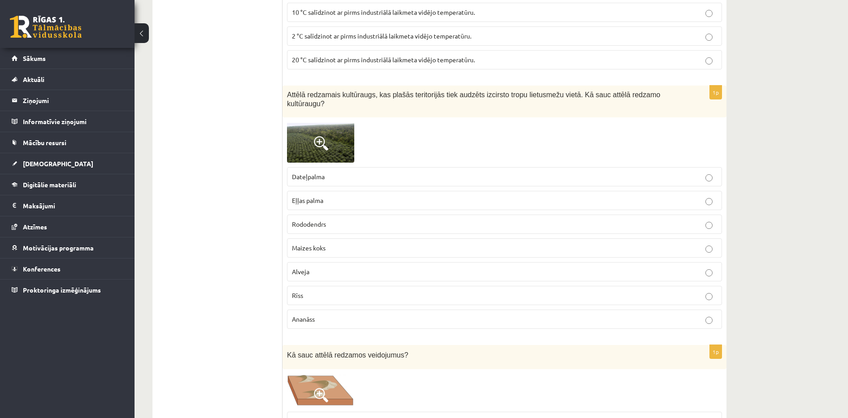
click at [329, 125] on img at bounding box center [320, 142] width 67 height 40
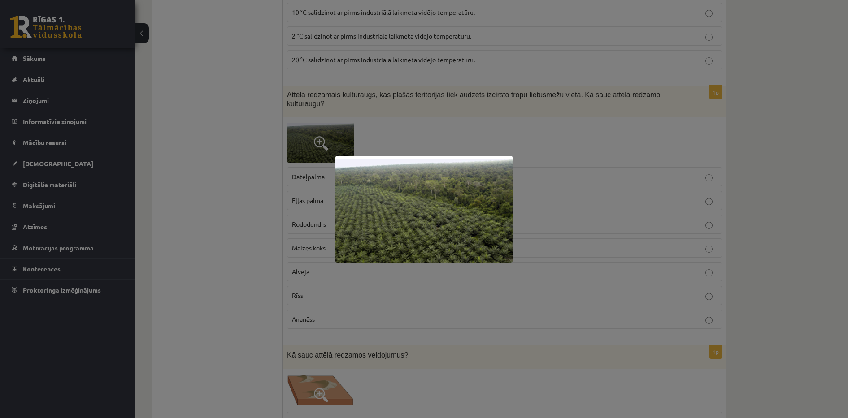
click at [271, 170] on div at bounding box center [424, 209] width 848 height 418
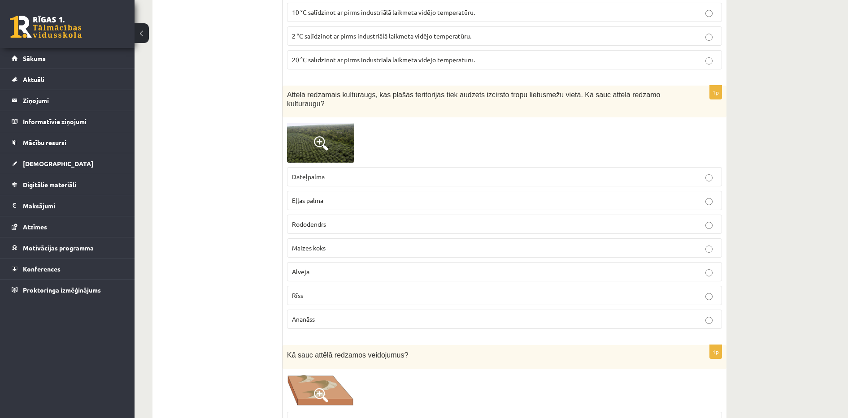
click at [320, 315] on p "Ananāss" at bounding box center [504, 319] width 425 height 9
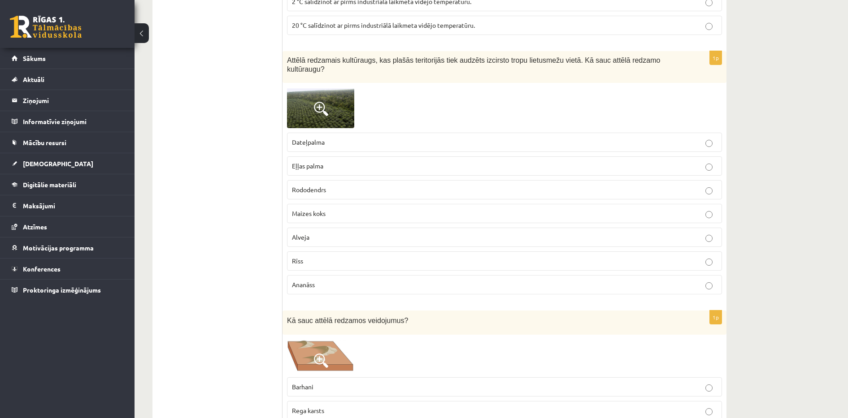
scroll to position [2386, 0]
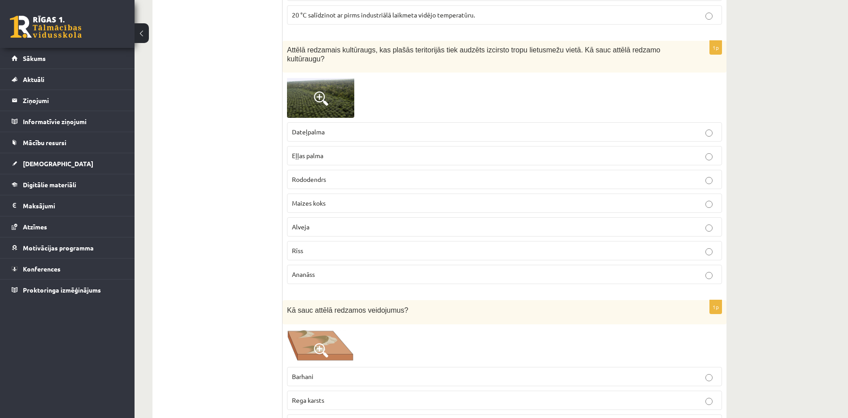
click at [341, 83] on img at bounding box center [320, 97] width 67 height 40
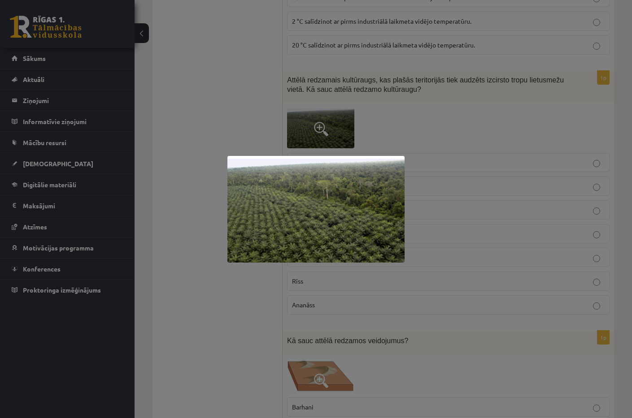
click at [489, 95] on div at bounding box center [316, 209] width 632 height 418
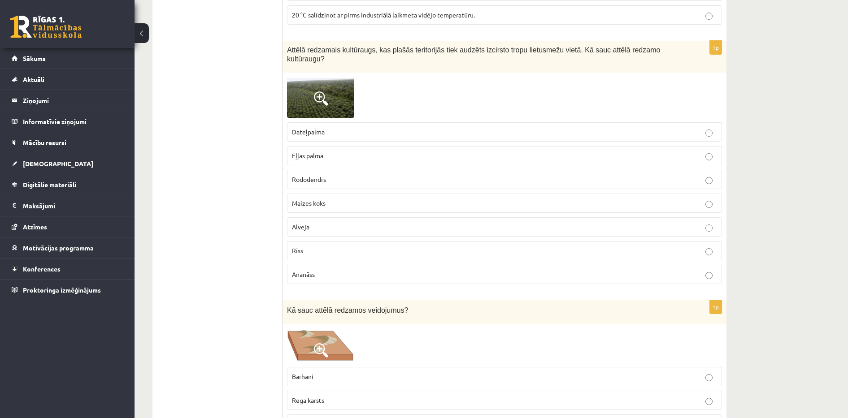
click at [383, 151] on p "Eļļas palma" at bounding box center [504, 155] width 425 height 9
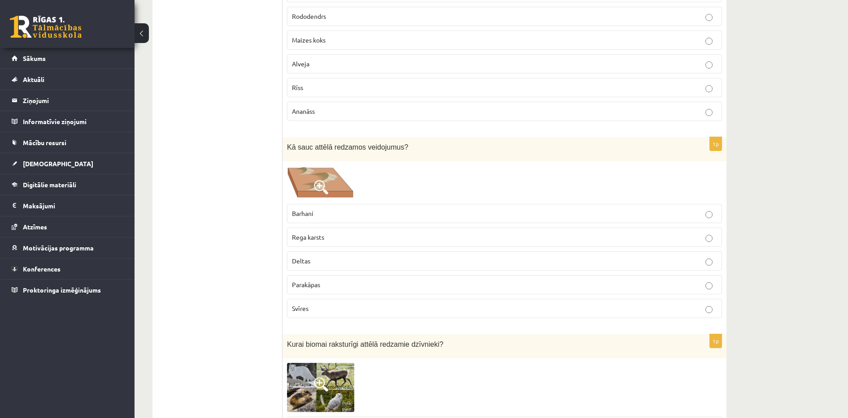
scroll to position [2555, 0]
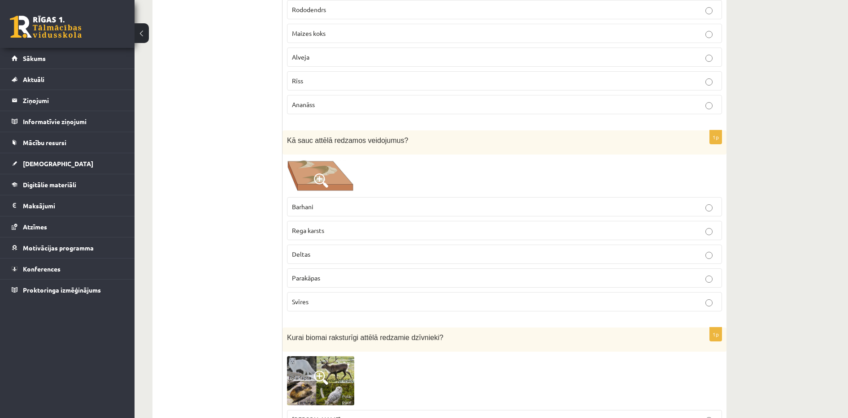
click at [338, 202] on p "Barhani" at bounding box center [504, 206] width 425 height 9
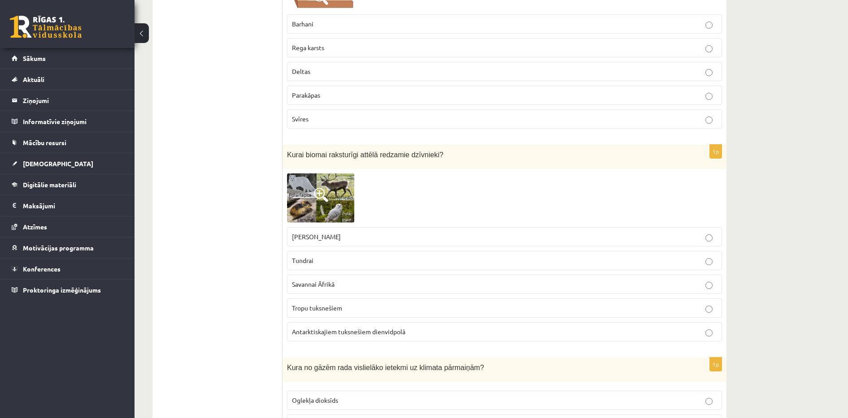
scroll to position [2778, 0]
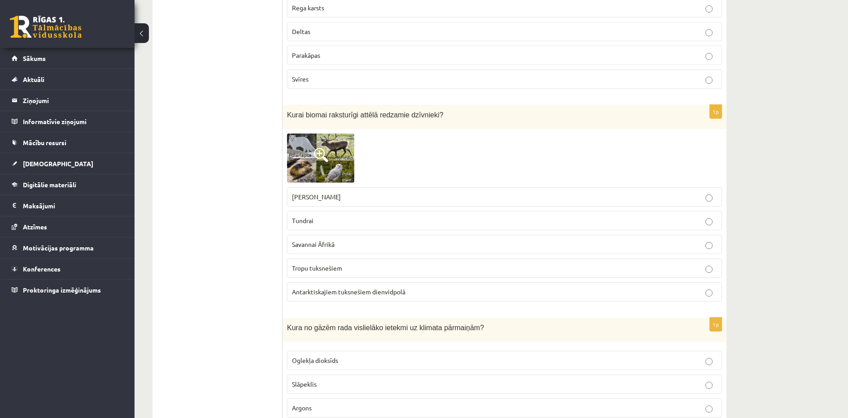
click at [323, 170] on img at bounding box center [320, 158] width 67 height 49
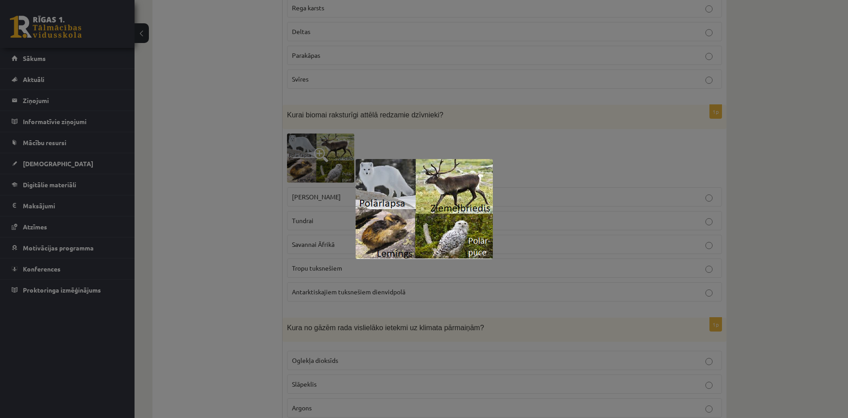
click at [252, 187] on div at bounding box center [424, 209] width 848 height 418
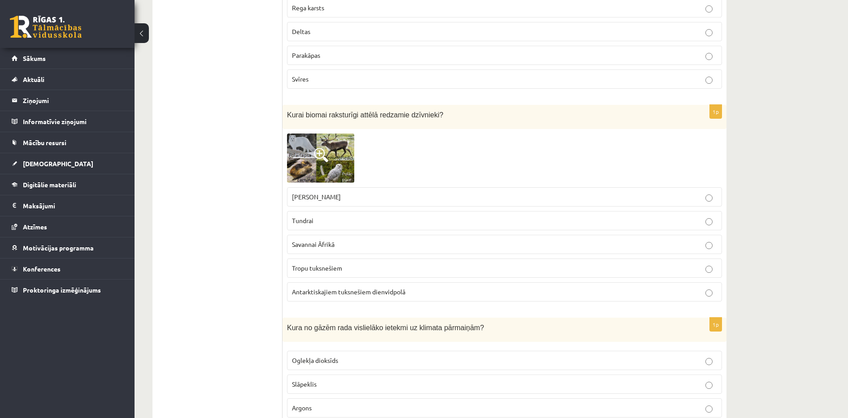
click at [322, 211] on label "Tundrai" at bounding box center [504, 220] width 435 height 19
click at [343, 288] on span "Antarktiskajiem tuksnešiem dienvidpolā" at bounding box center [348, 292] width 113 height 8
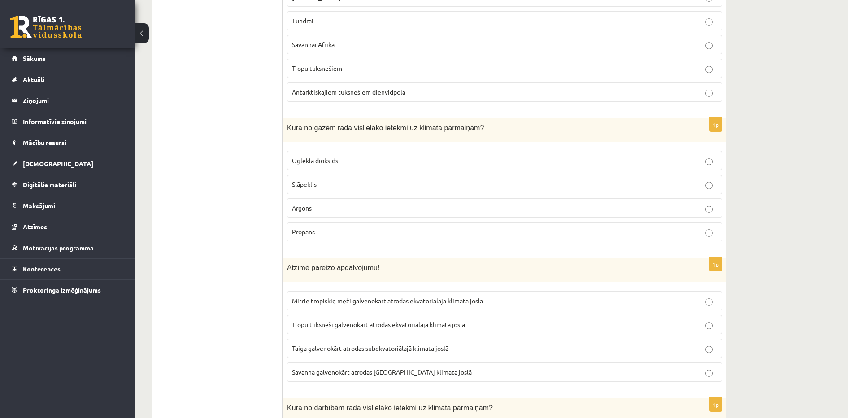
scroll to position [2980, 0]
click at [332, 155] on span "Oglekļa dioksīds" at bounding box center [315, 159] width 46 height 8
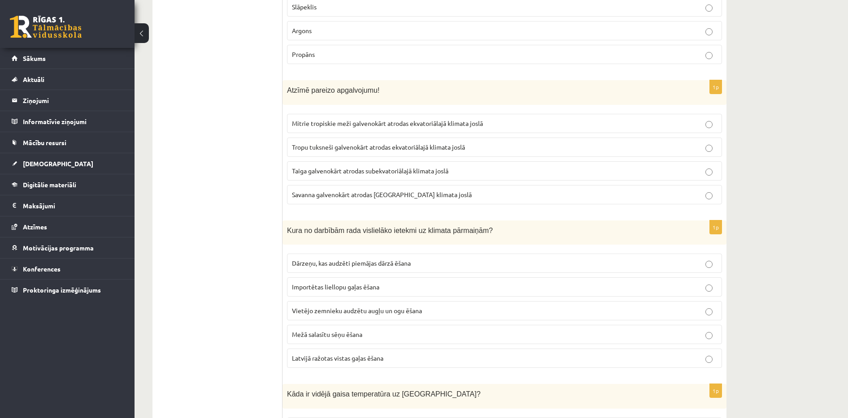
scroll to position [3159, 0]
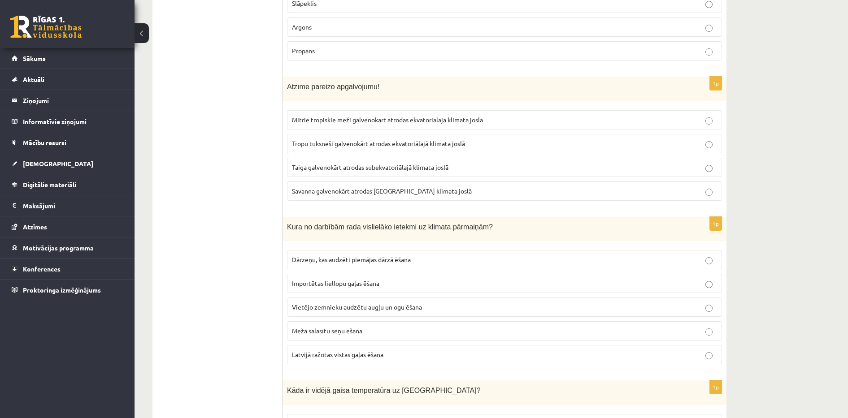
click at [325, 116] on span "Mitrie tropiskie meži galvenokārt atrodas ekvatoriālajā klimata joslā" at bounding box center [387, 120] width 191 height 8
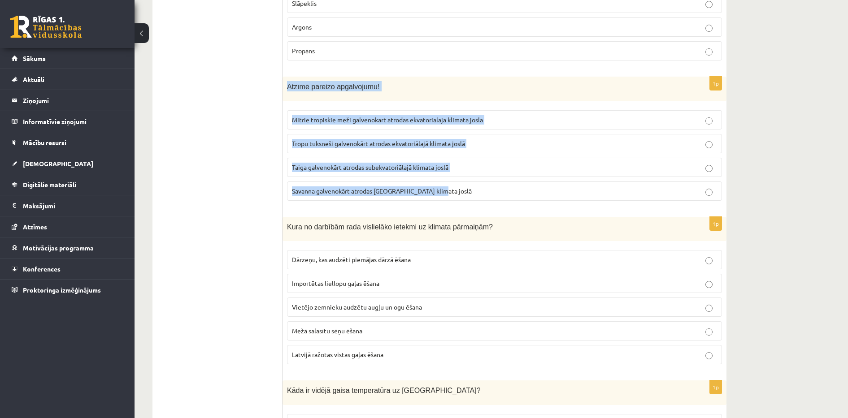
drag, startPoint x: 287, startPoint y: 77, endPoint x: 468, endPoint y: 175, distance: 206.0
click at [468, 175] on div "1p Atzīmē pareizo apgalvojumu! Mitrie tropiskie meži galvenokārt atrodas ekvato…" at bounding box center [504, 142] width 444 height 131
copy div "Atzīmē pareizo apgalvojumu! Mitrie tropiskie meži galvenokārt atrodas ekvatoriā…"
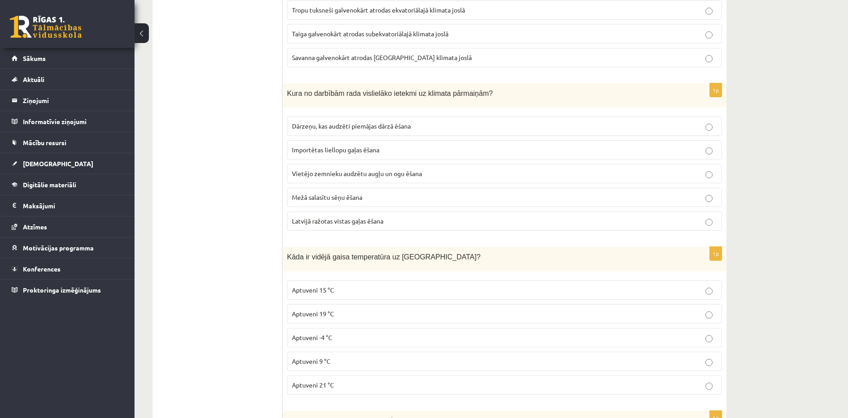
scroll to position [3294, 0]
click at [358, 145] on span "Importētas liellopu gaļas ēšana" at bounding box center [335, 149] width 87 height 8
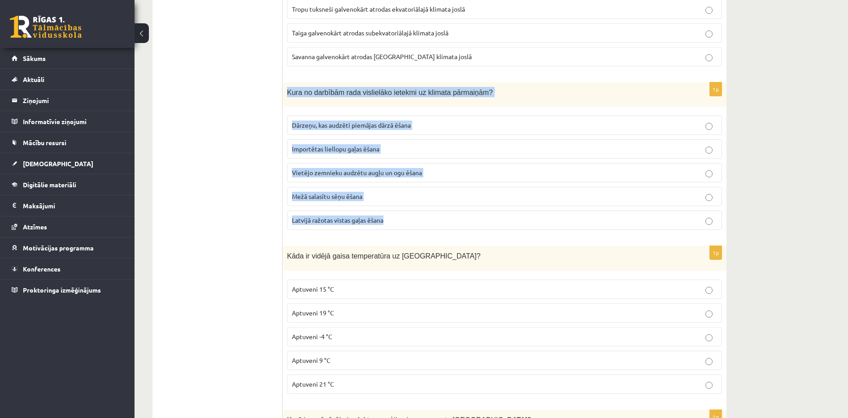
drag, startPoint x: 288, startPoint y: 79, endPoint x: 404, endPoint y: 210, distance: 175.0
click at [404, 210] on div "1p Kura no darbībām rada vislielāko ietekmi uz klimata pārmaiņām? Dārzeņu, kas …" at bounding box center [504, 159] width 444 height 155
copy div "Kura no darbībām rada vislielāko ietekmi uz klimata pārmaiņām? Dārzeņu, kas aud…"
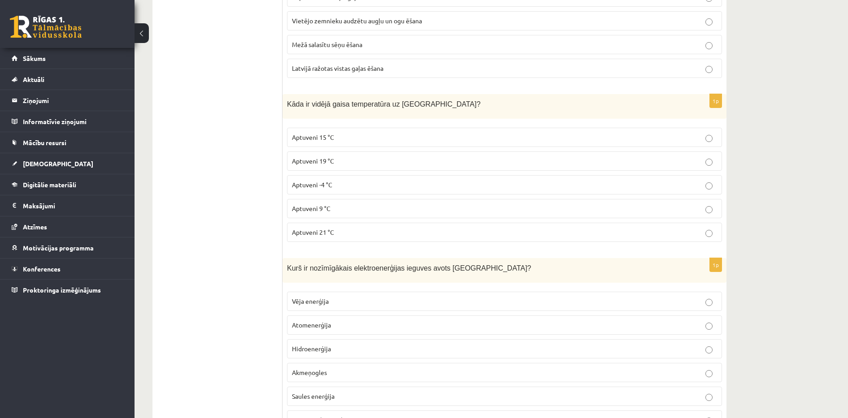
scroll to position [3451, 0]
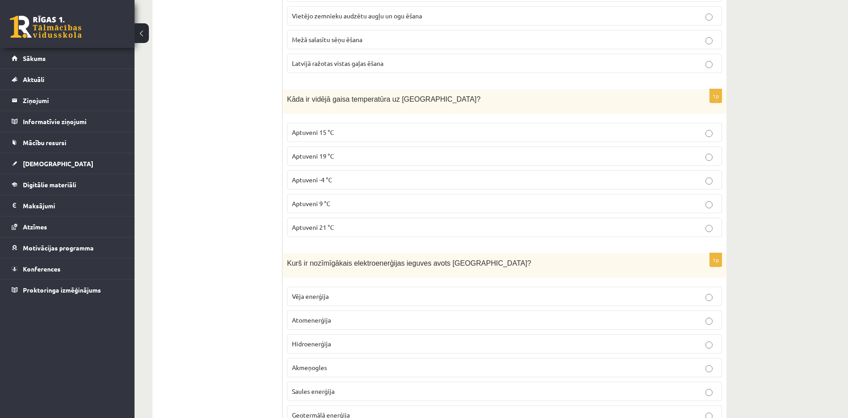
click at [402, 128] on p "Aptuveni 15 °C" at bounding box center [504, 132] width 425 height 9
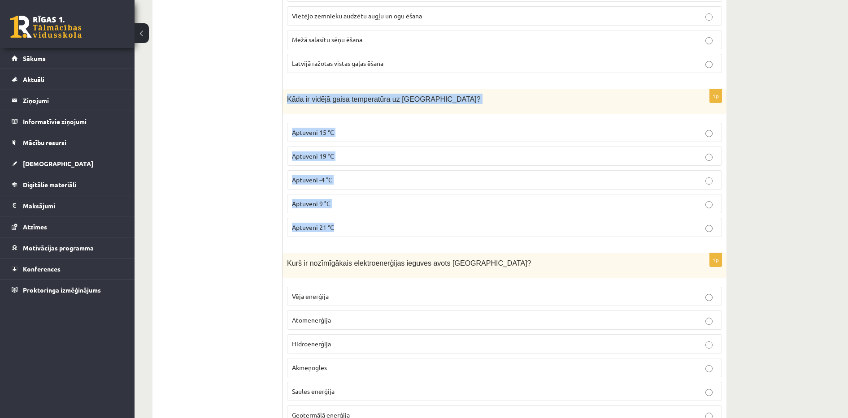
drag, startPoint x: 283, startPoint y: 86, endPoint x: 370, endPoint y: 211, distance: 152.6
click at [370, 211] on div "1p Kāda ir vidējā gaisa temperatūra uz Zemes? Aptuveni 15 °C Aptuveni 19 °C Apt…" at bounding box center [504, 166] width 444 height 155
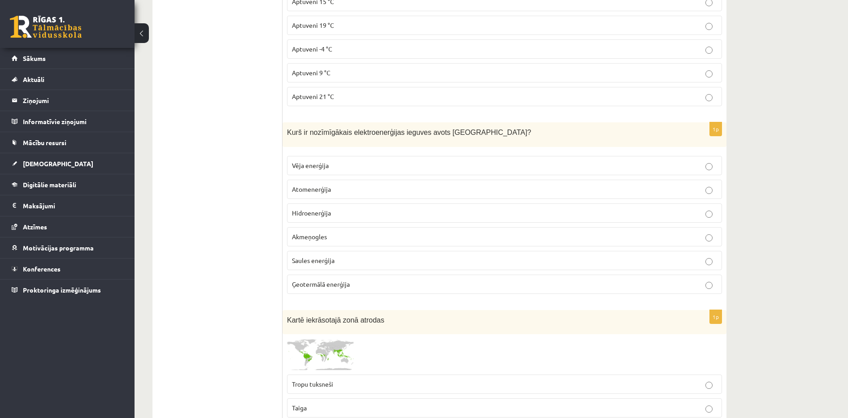
scroll to position [3585, 0]
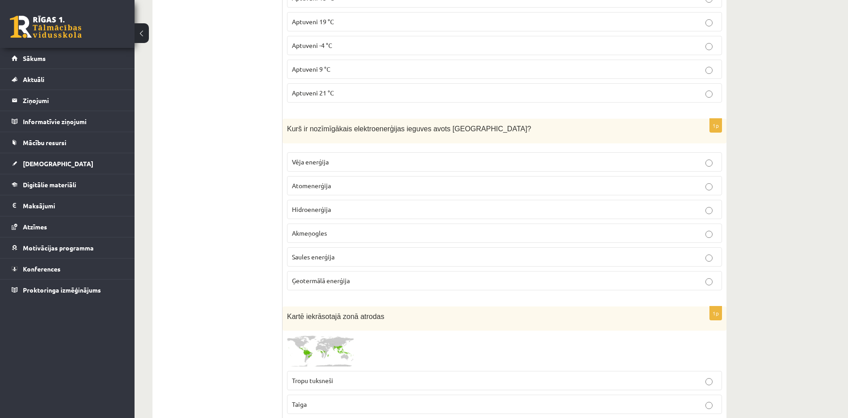
click at [389, 205] on p "Hidroenerģija" at bounding box center [504, 209] width 425 height 9
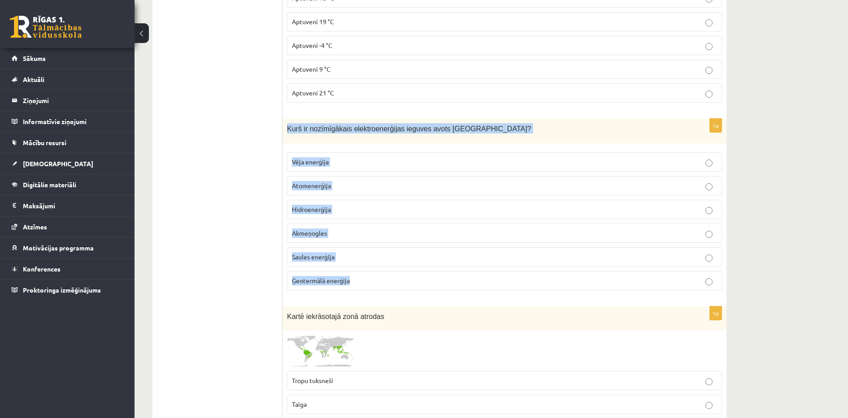
drag, startPoint x: 285, startPoint y: 117, endPoint x: 373, endPoint y: 277, distance: 183.0
click at [373, 277] on div "1p Kurš ir nozīmīgākais elektroenerģijas ieguves avots Latvijā? Vēja enerģija A…" at bounding box center [504, 208] width 444 height 179
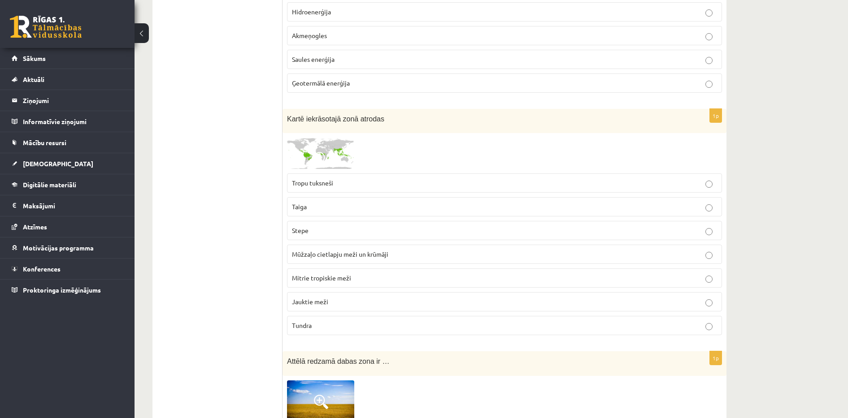
scroll to position [3787, 0]
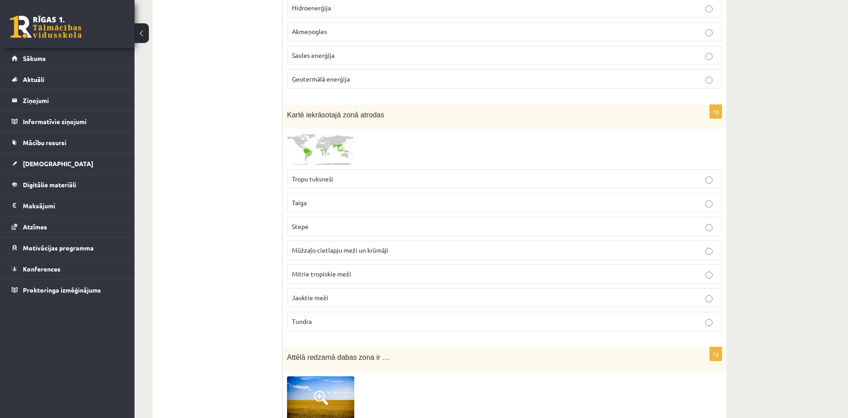
click at [321, 134] on img at bounding box center [320, 149] width 67 height 31
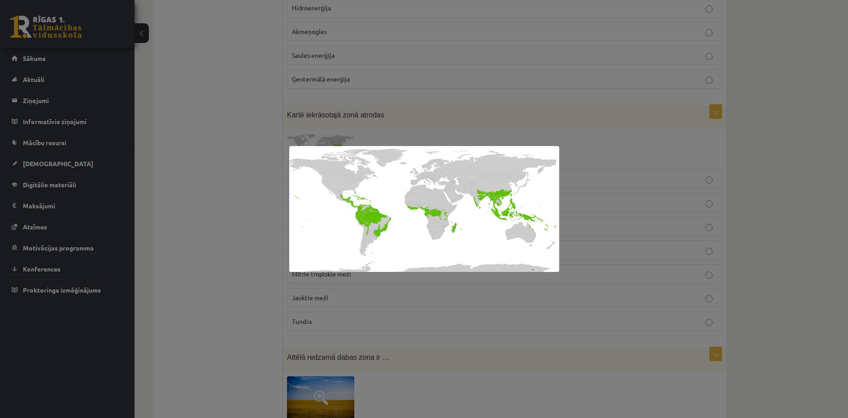
click at [250, 258] on div at bounding box center [424, 209] width 848 height 418
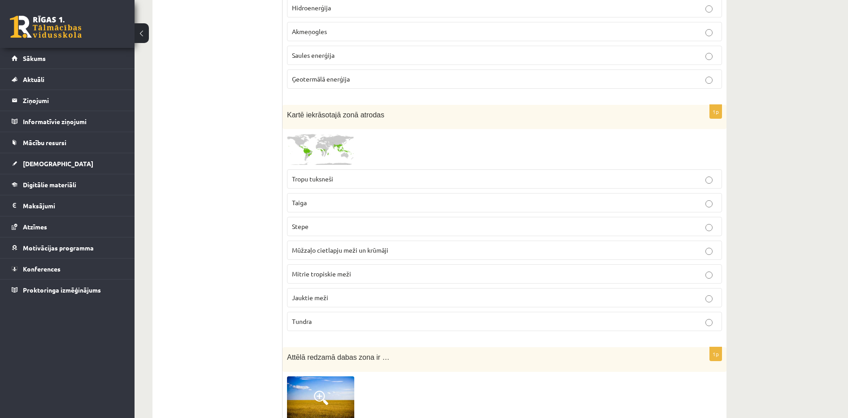
click at [329, 270] on p "Mitrie tropiskie meži" at bounding box center [504, 273] width 425 height 9
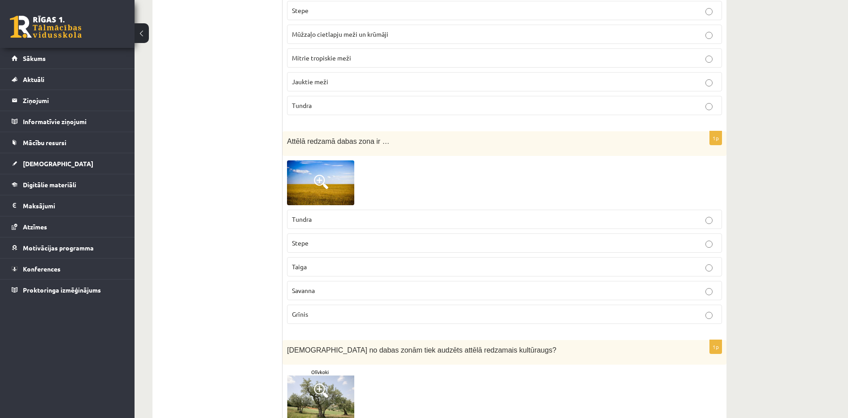
scroll to position [4018, 0]
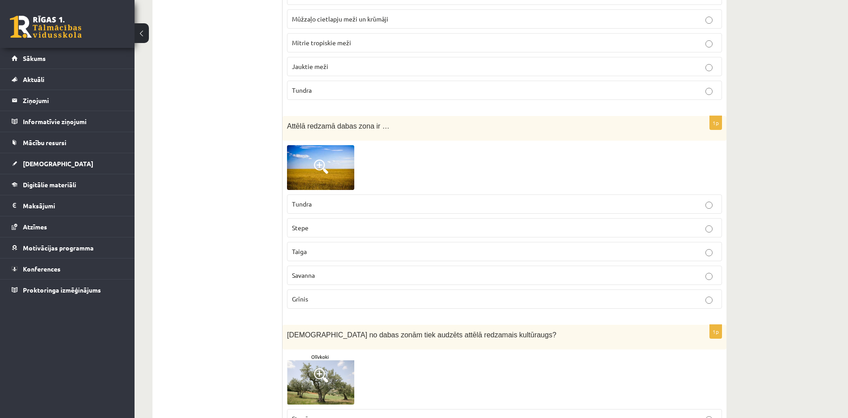
click at [349, 162] on img at bounding box center [320, 167] width 67 height 45
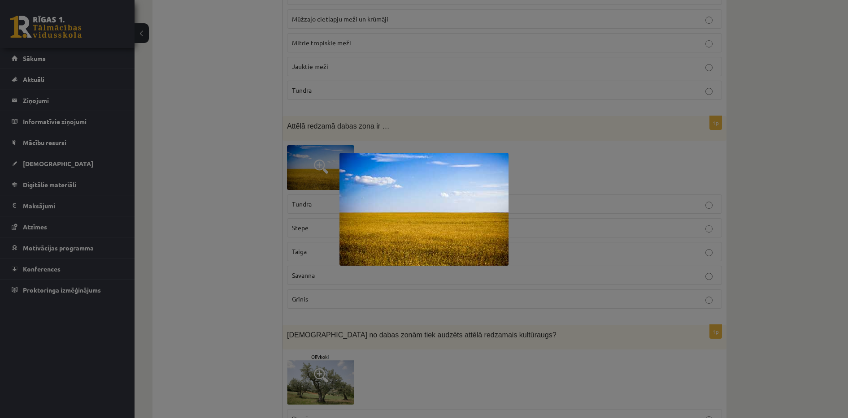
click at [257, 251] on div at bounding box center [424, 209] width 848 height 418
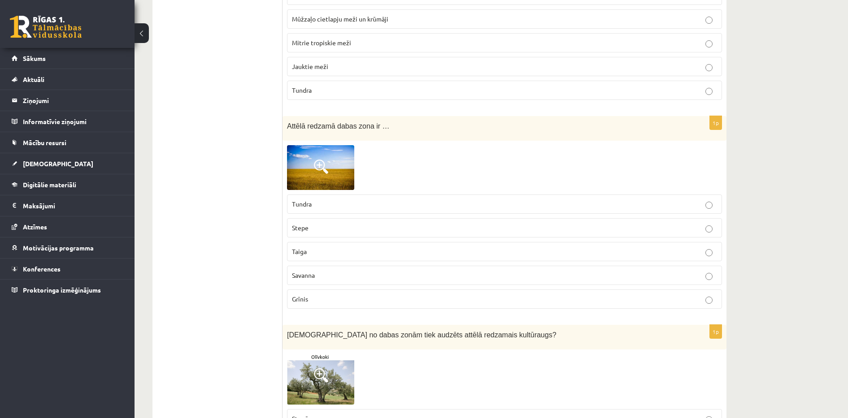
click at [336, 271] on p "Savanna" at bounding box center [504, 275] width 425 height 9
click at [320, 223] on p "Stepe" at bounding box center [504, 227] width 425 height 9
click at [324, 168] on img at bounding box center [320, 167] width 67 height 45
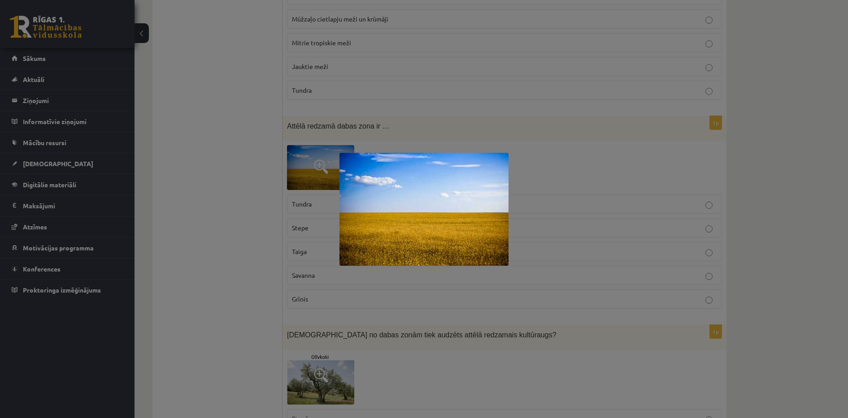
click at [239, 285] on div at bounding box center [424, 209] width 848 height 418
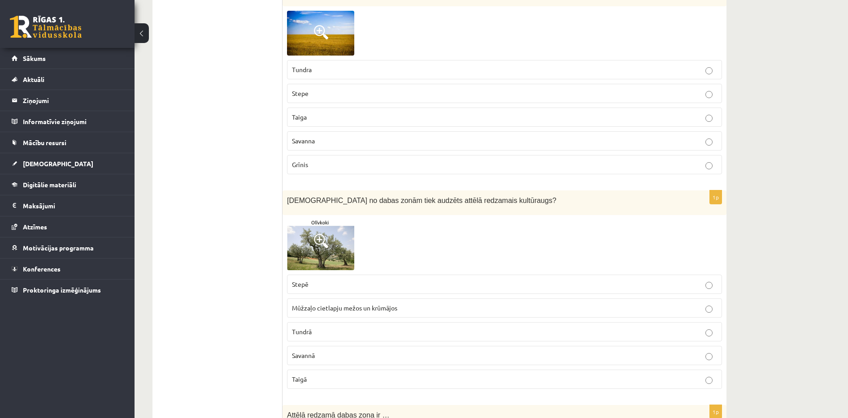
scroll to position [4205, 0]
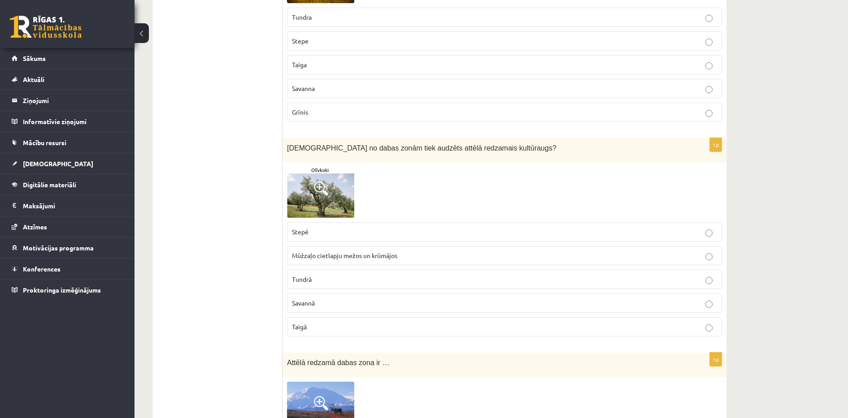
click at [412, 252] on p "Mūžzaļo cietlapju mežos un krūmājos" at bounding box center [504, 255] width 425 height 9
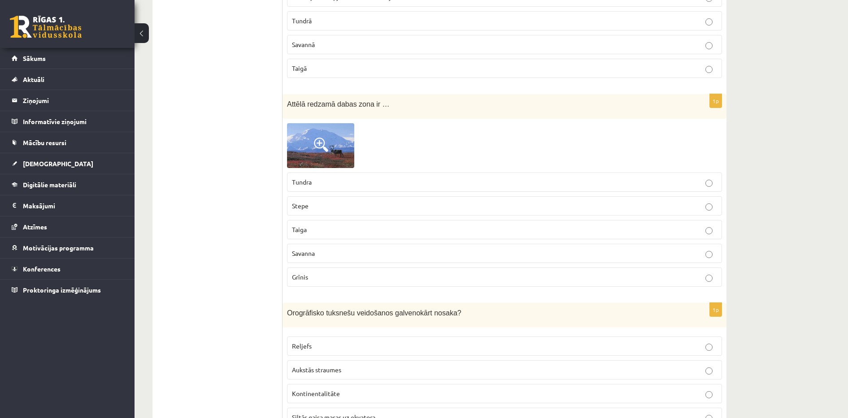
scroll to position [4467, 0]
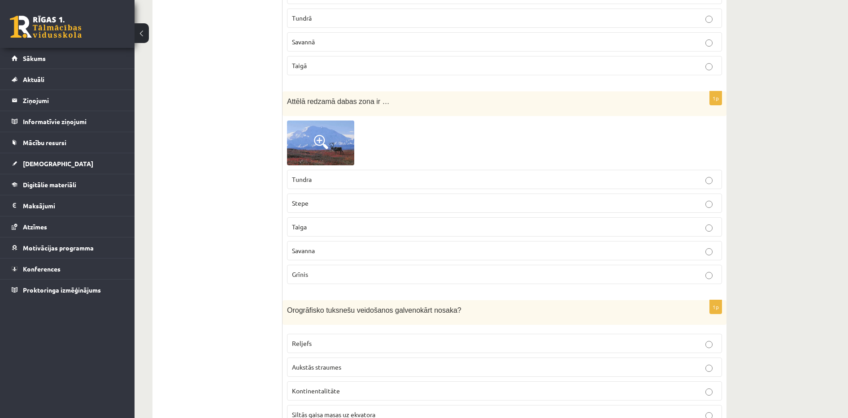
click at [321, 121] on img at bounding box center [320, 143] width 67 height 45
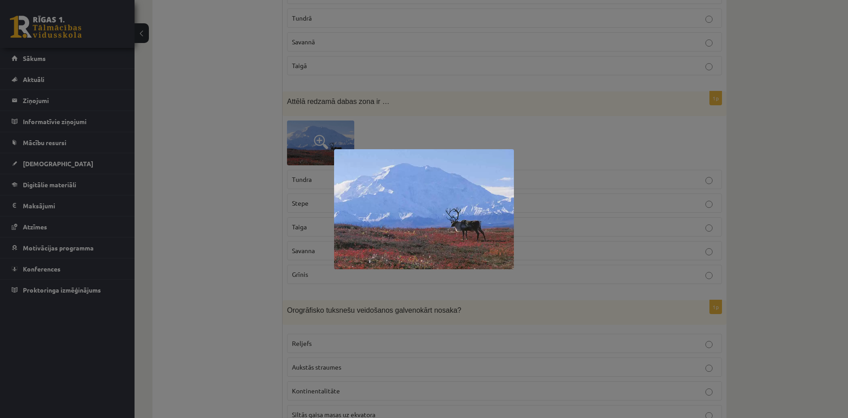
click at [271, 180] on div at bounding box center [424, 209] width 848 height 418
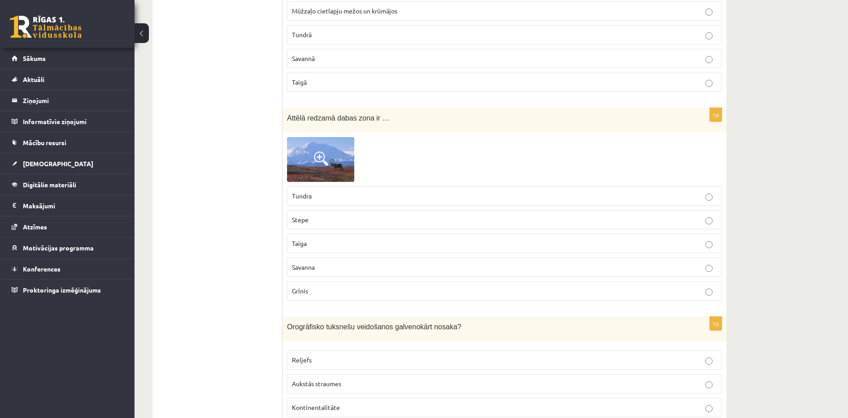
scroll to position [4457, 0]
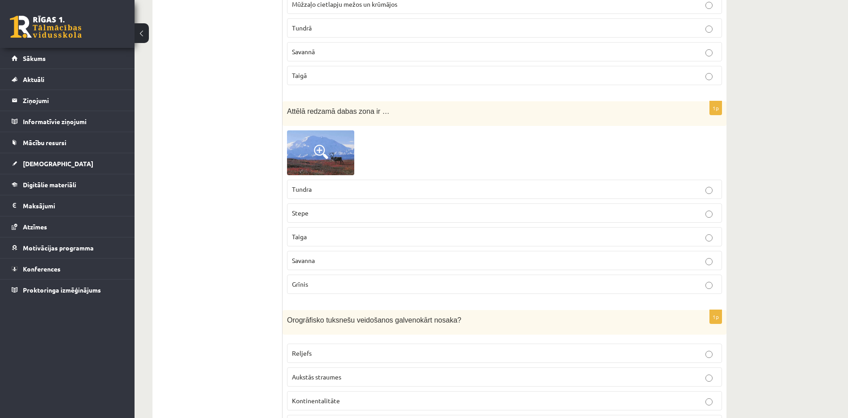
click at [338, 152] on img at bounding box center [320, 152] width 67 height 45
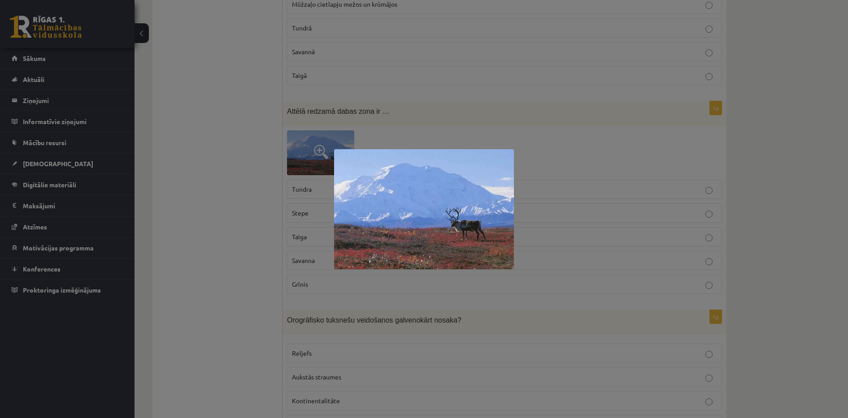
click at [254, 238] on div at bounding box center [424, 209] width 848 height 418
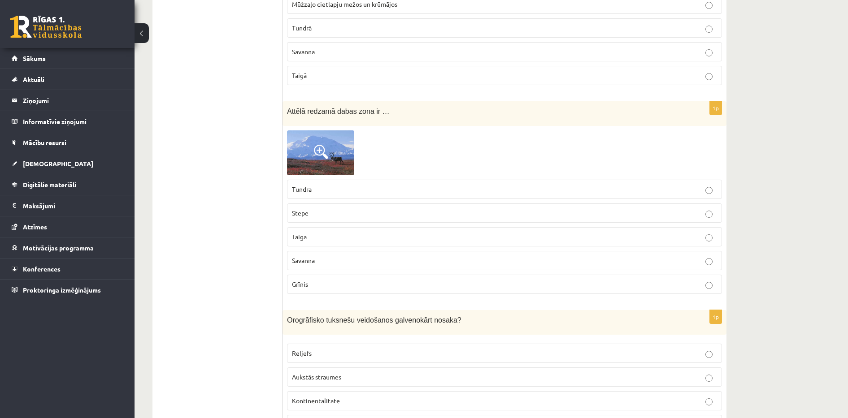
click at [329, 180] on label "Tundra" at bounding box center [504, 189] width 435 height 19
click at [325, 145] on span at bounding box center [321, 152] width 14 height 14
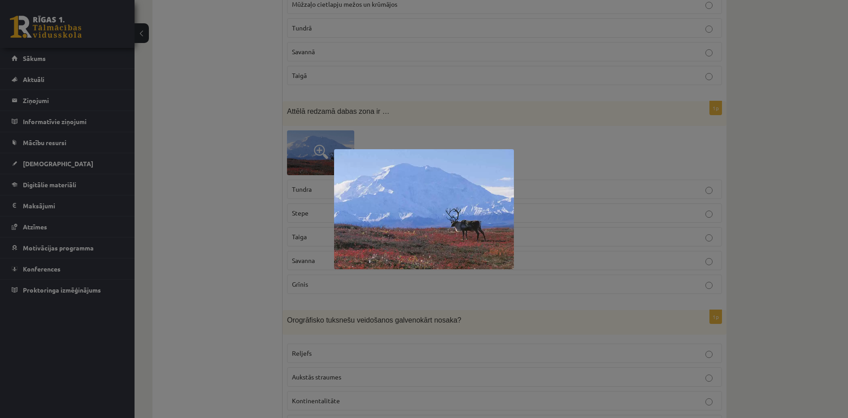
click at [265, 195] on div at bounding box center [424, 209] width 848 height 418
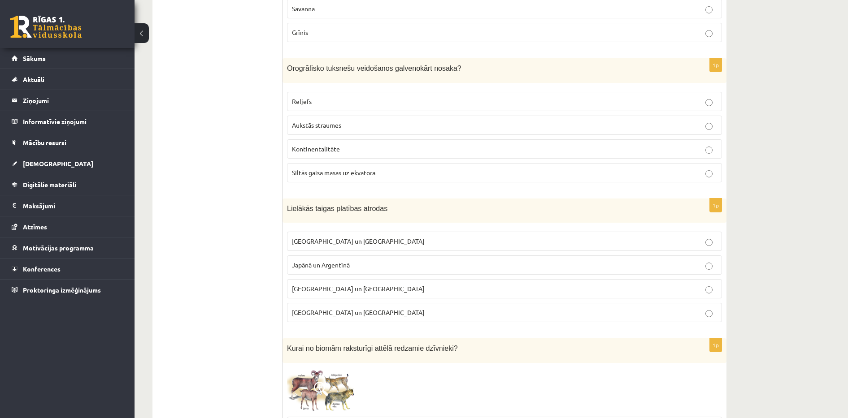
scroll to position [4711, 0]
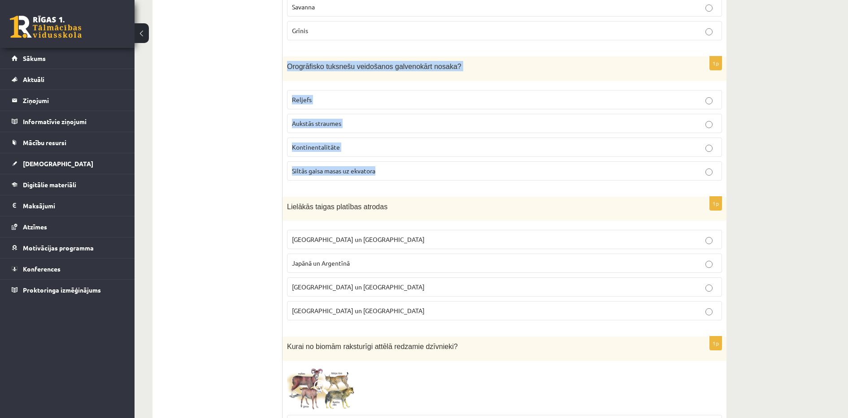
drag, startPoint x: 285, startPoint y: 55, endPoint x: 386, endPoint y: 161, distance: 146.8
click at [386, 161] on div "1p Orogrāfisko tuksnešu veidošanos galvenokārt nosaka? Reljefs Aukstās straumes…" at bounding box center [504, 121] width 444 height 131
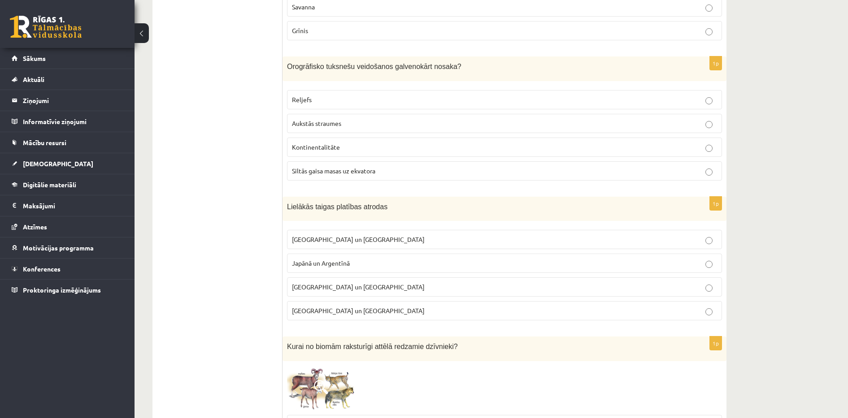
click at [379, 90] on label "Reljefs" at bounding box center [504, 99] width 435 height 19
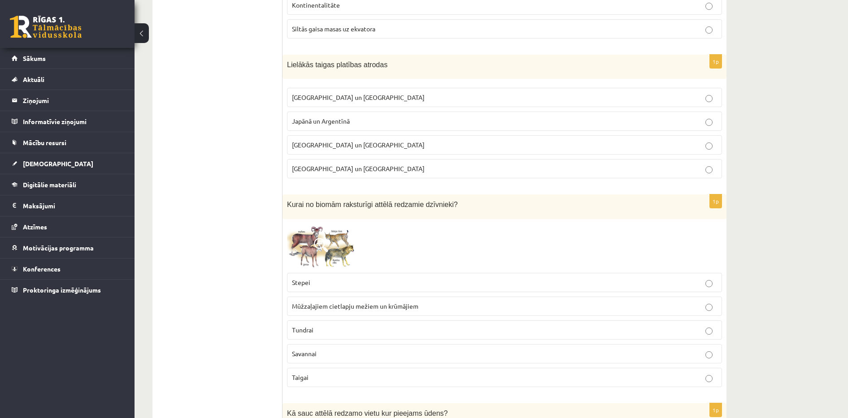
scroll to position [4867, 0]
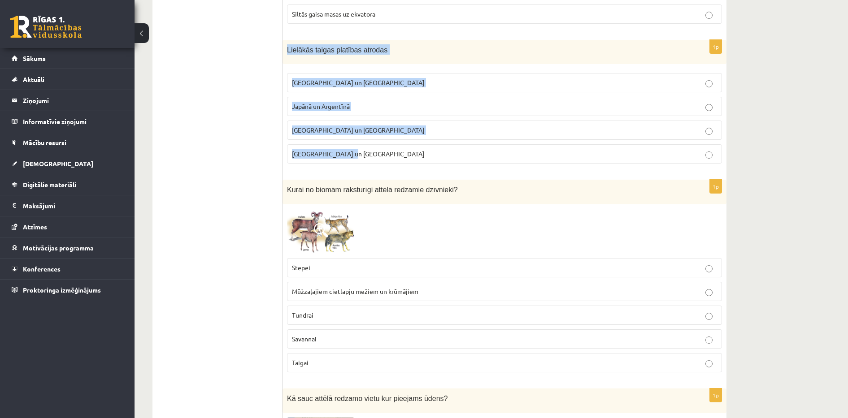
drag, startPoint x: 283, startPoint y: 38, endPoint x: 368, endPoint y: 146, distance: 137.0
click at [368, 146] on div "1p Lielākās taigas platības atrodas Krievijā un Kanādā Japānā un Argentīnā Aust…" at bounding box center [504, 105] width 444 height 131
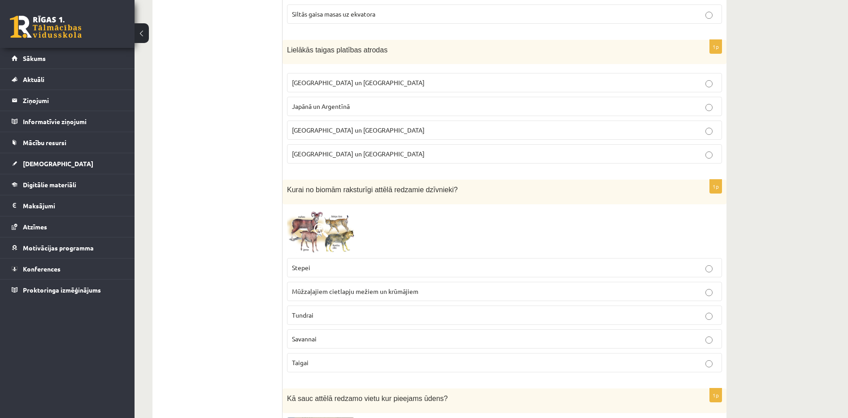
click at [319, 82] on label "Krievijā un Kanādā" at bounding box center [504, 82] width 435 height 19
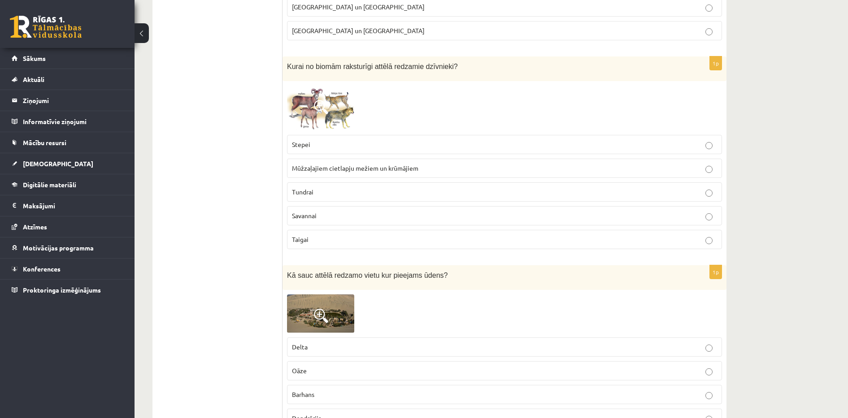
scroll to position [5002, 0]
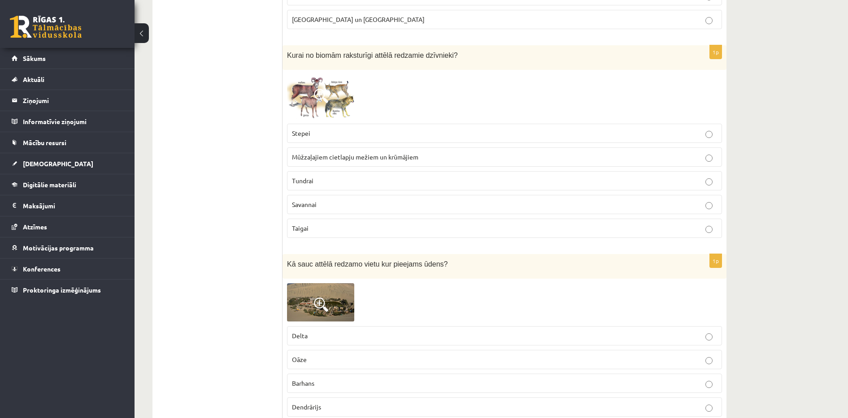
click at [326, 76] on img at bounding box center [320, 96] width 67 height 45
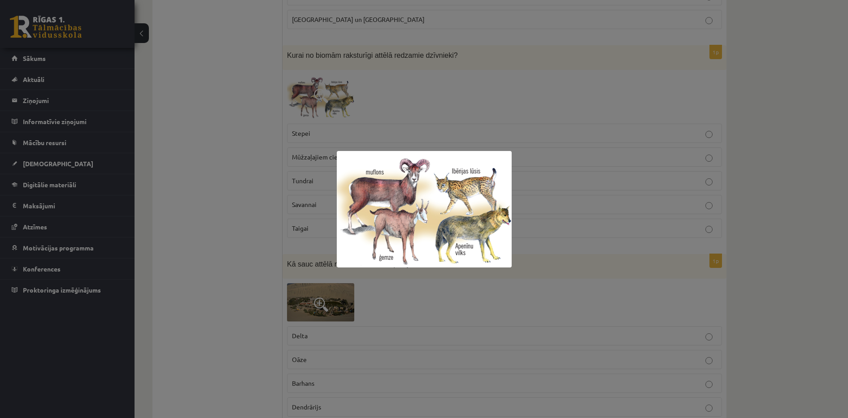
click at [273, 180] on div at bounding box center [424, 209] width 848 height 418
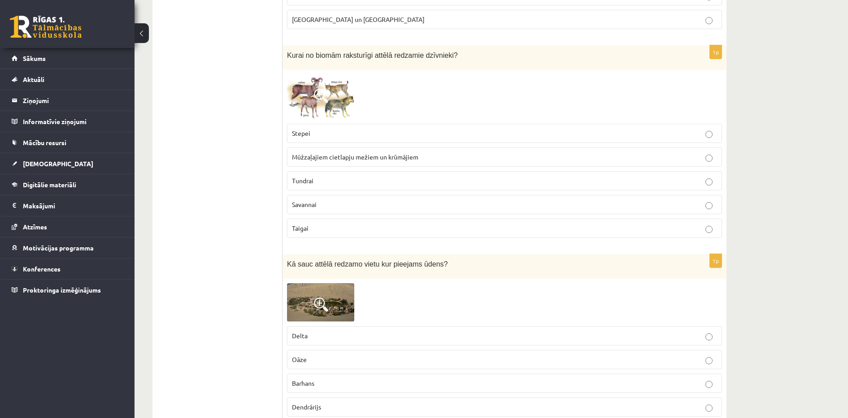
click at [367, 153] on span "Mūžzaļajiem cietlapju mežiem un krūmājiem" at bounding box center [355, 157] width 126 height 8
click at [307, 74] on img at bounding box center [320, 96] width 67 height 45
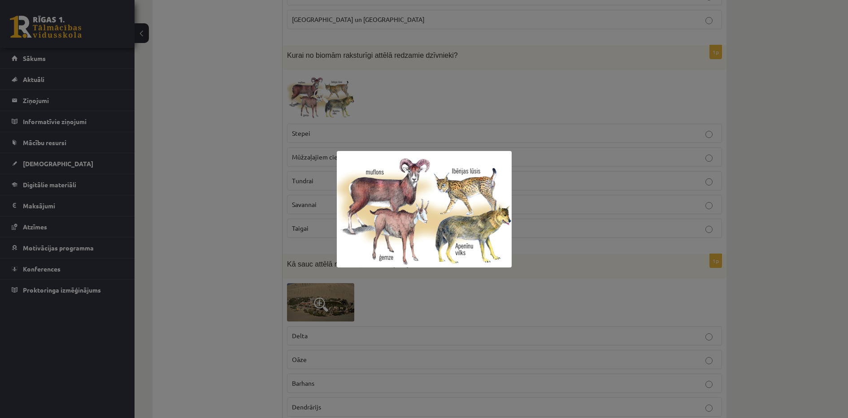
click at [267, 201] on div at bounding box center [424, 209] width 848 height 418
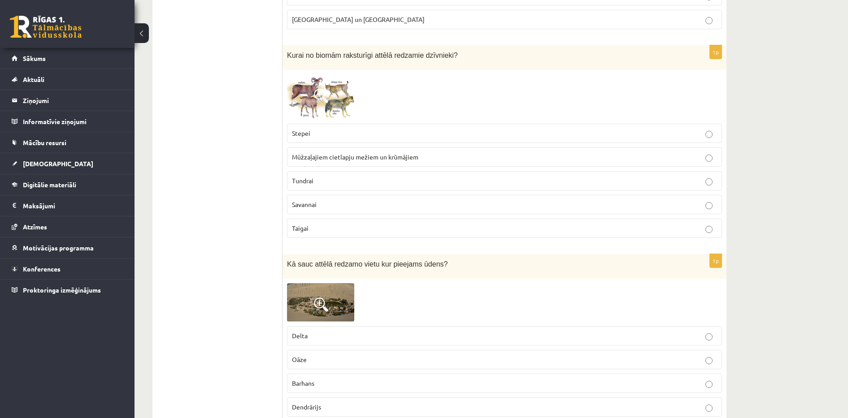
click at [338, 153] on span "Mūžzaļajiem cietlapju mežiem un krūmājiem" at bounding box center [355, 157] width 126 height 8
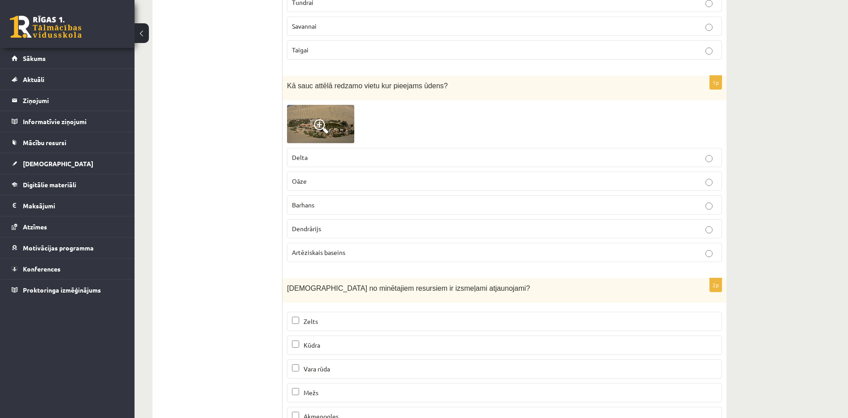
scroll to position [5181, 0]
click at [336, 116] on img at bounding box center [320, 123] width 67 height 39
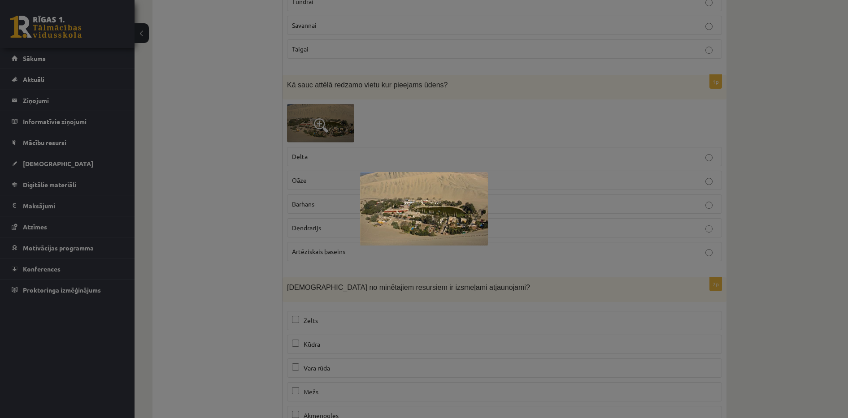
click at [240, 212] on div at bounding box center [424, 209] width 848 height 418
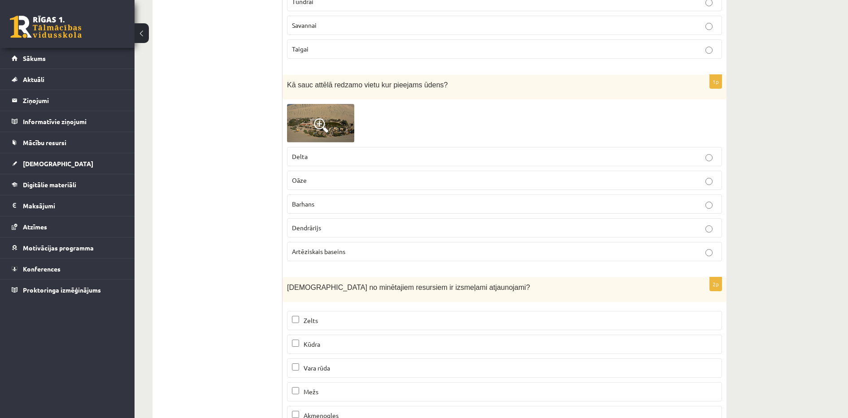
click at [331, 176] on p "Oāze" at bounding box center [504, 180] width 425 height 9
click at [312, 115] on img at bounding box center [320, 123] width 67 height 39
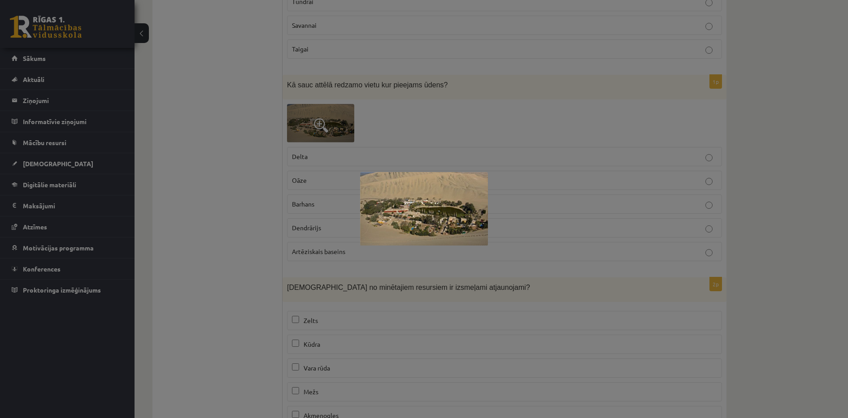
click at [271, 190] on div at bounding box center [424, 209] width 848 height 418
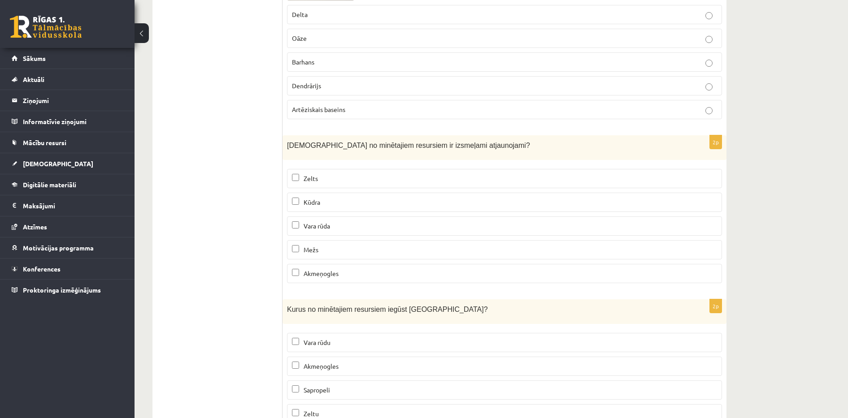
scroll to position [5375, 0]
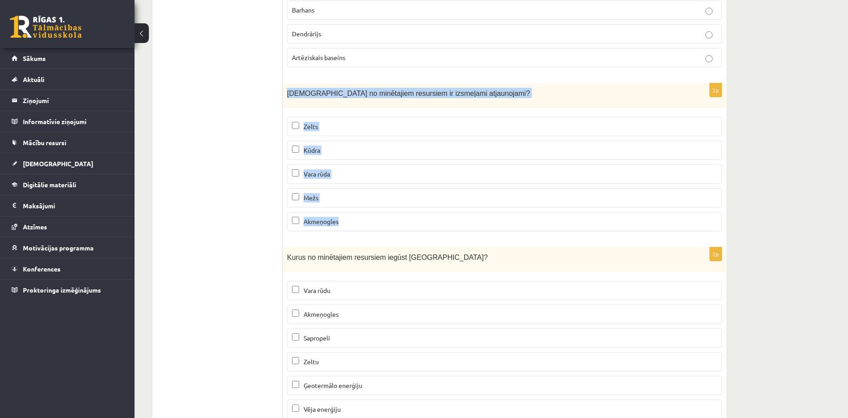
drag, startPoint x: 288, startPoint y: 83, endPoint x: 373, endPoint y: 207, distance: 150.3
click at [373, 207] on div "2p Kuri no minētajiem resursiem ir izsmeļami atjaunojami? Zelts Kūdra Vara rūda…" at bounding box center [504, 160] width 444 height 155
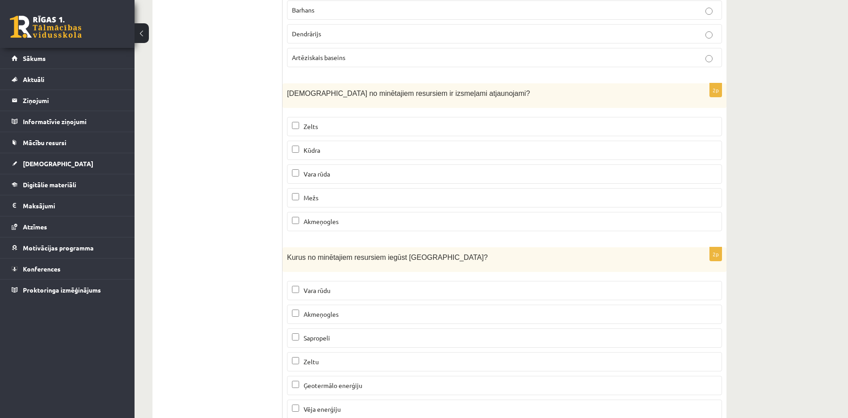
click at [322, 193] on p "Mežs" at bounding box center [504, 197] width 425 height 9
click at [305, 147] on label "Kūdra" at bounding box center [504, 150] width 435 height 19
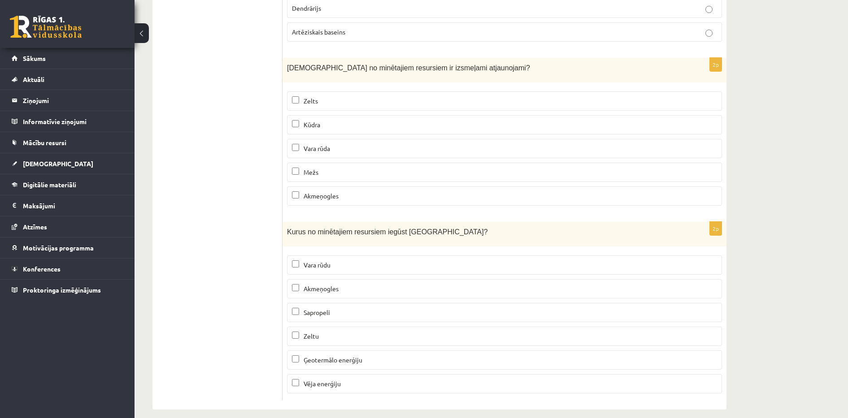
scroll to position [5401, 0]
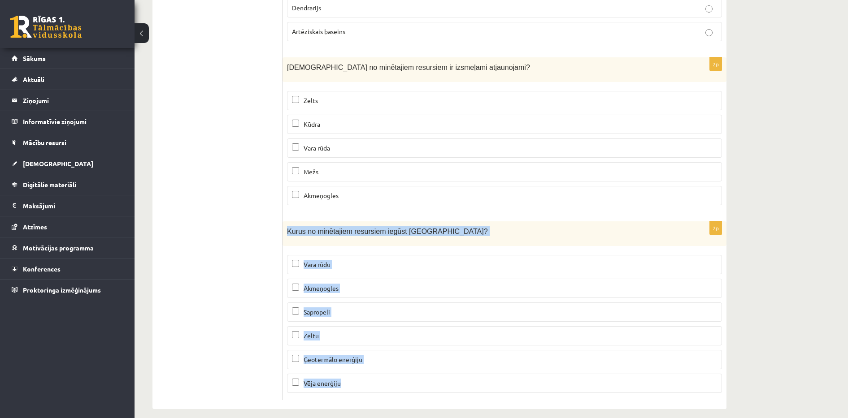
drag, startPoint x: 286, startPoint y: 221, endPoint x: 380, endPoint y: 377, distance: 182.2
click at [380, 377] on div "2p Kurus no minētajiem resursiem iegūst Latvijā? Vara rūdu Akmeņogles Sapropeli…" at bounding box center [504, 310] width 444 height 179
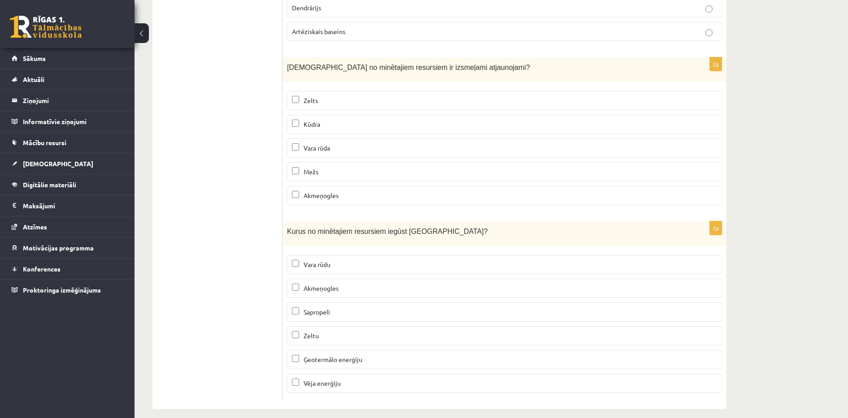
click at [350, 284] on p "Akmeņogles" at bounding box center [504, 288] width 425 height 9
click at [329, 380] on label "Vēja enerģiju" at bounding box center [504, 383] width 435 height 19
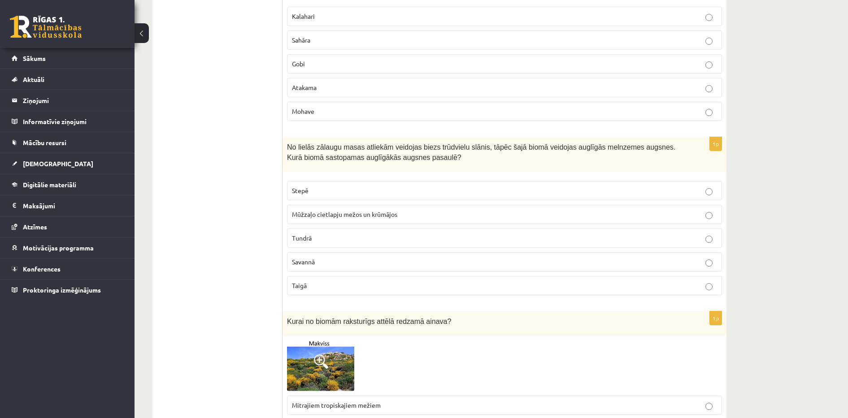
scroll to position [0, 0]
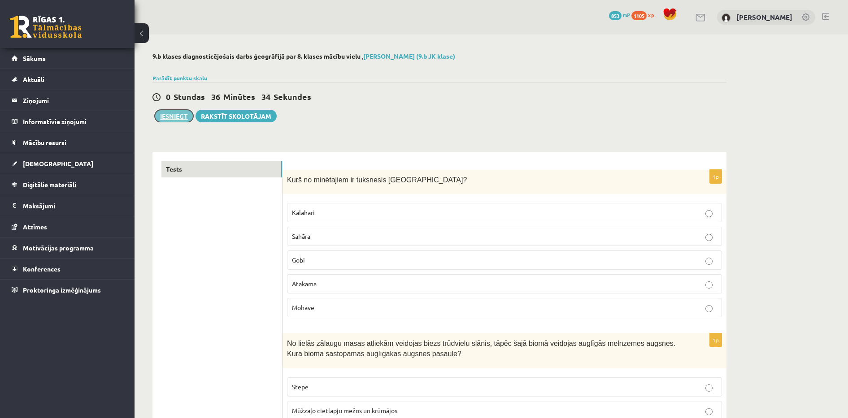
click at [184, 115] on button "Iesniegt" at bounding box center [174, 116] width 39 height 13
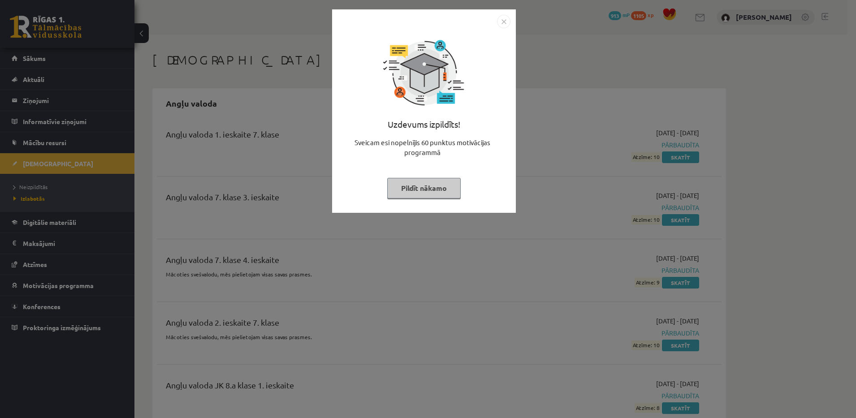
click at [416, 195] on button "Pildīt nākamo" at bounding box center [424, 188] width 74 height 21
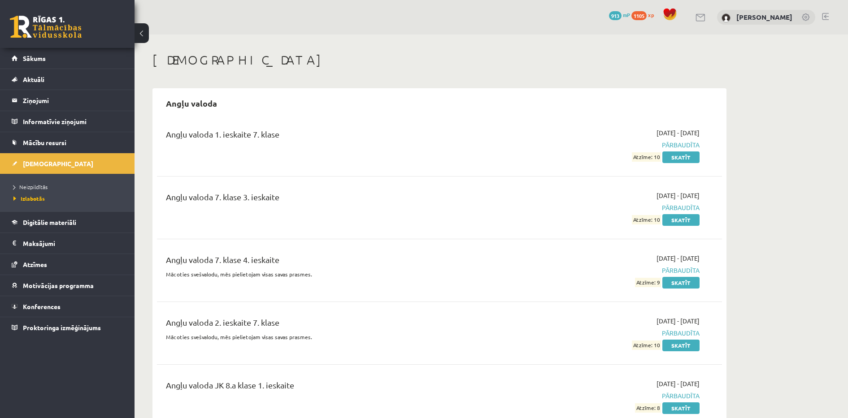
click at [35, 191] on li "Neizpildītās" at bounding box center [69, 187] width 112 height 12
click at [57, 62] on link "Sākums" at bounding box center [68, 58] width 112 height 21
